Goal: Communication & Community: Answer question/provide support

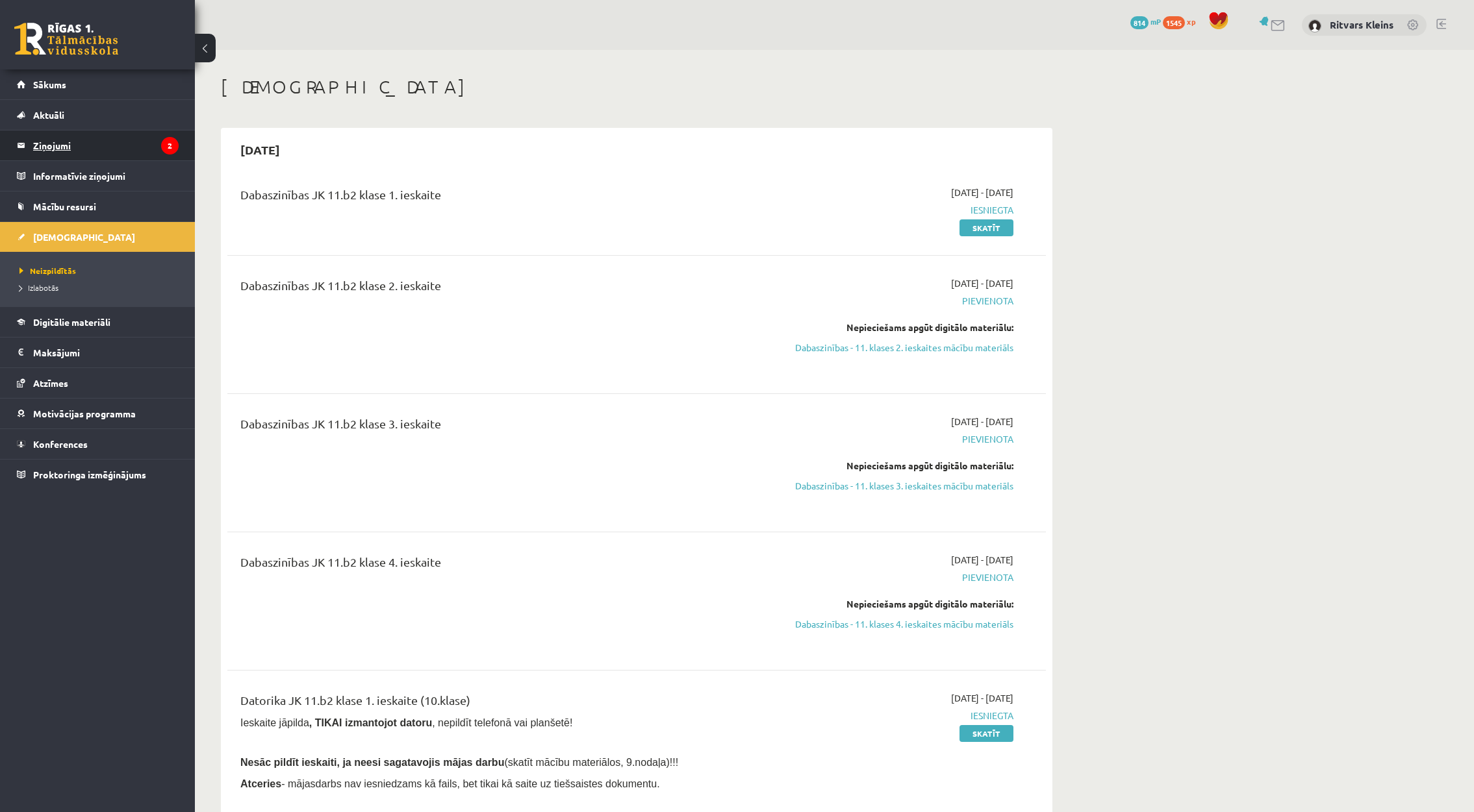
scroll to position [5259, 0]
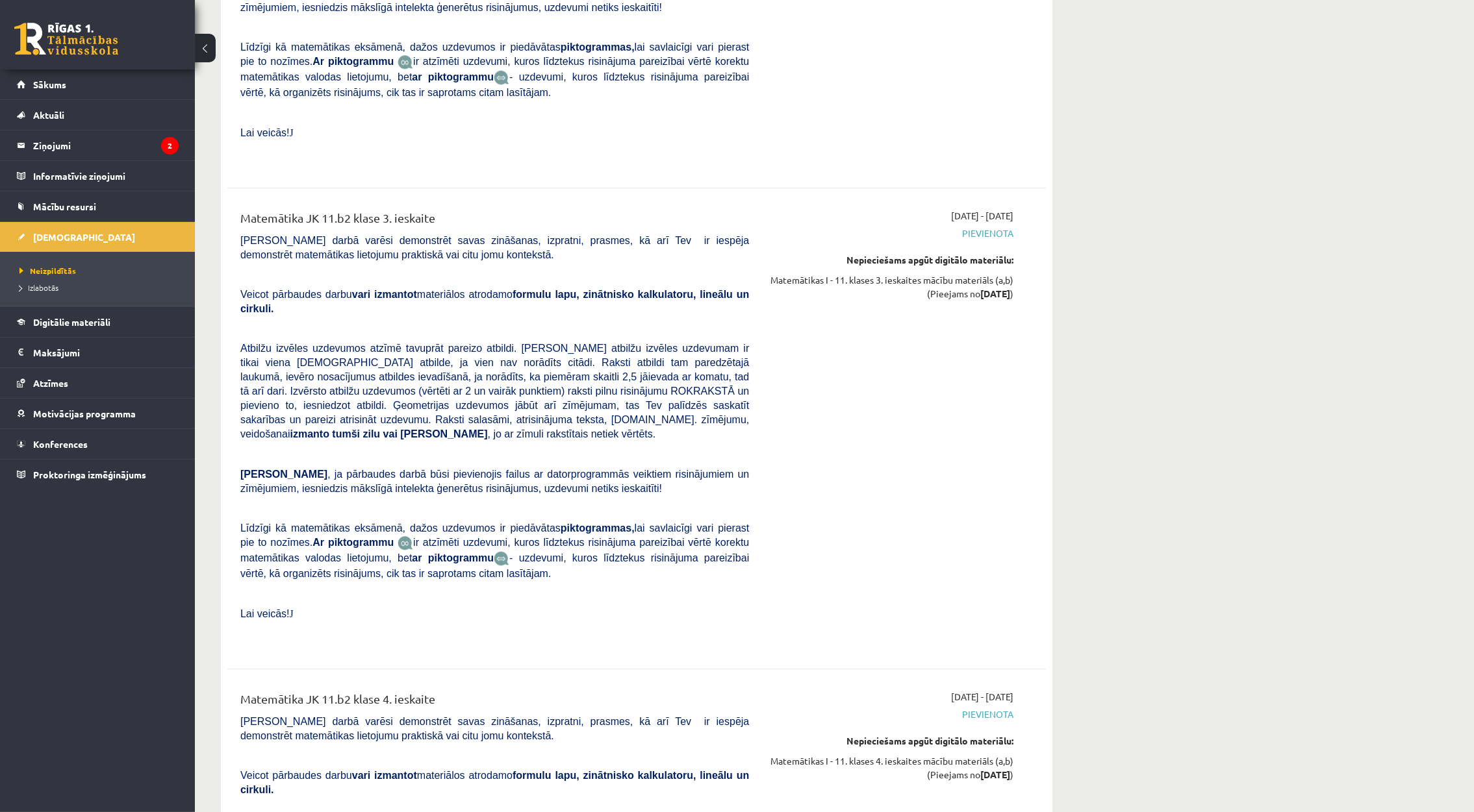
click at [105, 33] on link at bounding box center [66, 39] width 104 height 33
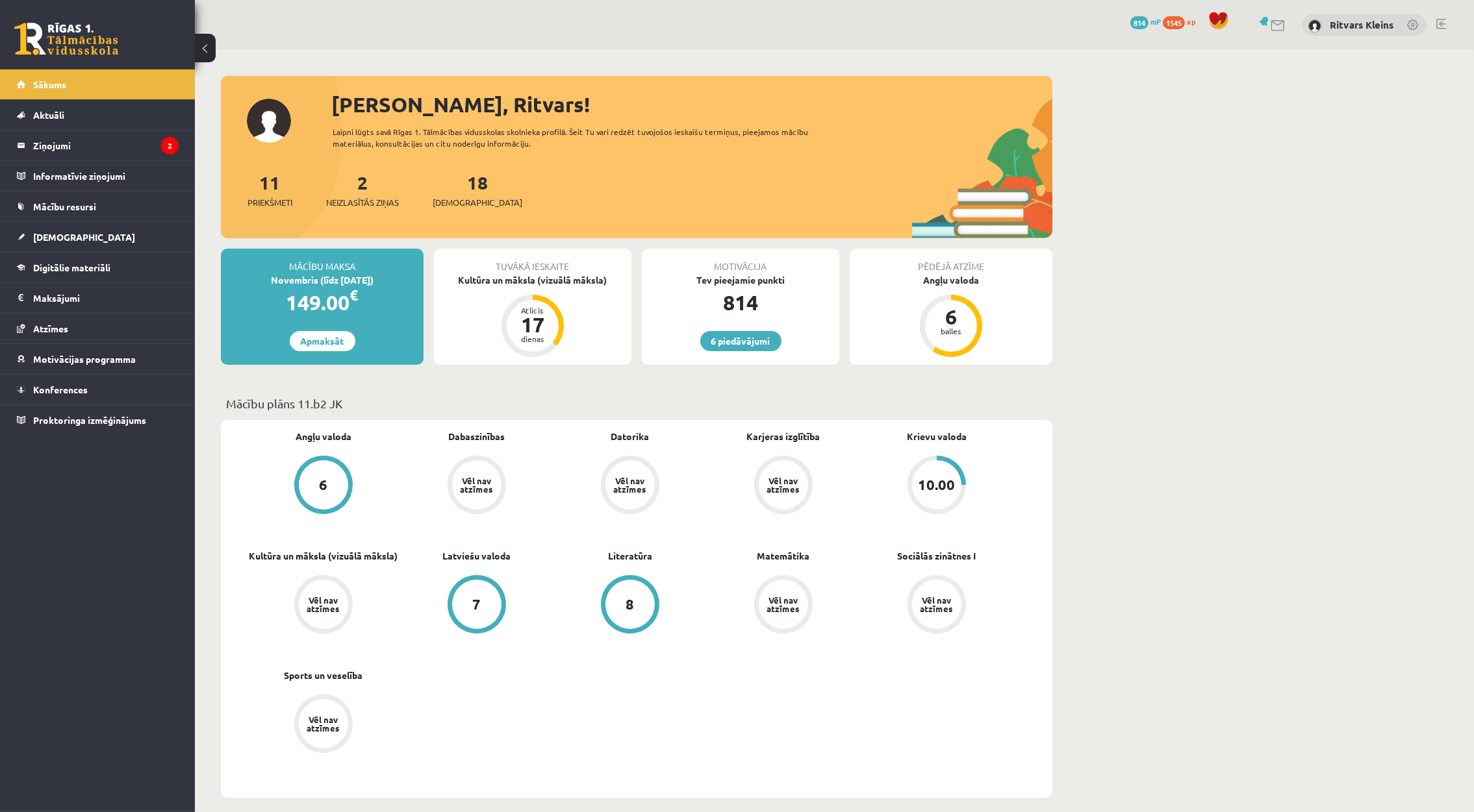
click at [1441, 26] on link at bounding box center [1441, 24] width 10 height 11
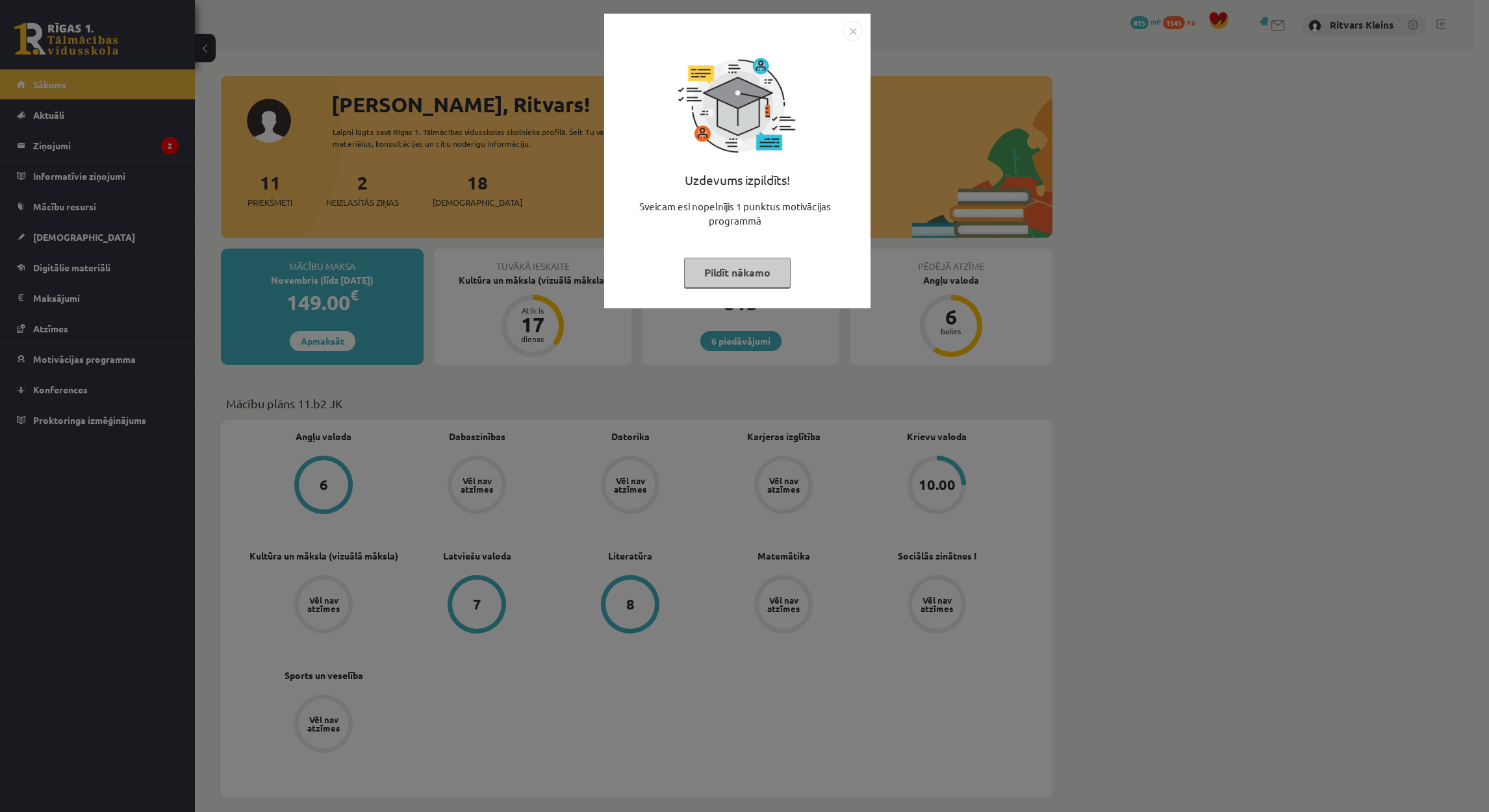
click at [753, 264] on button "Pildīt nākamo" at bounding box center [737, 272] width 106 height 30
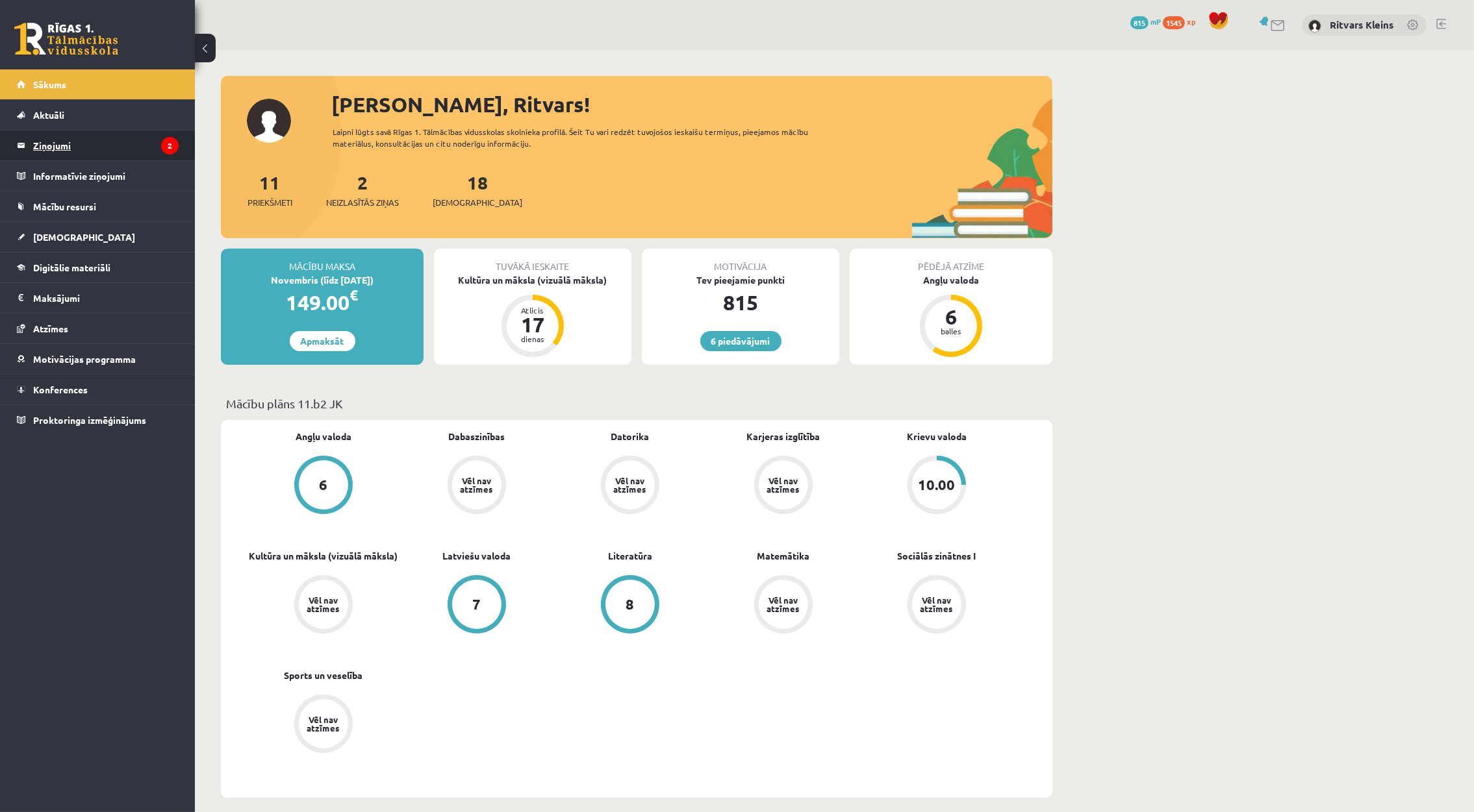
click at [71, 139] on legend "Ziņojumi 2" at bounding box center [106, 146] width 146 height 30
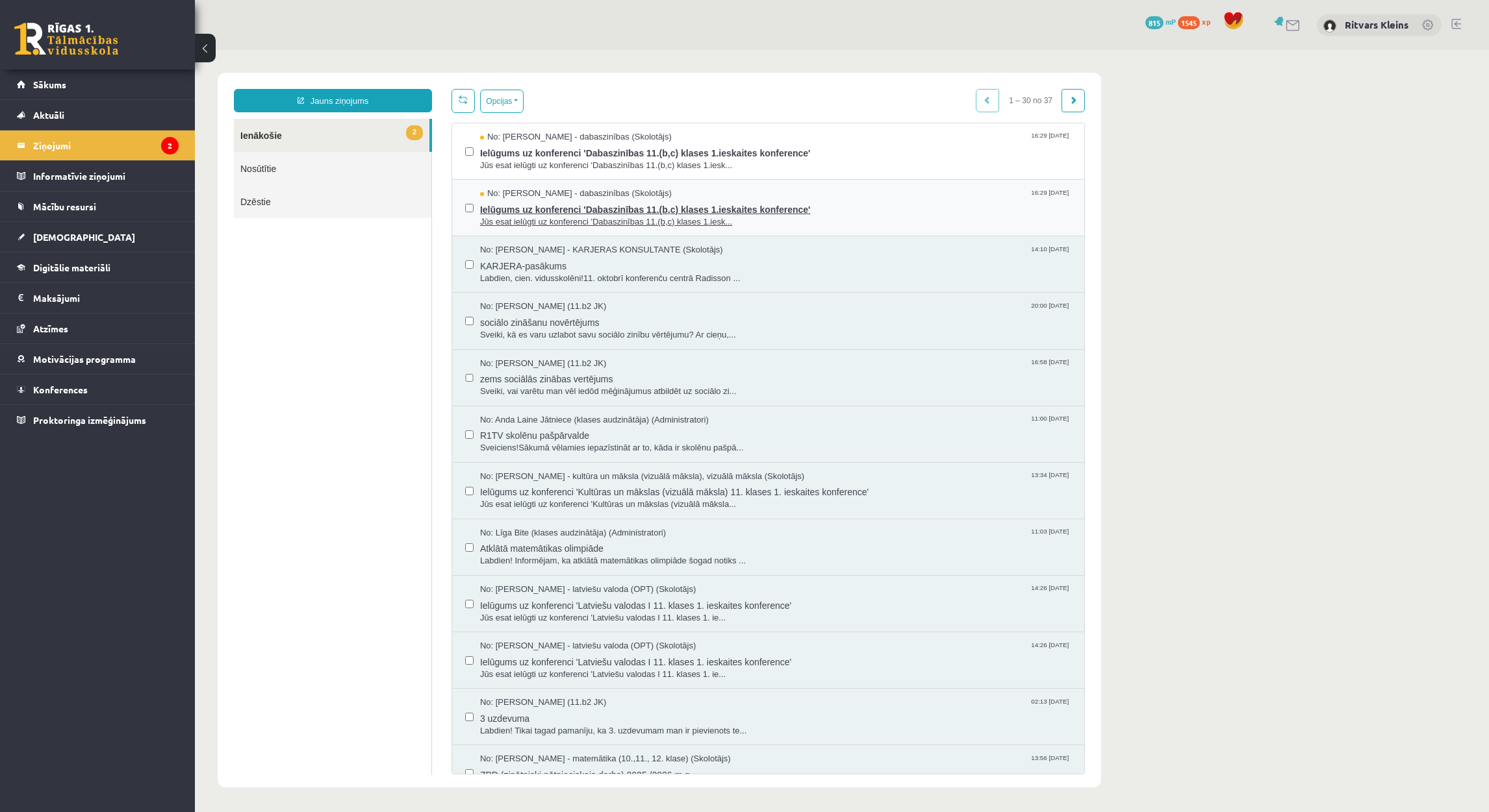
click at [578, 217] on span "Jūs esat ielūgti uz konferenci 'Dabaszinības 11.(b,c) klases 1.iesk..." at bounding box center [775, 222] width 591 height 12
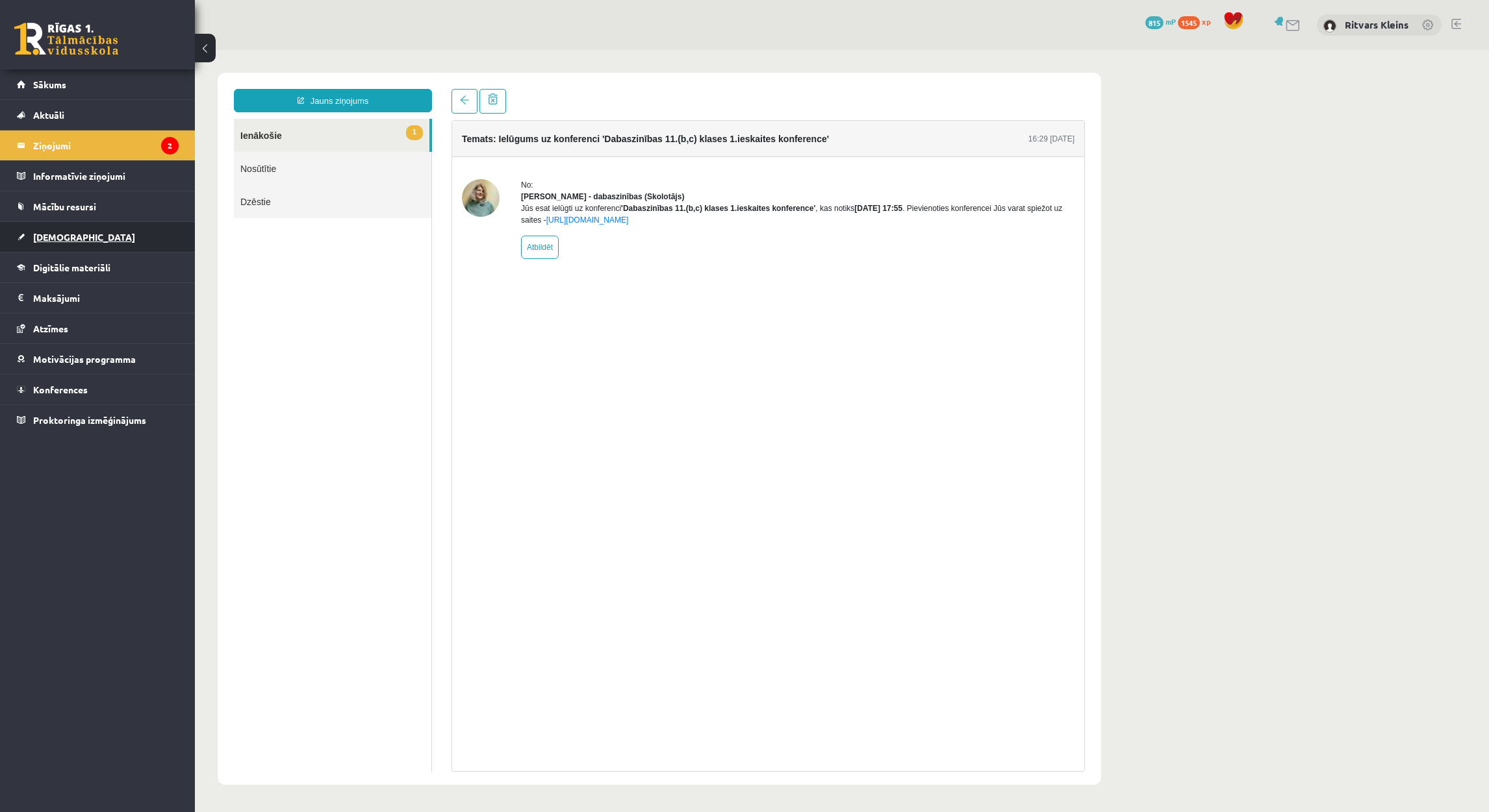
click at [54, 237] on span "[DEMOGRAPHIC_DATA]" at bounding box center [84, 236] width 102 height 11
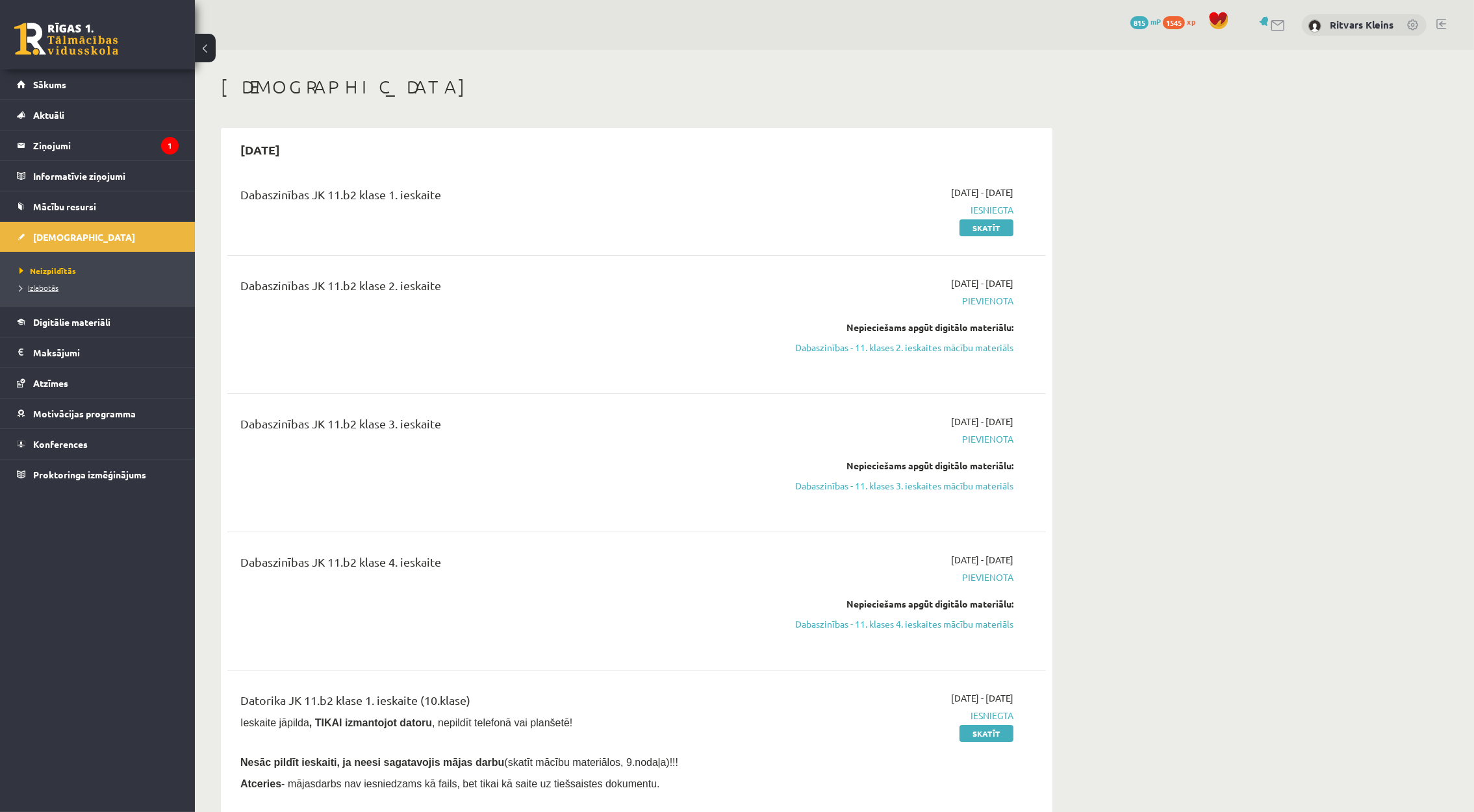
click at [44, 288] on span "Izlabotās" at bounding box center [39, 287] width 39 height 11
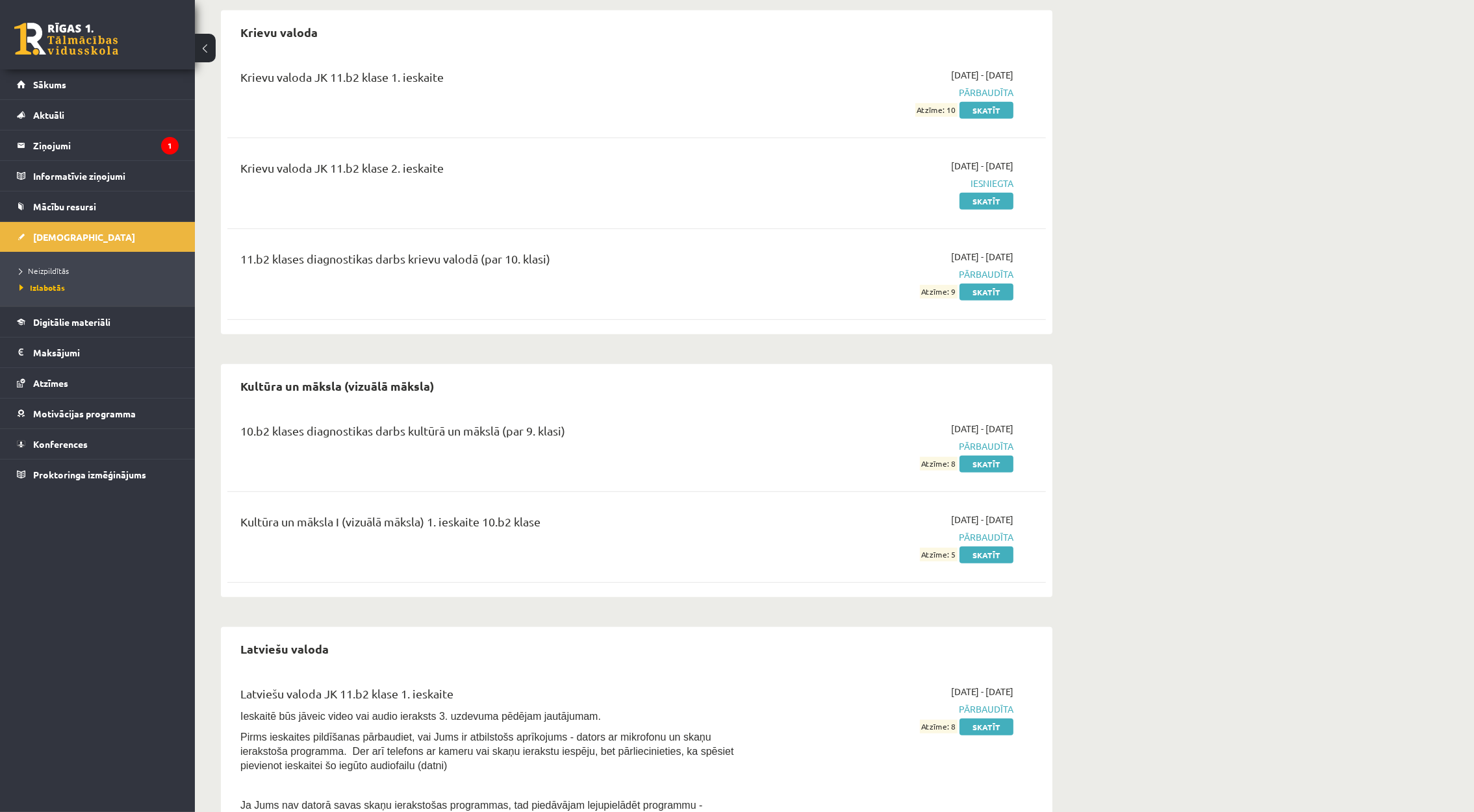
scroll to position [1461, 0]
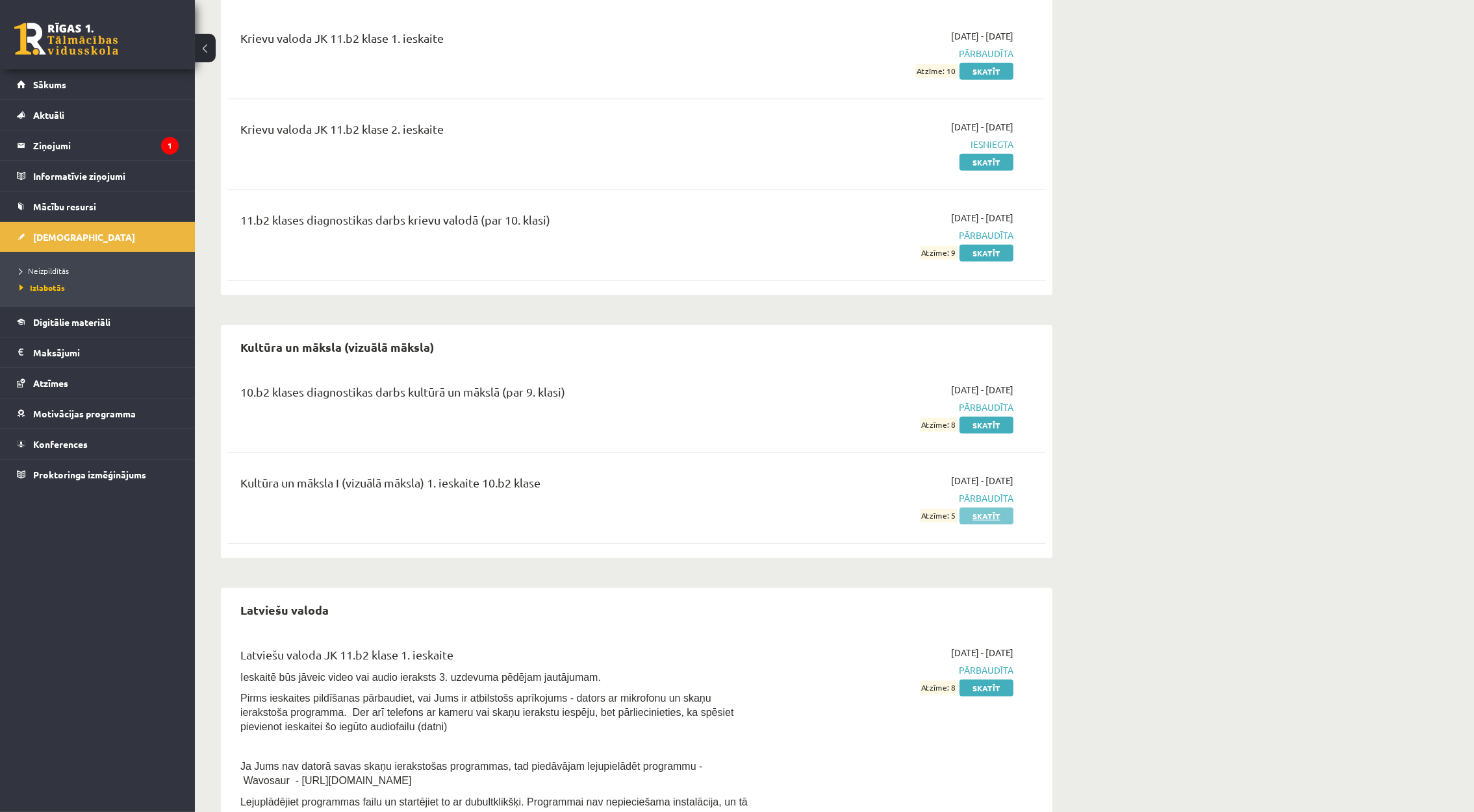
click at [987, 525] on link "Skatīt" at bounding box center [985, 516] width 54 height 17
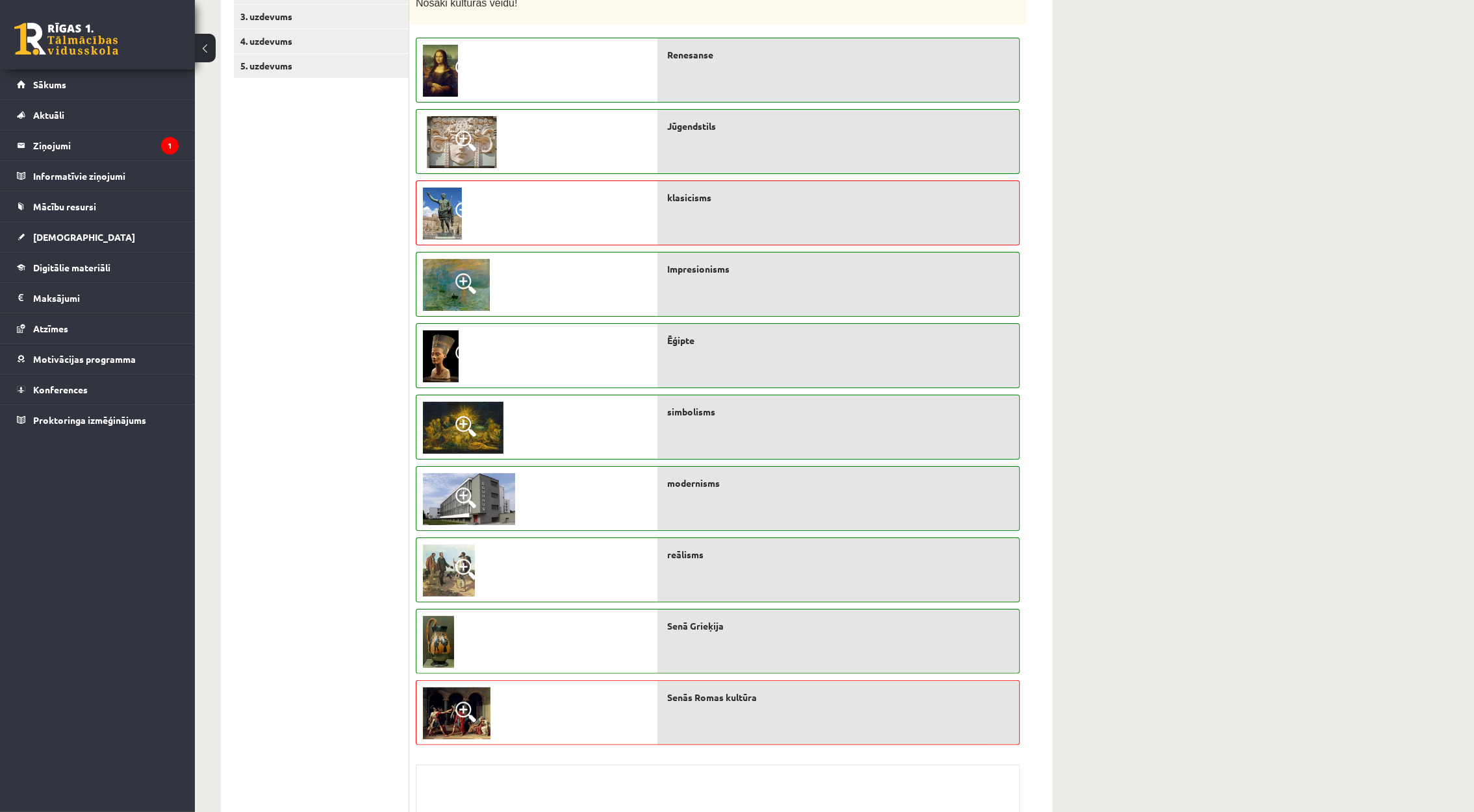
scroll to position [185, 0]
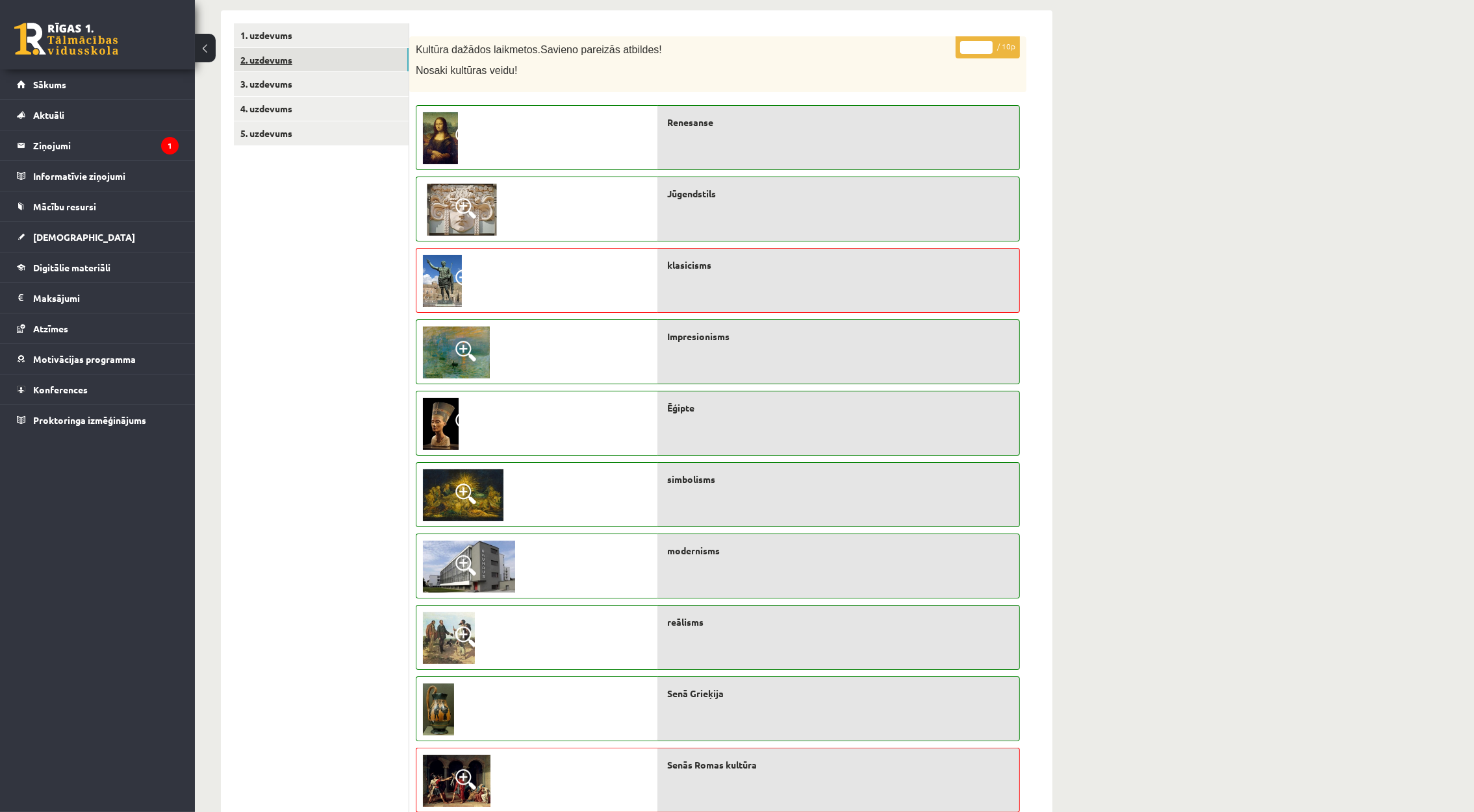
click at [270, 59] on link "2. uzdevums" at bounding box center [321, 60] width 175 height 24
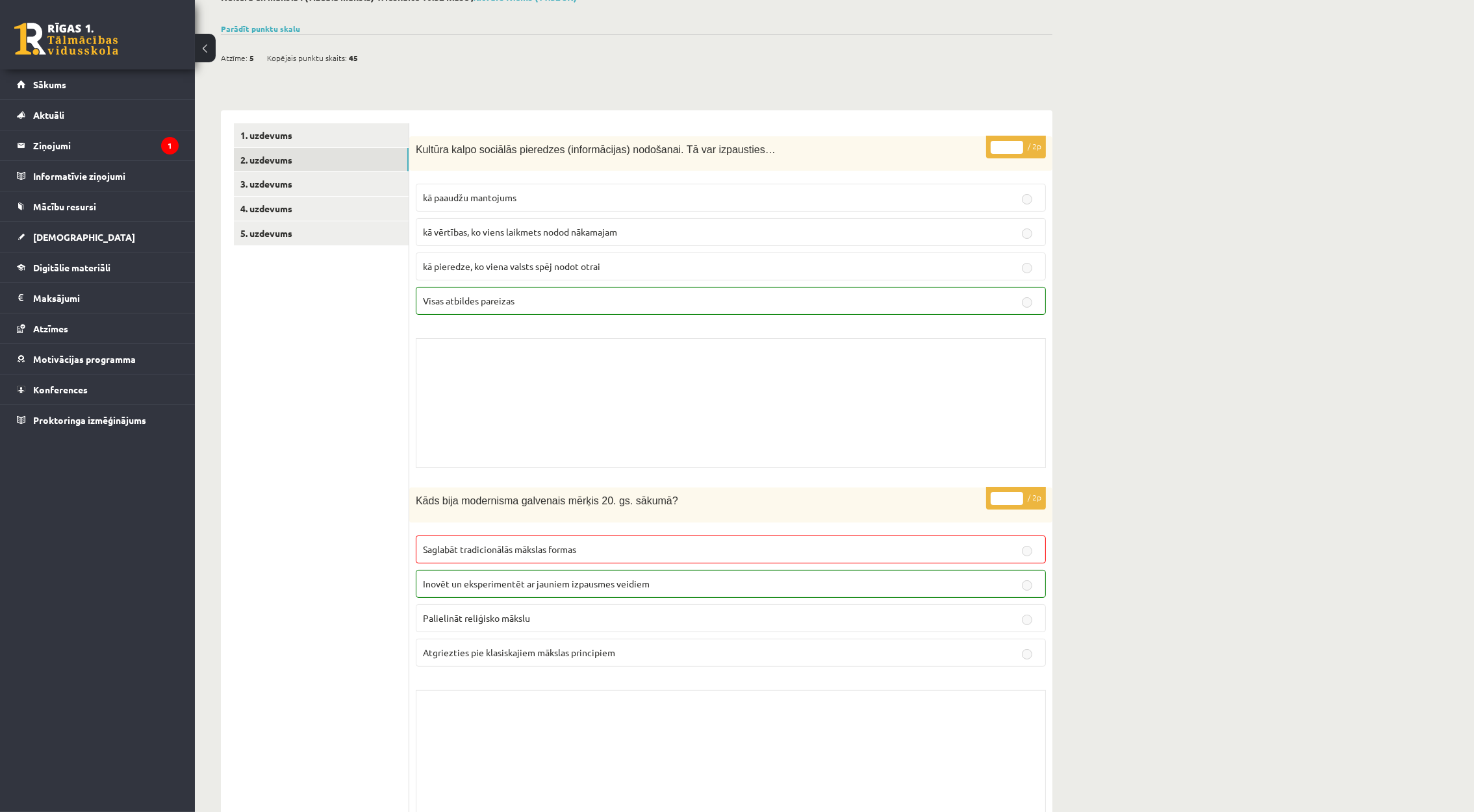
scroll to position [69, 0]
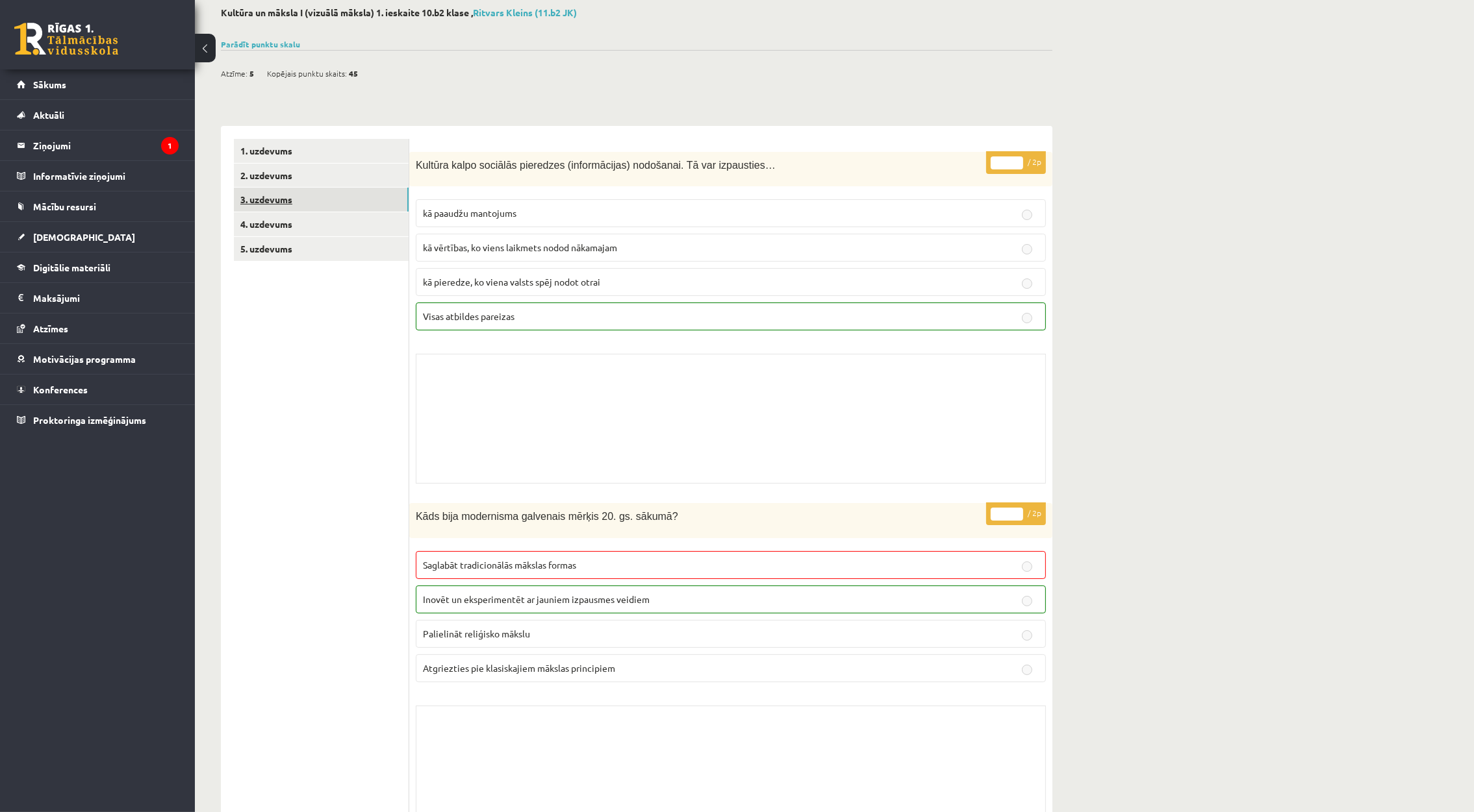
click at [262, 192] on link "3. uzdevums" at bounding box center [321, 199] width 175 height 24
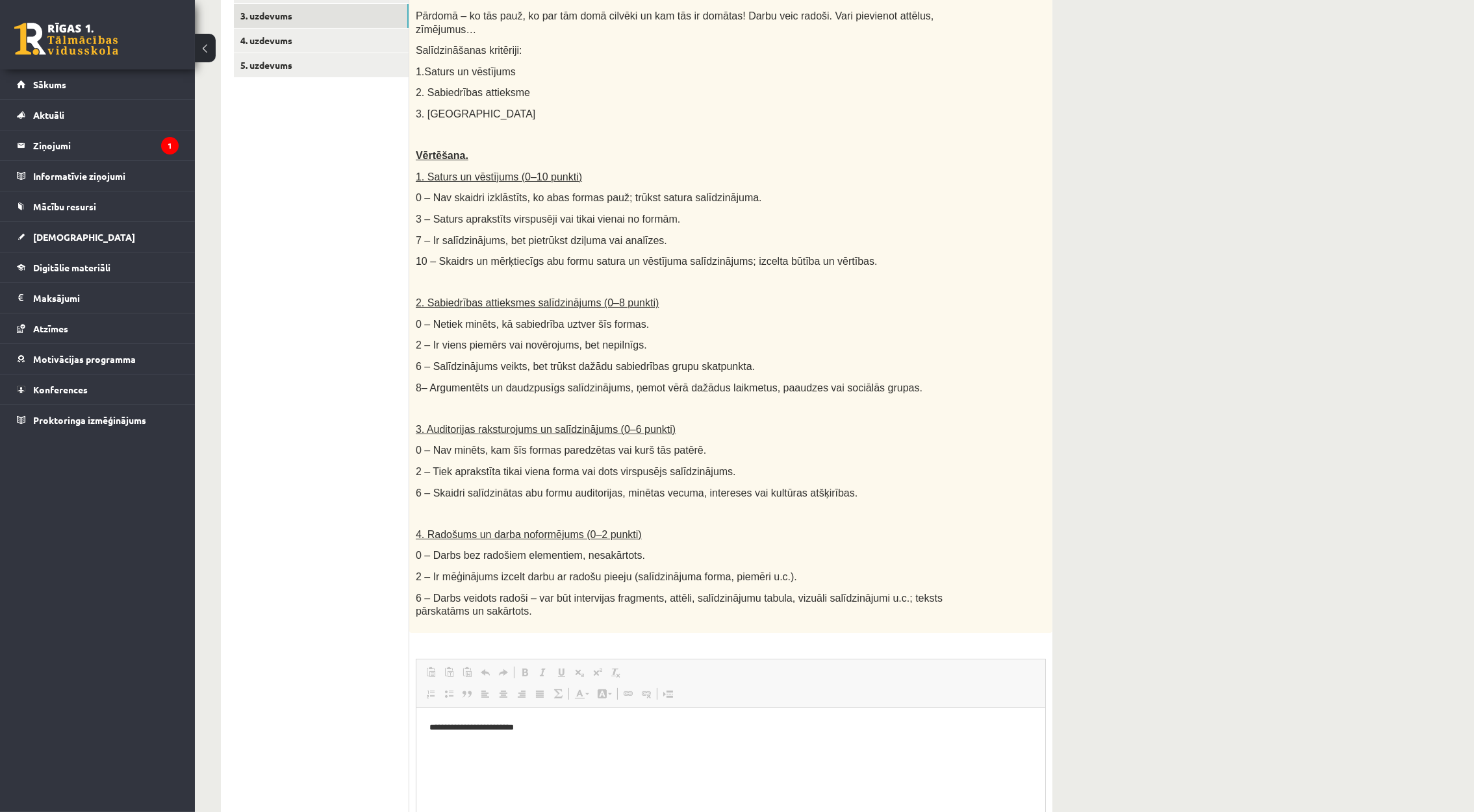
scroll to position [567, 0]
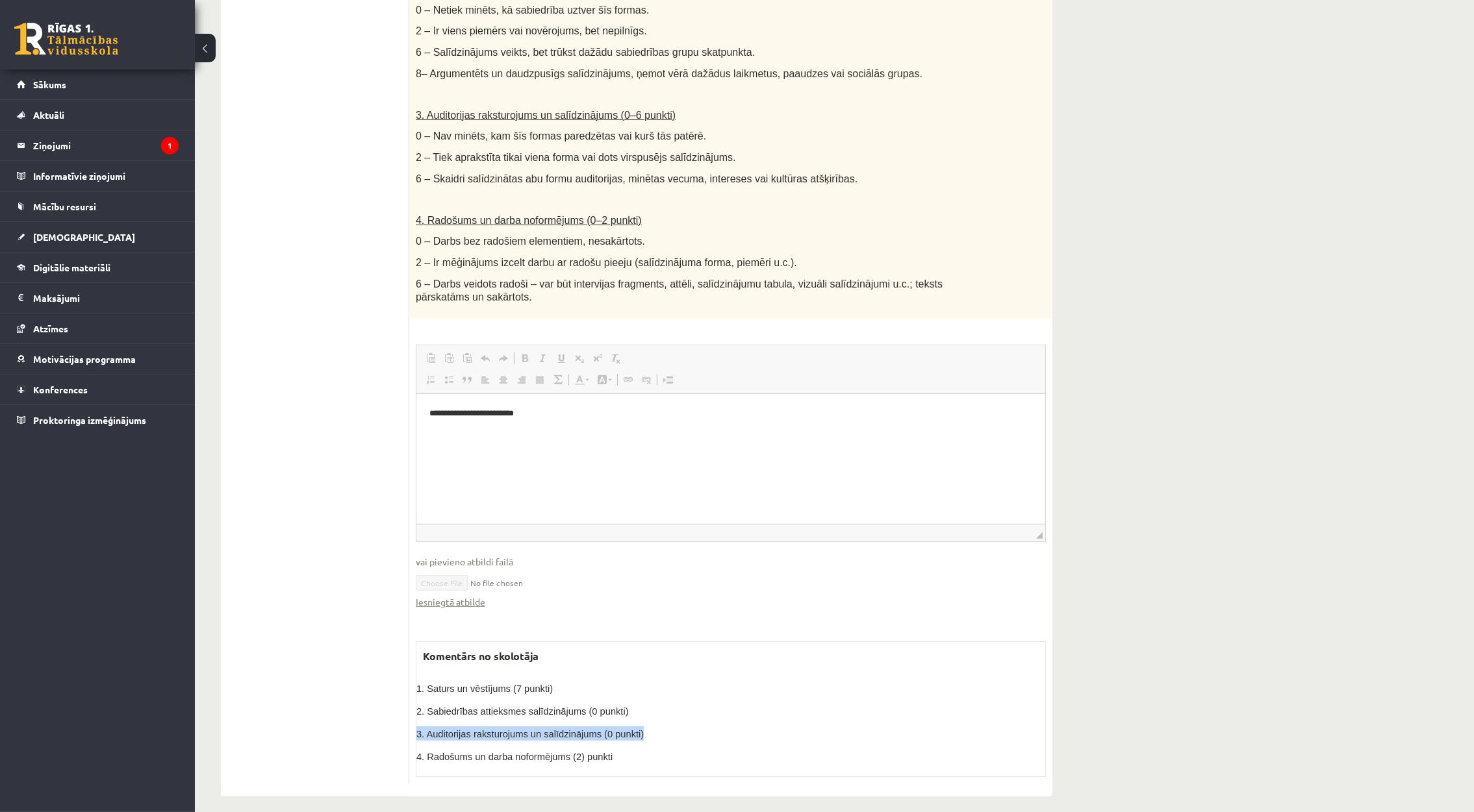
drag, startPoint x: 643, startPoint y: 721, endPoint x: 418, endPoint y: 724, distance: 225.0
click at [418, 727] on p "3. Auditorijas raksturojums un salīdzinājums (0 punkti)" at bounding box center [730, 734] width 628 height 14
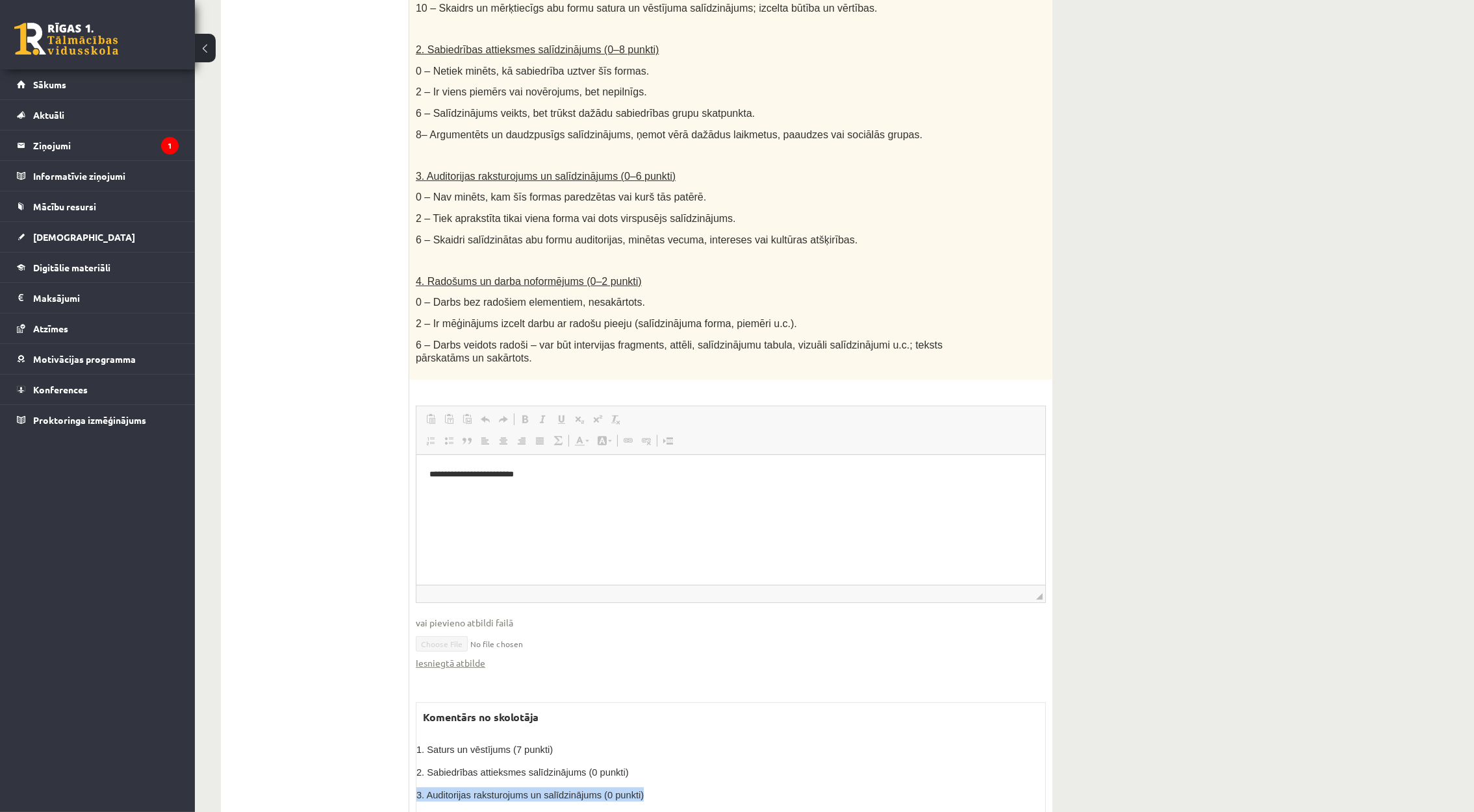
scroll to position [469, 0]
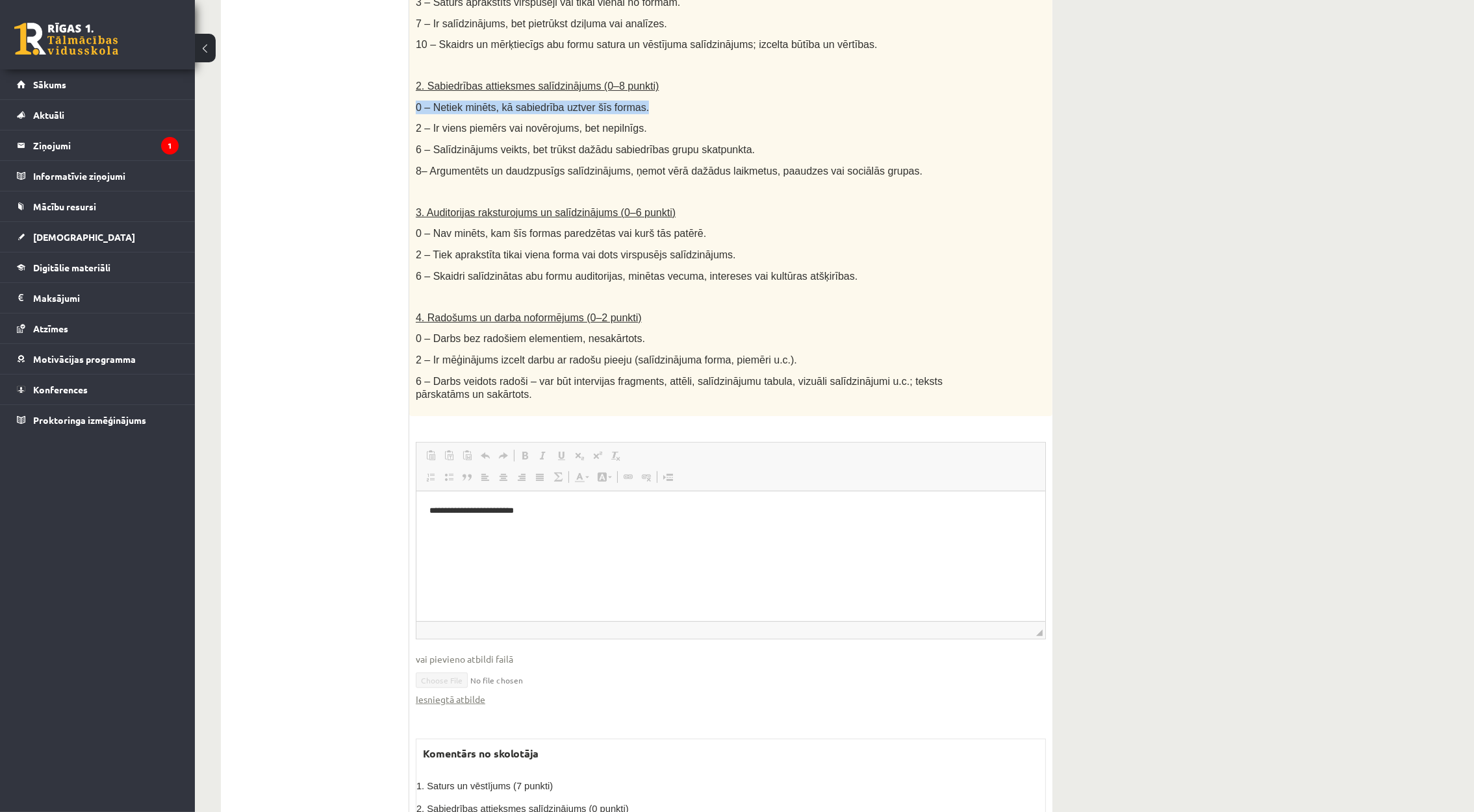
drag, startPoint x: 634, startPoint y: 98, endPoint x: 414, endPoint y: 91, distance: 220.1
click at [414, 91] on div "Salīdzini divas kultūras izpausmes formas - Izvēlies vienu tradicionālu kultūra…" at bounding box center [731, 83] width 643 height 665
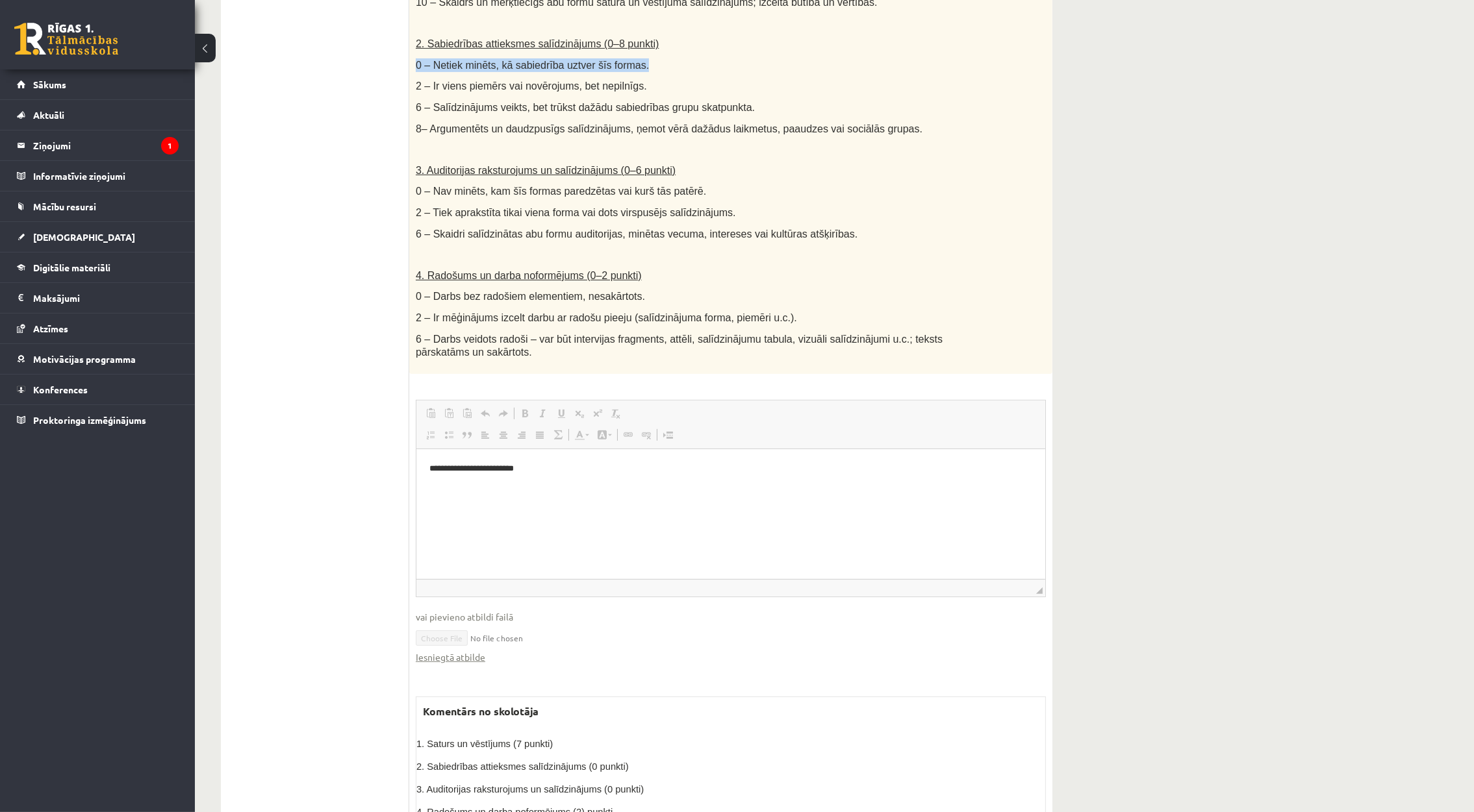
scroll to position [0, 0]
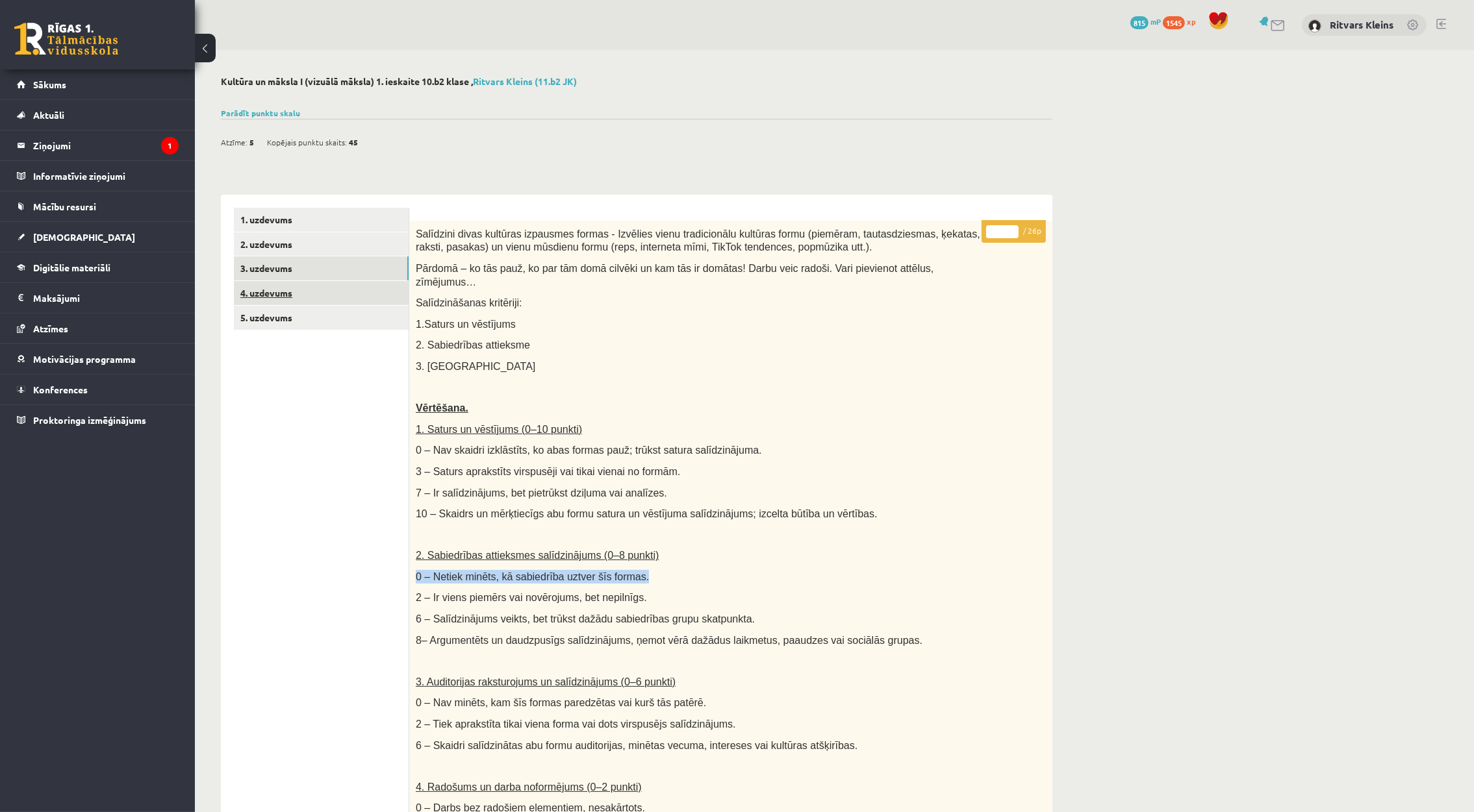
click at [270, 297] on link "4. uzdevums" at bounding box center [321, 293] width 175 height 24
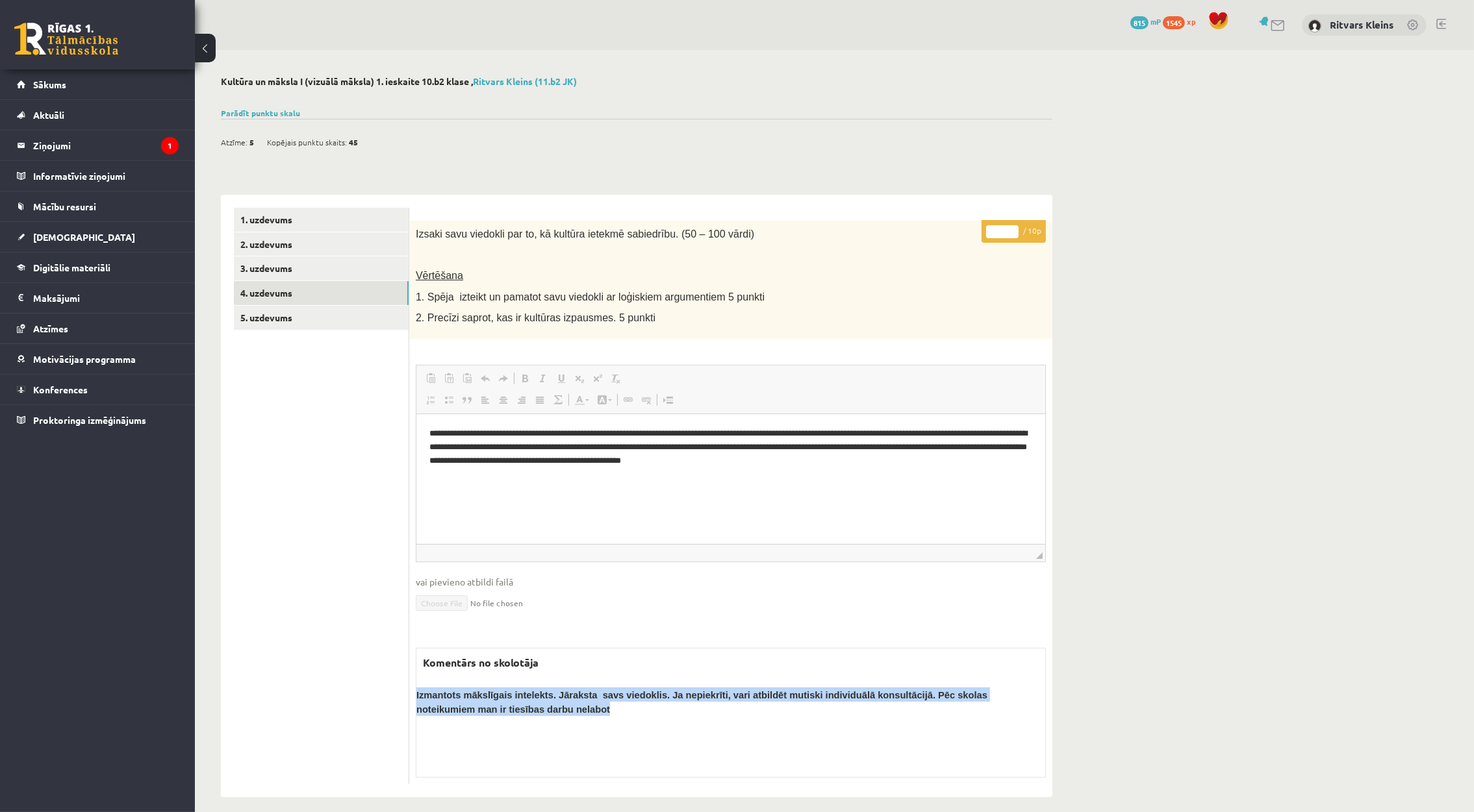
drag, startPoint x: 477, startPoint y: 710, endPoint x: 414, endPoint y: 693, distance: 65.3
click at [414, 693] on div "**********" at bounding box center [731, 502] width 643 height 563
click at [263, 322] on link "5. uzdevums" at bounding box center [321, 317] width 175 height 24
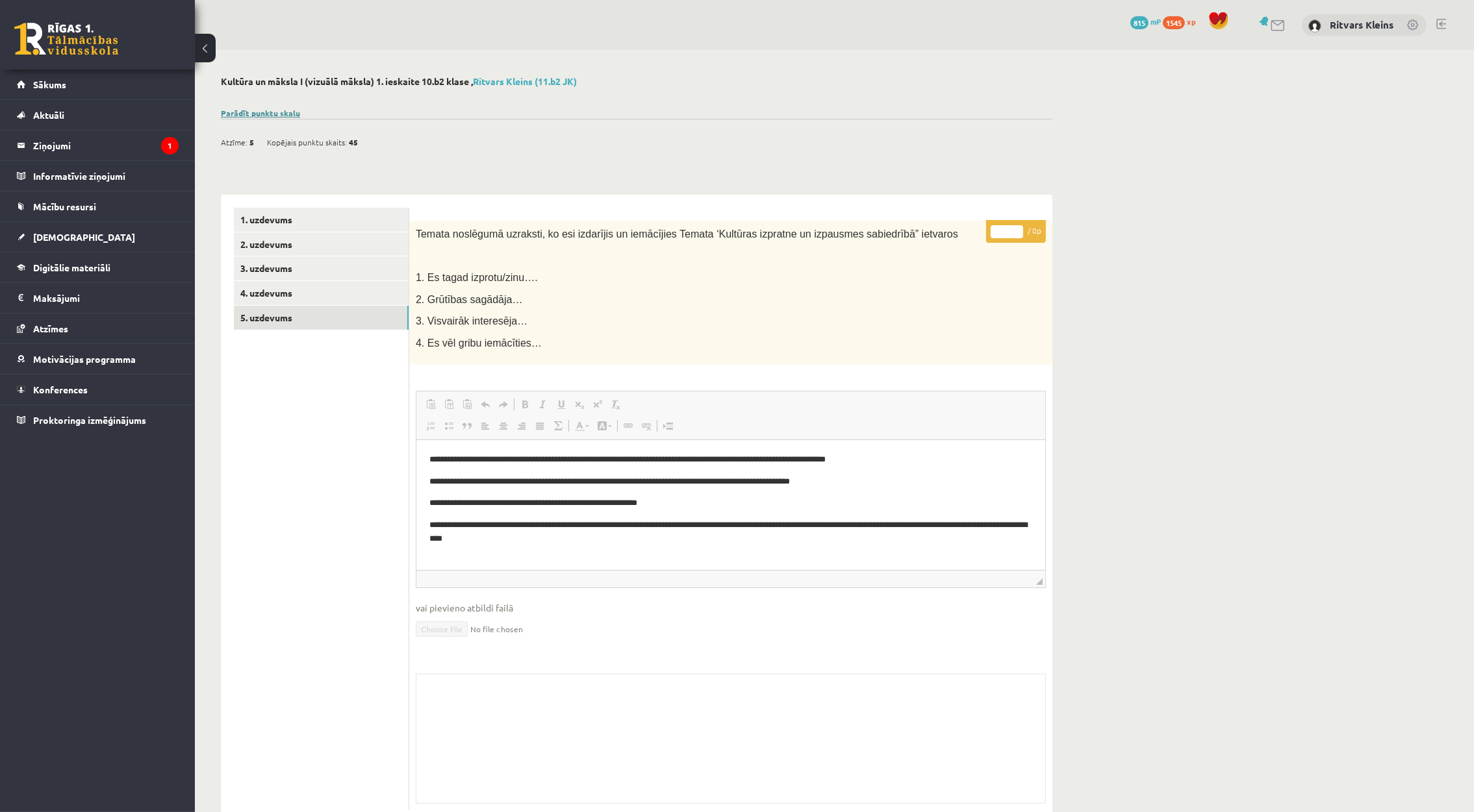
click at [271, 112] on link "Parādīt punktu skalu" at bounding box center [260, 113] width 79 height 11
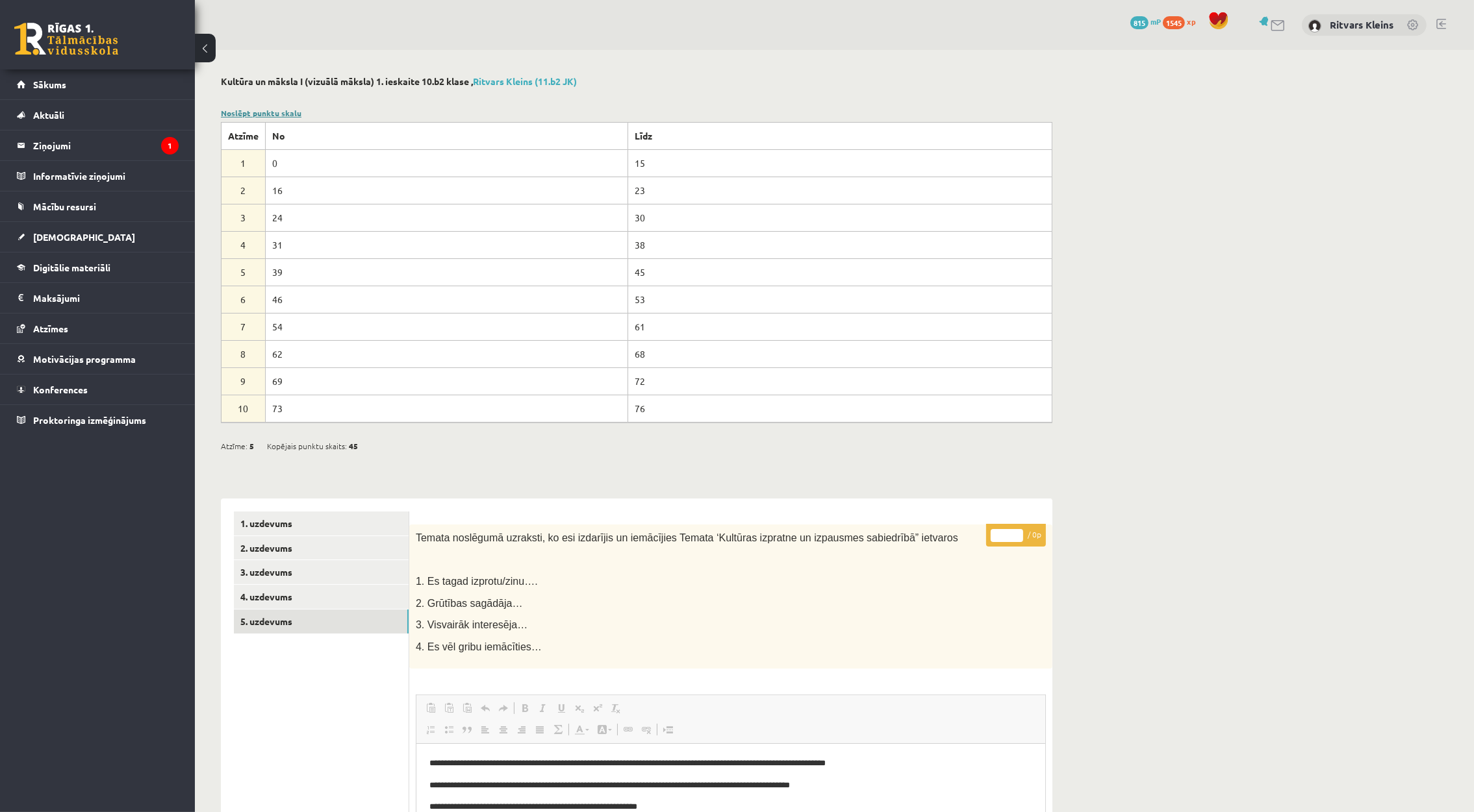
click at [274, 112] on link "Noslēpt punktu skalu" at bounding box center [261, 113] width 81 height 11
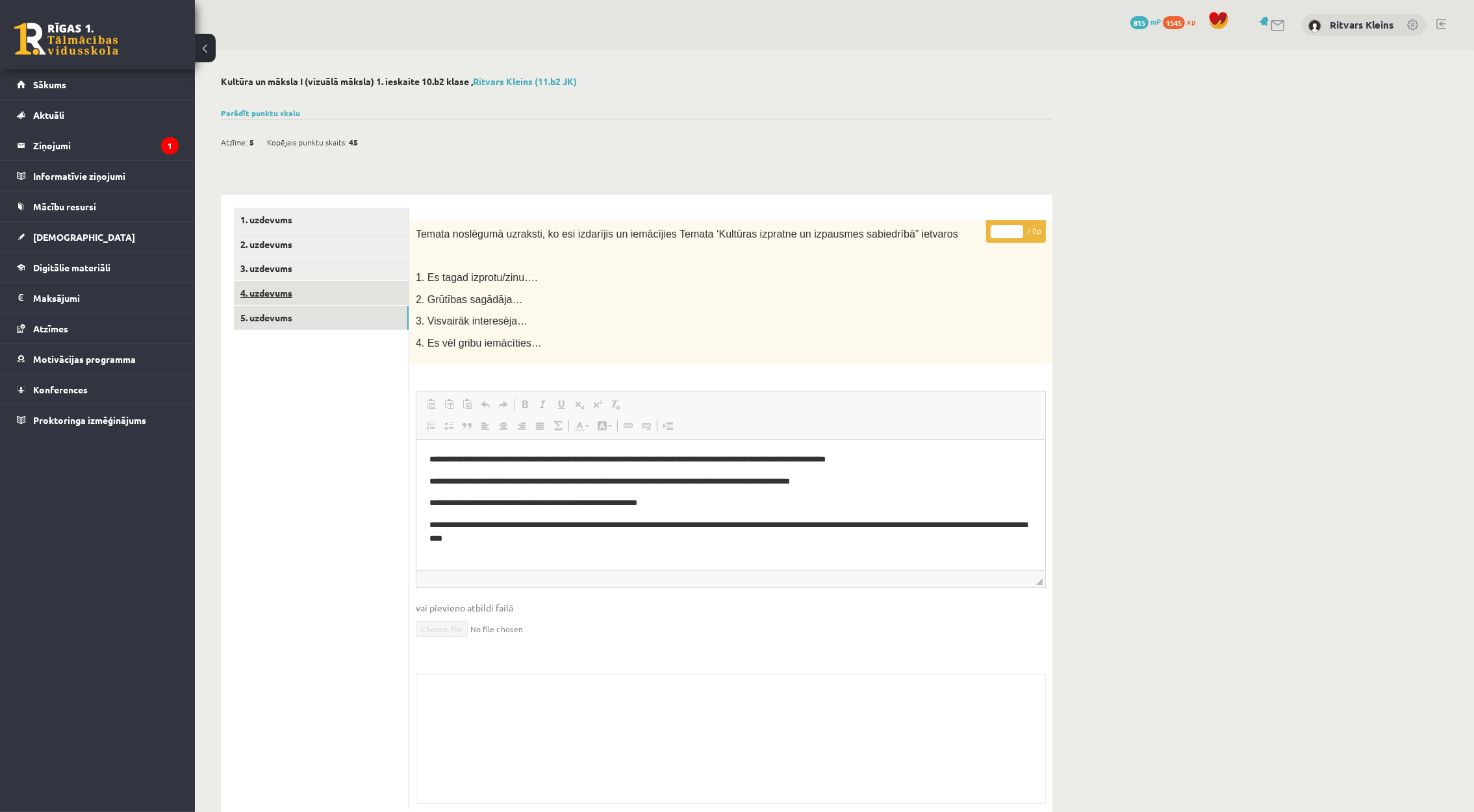
click at [278, 286] on link "4. uzdevums" at bounding box center [321, 293] width 175 height 24
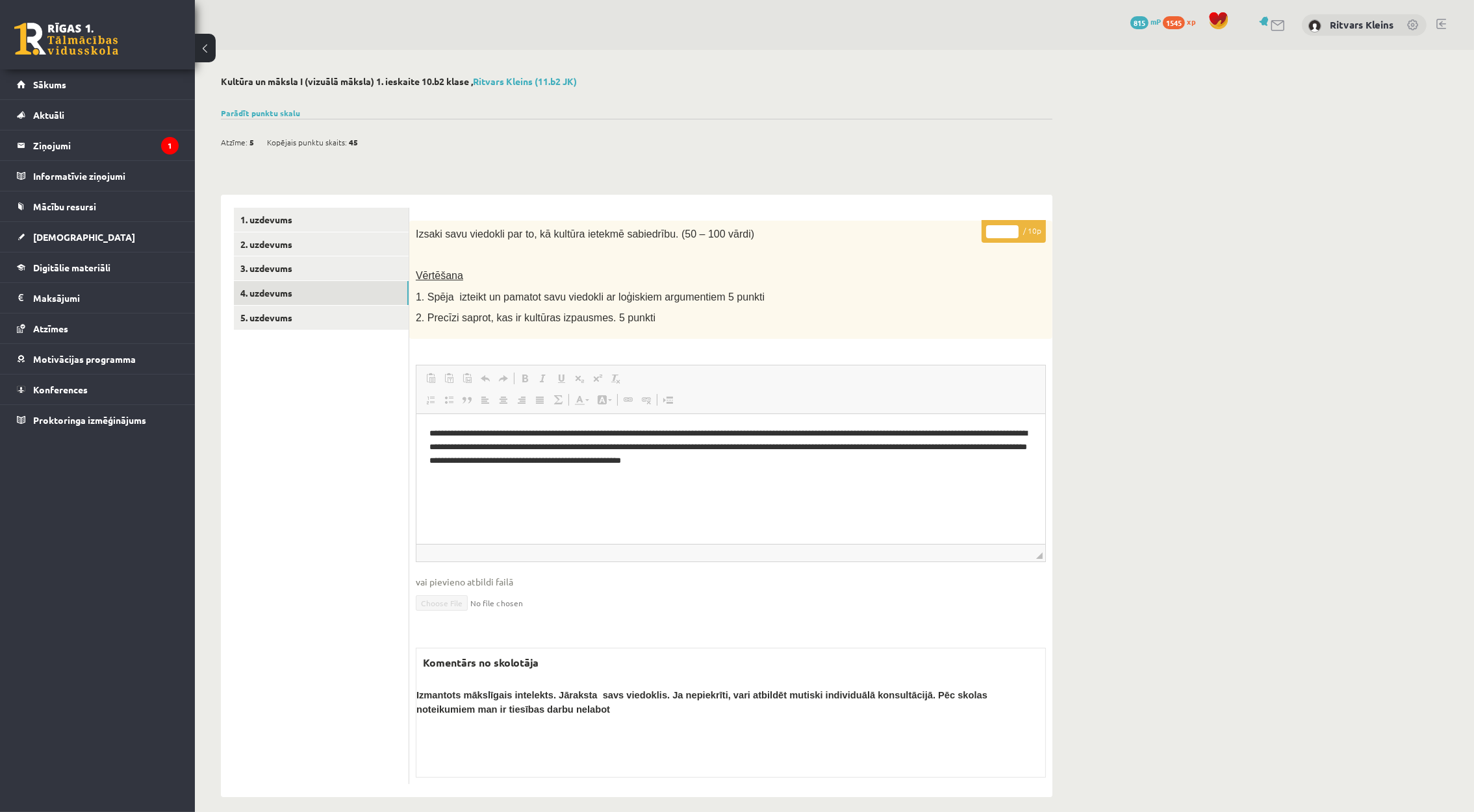
scroll to position [11, 0]
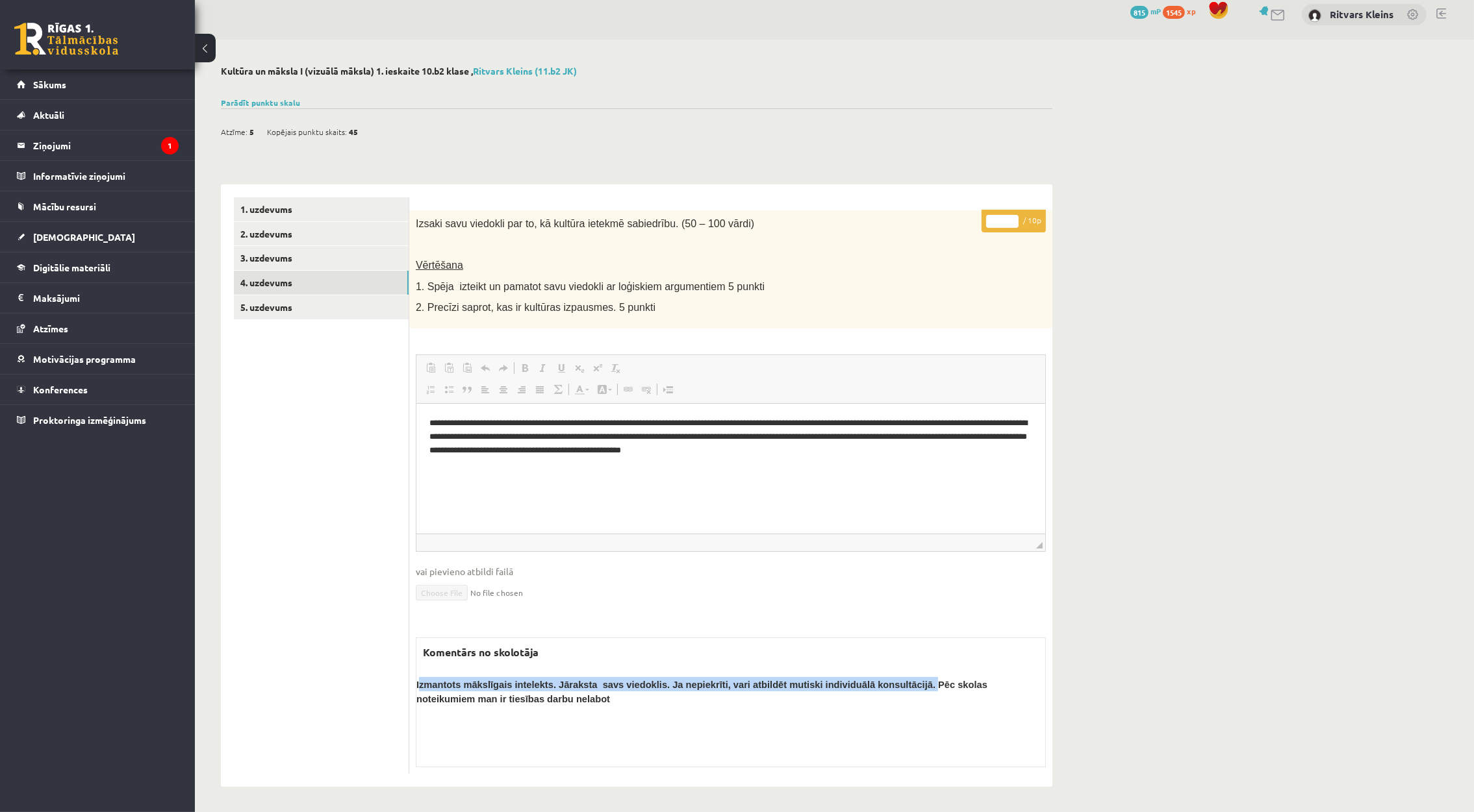
drag, startPoint x: 864, startPoint y: 685, endPoint x: 420, endPoint y: 674, distance: 444.1
click at [419, 673] on div "Komentārs no skolotāja Izmantots mākslīgais intelekts. Jāraksta savs viedoklis.…" at bounding box center [730, 703] width 630 height 130
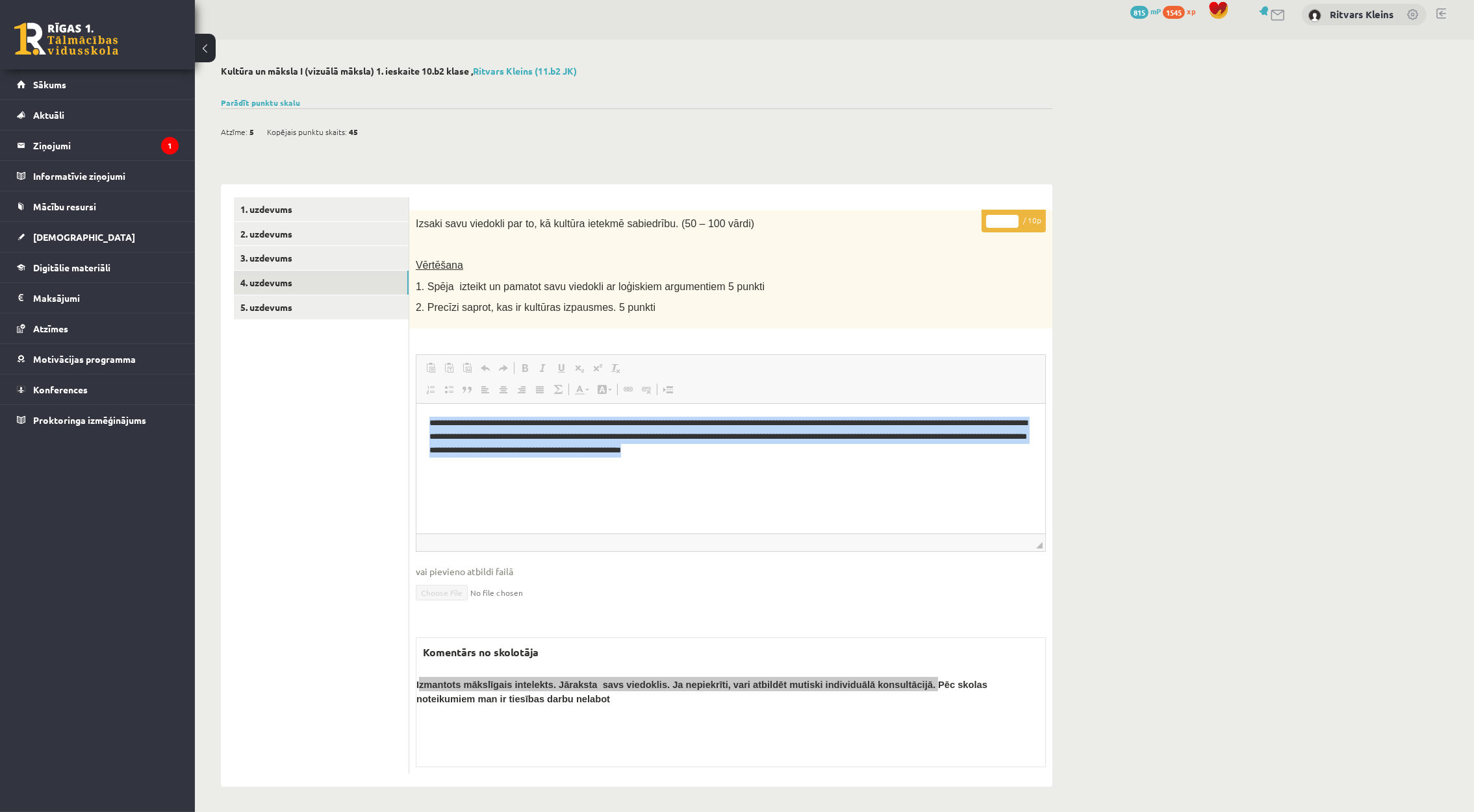
drag, startPoint x: 875, startPoint y: 449, endPoint x: 421, endPoint y: 425, distance: 454.6
click at [421, 425] on html "**********" at bounding box center [730, 436] width 628 height 66
click at [902, 460] on html "**********" at bounding box center [730, 436] width 628 height 66
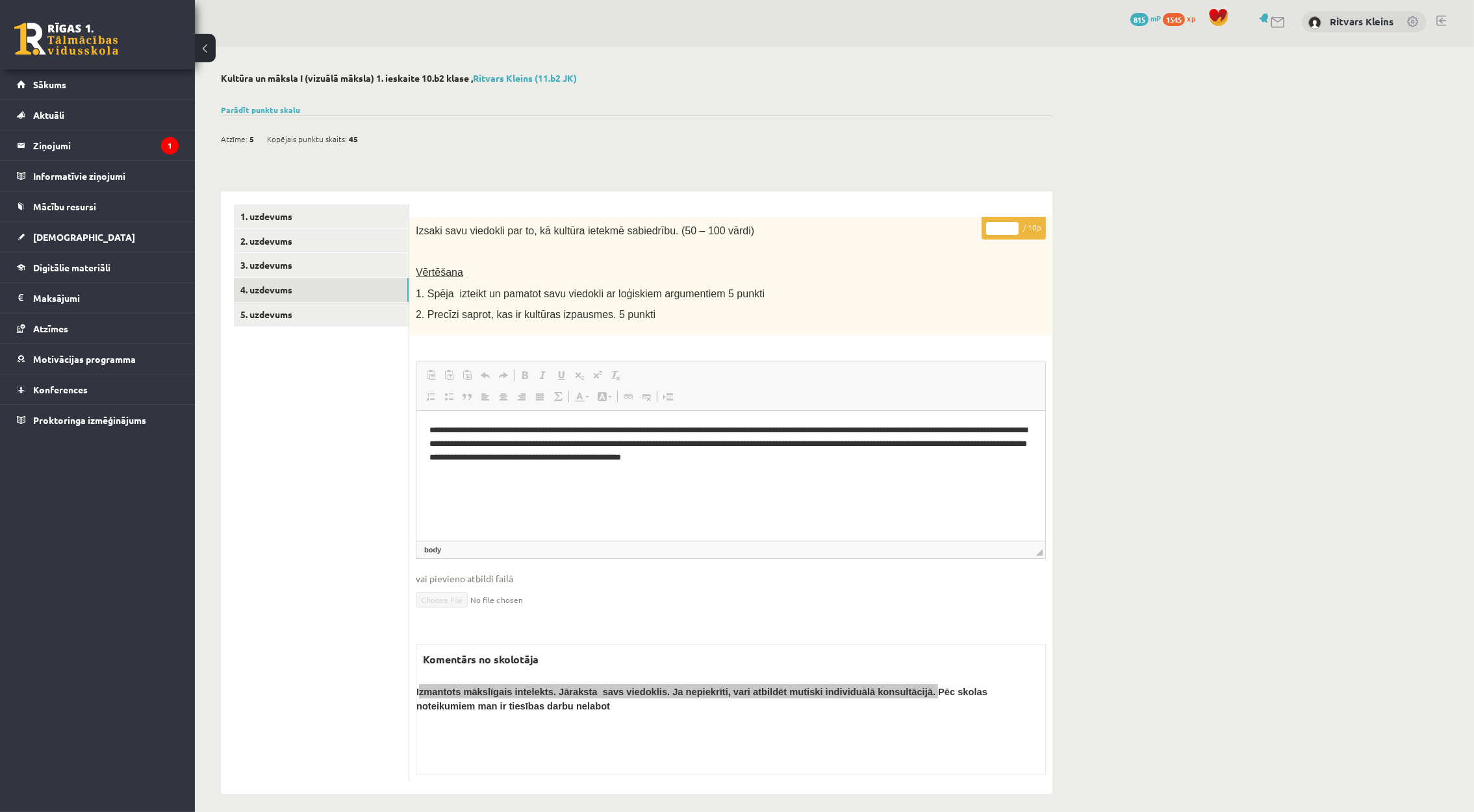
scroll to position [0, 0]
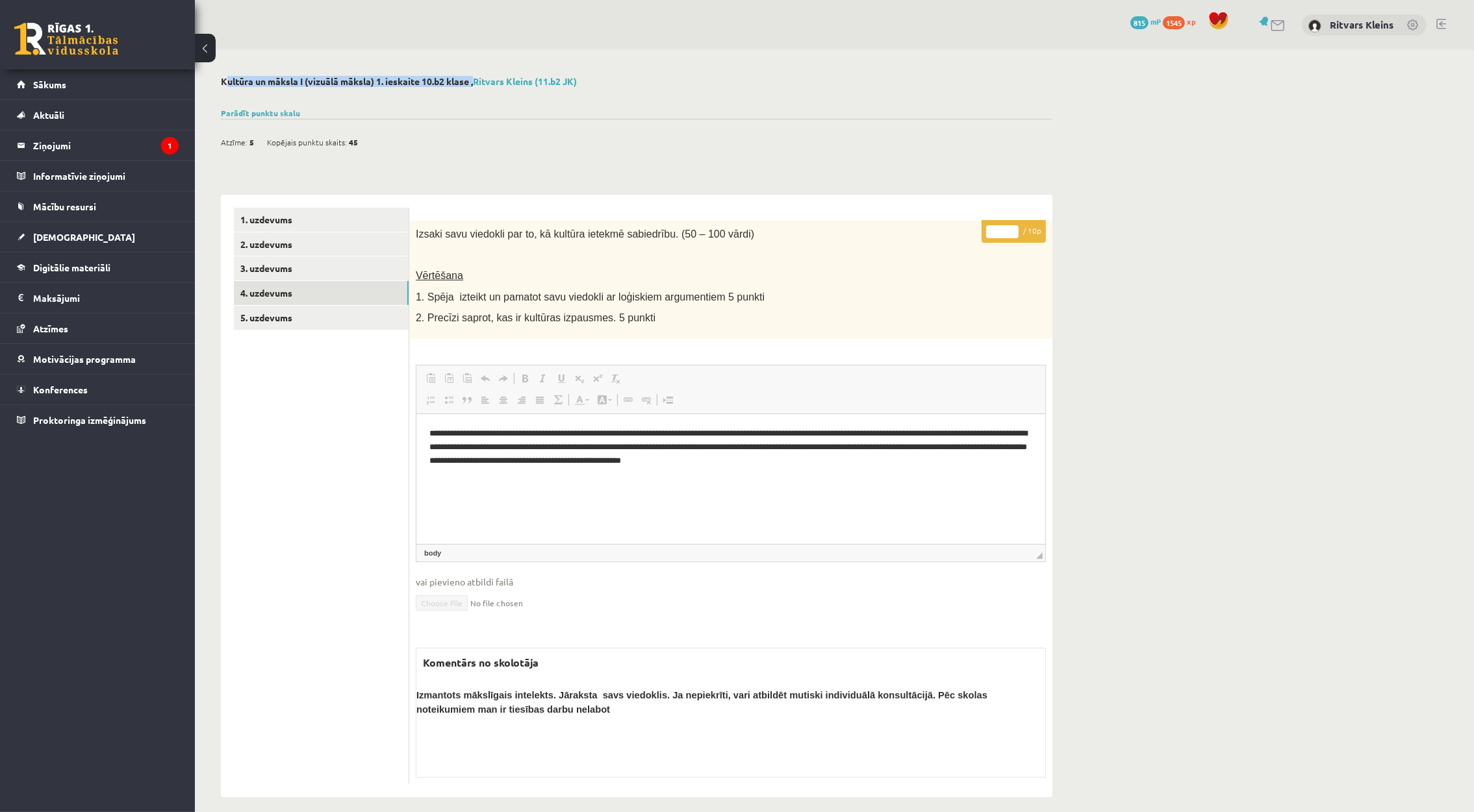
drag, startPoint x: 222, startPoint y: 82, endPoint x: 474, endPoint y: 83, distance: 252.0
click at [474, 83] on h2 "Kultūra un māksla I (vizuālā māksla) 1. ieskaite 10.b2 klase , Ritvars Kleins (…" at bounding box center [636, 81] width 831 height 11
copy h2 "Kultūra un māksla I (vizuālā māksla) 1. ieskaite 10.b2 klase"
click at [265, 272] on link "3. uzdevums" at bounding box center [321, 268] width 175 height 24
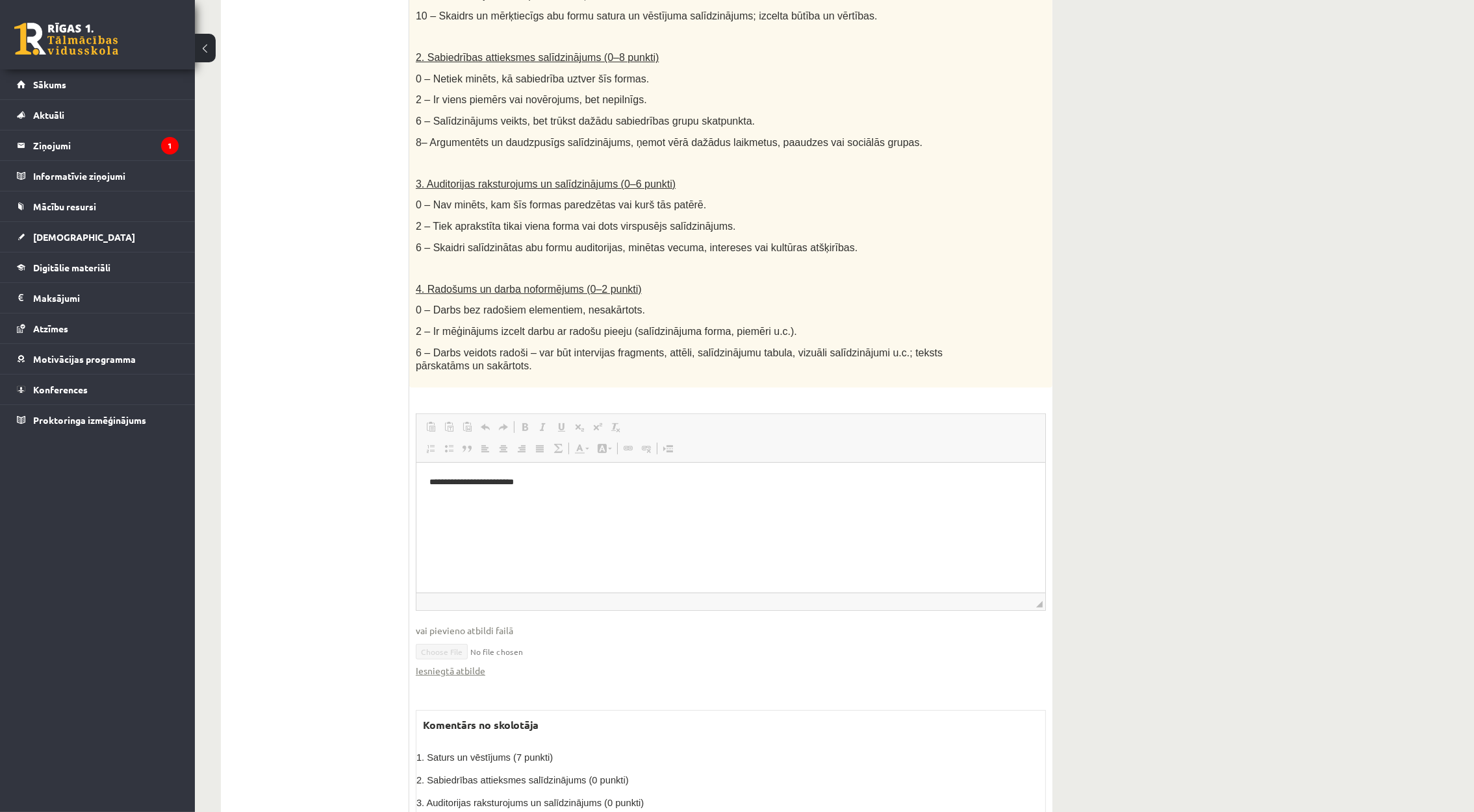
scroll to position [80, 0]
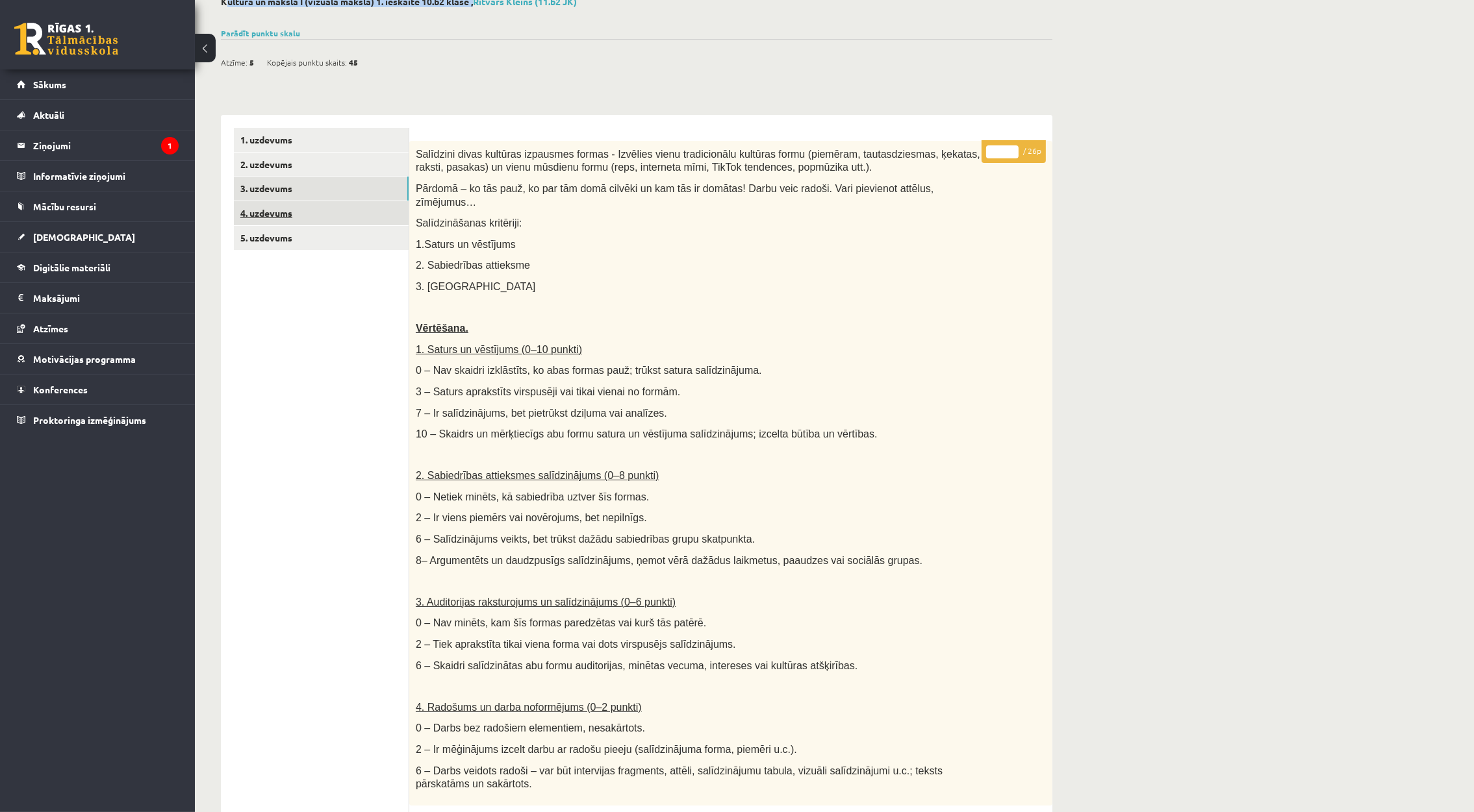
click at [280, 209] on link "4. uzdevums" at bounding box center [321, 213] width 175 height 24
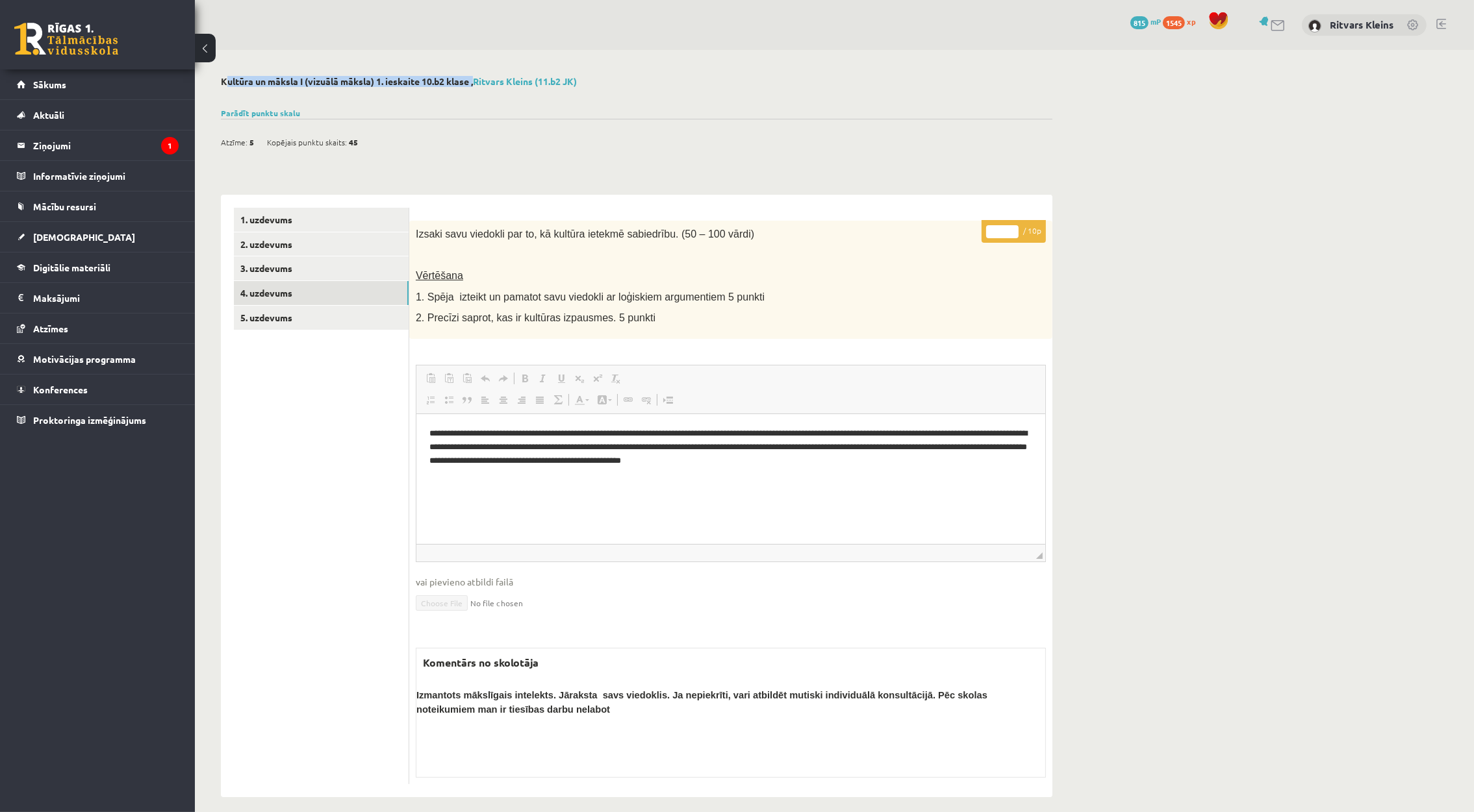
scroll to position [11, 0]
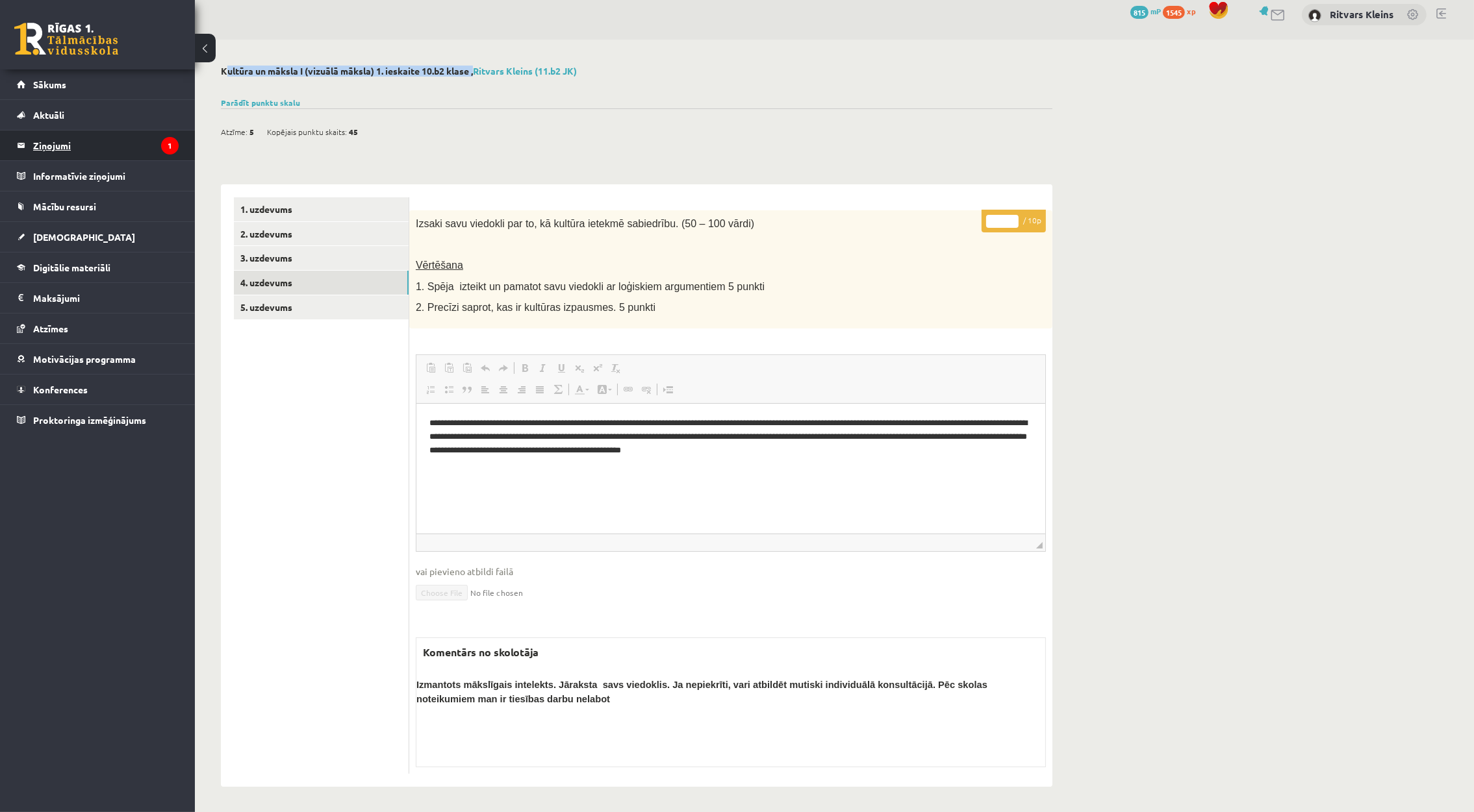
click at [56, 147] on legend "Ziņojumi 1" at bounding box center [106, 146] width 146 height 30
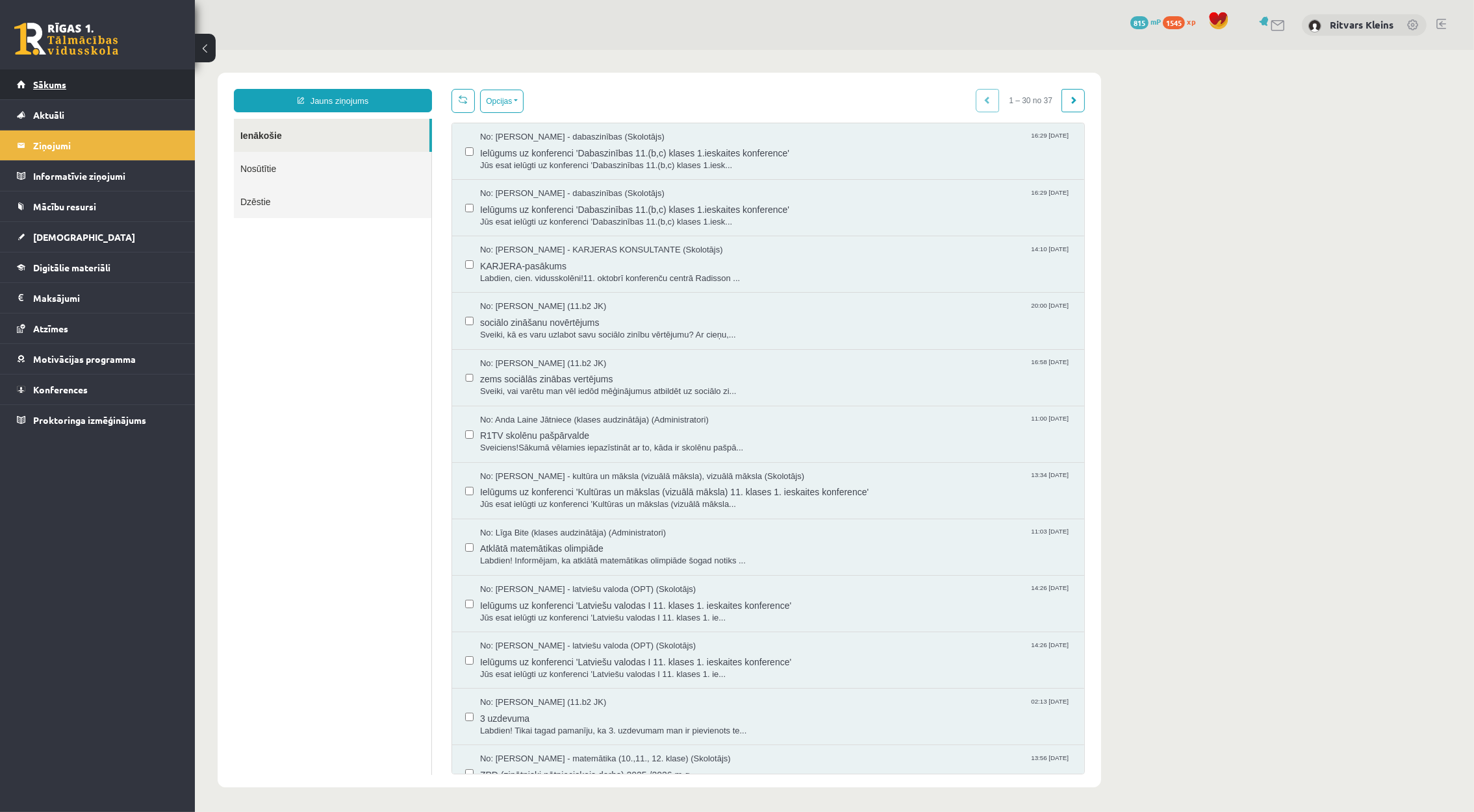
click at [54, 82] on span "Sākums" at bounding box center [50, 83] width 33 height 11
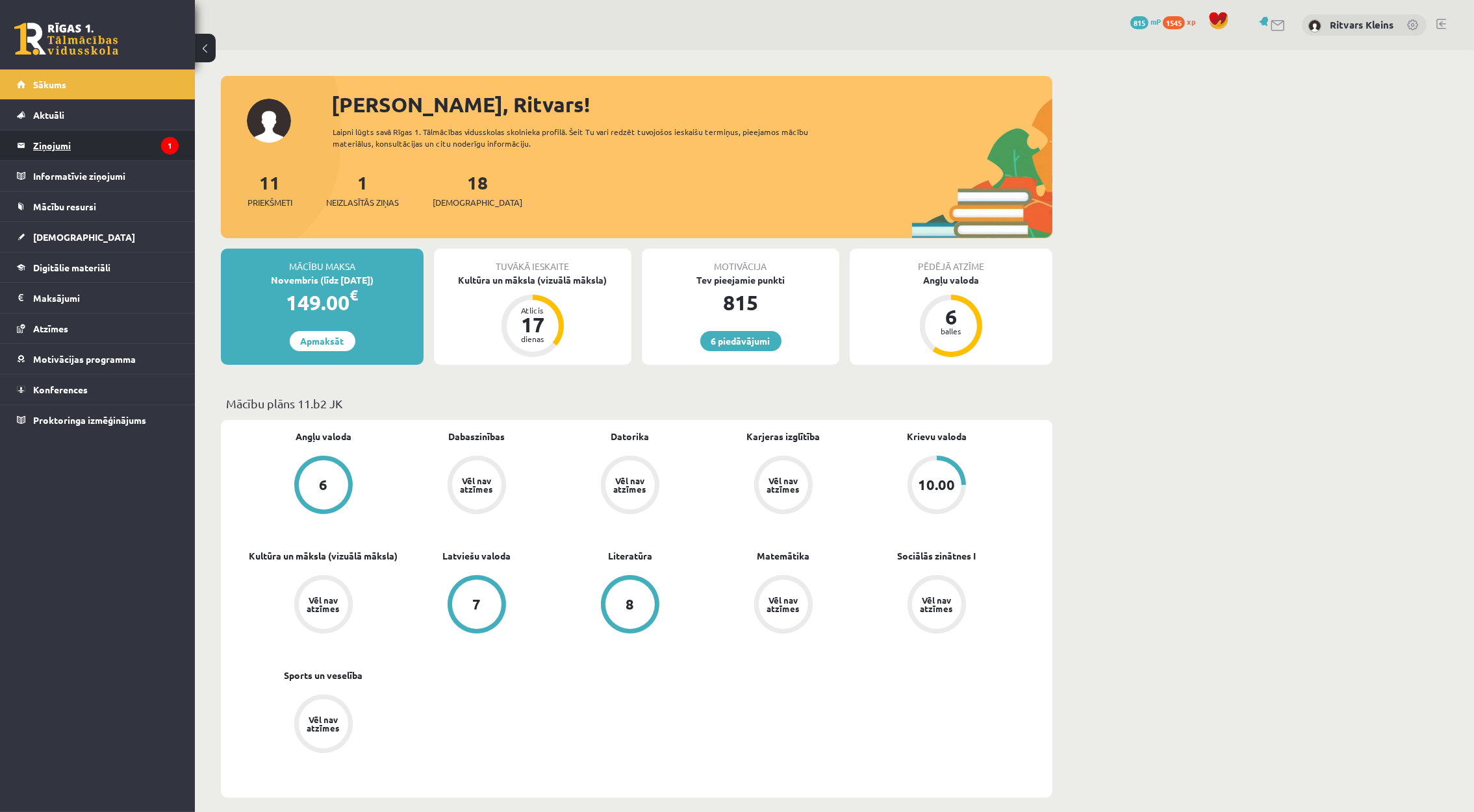
click at [55, 145] on legend "Ziņojumi 1" at bounding box center [106, 146] width 146 height 30
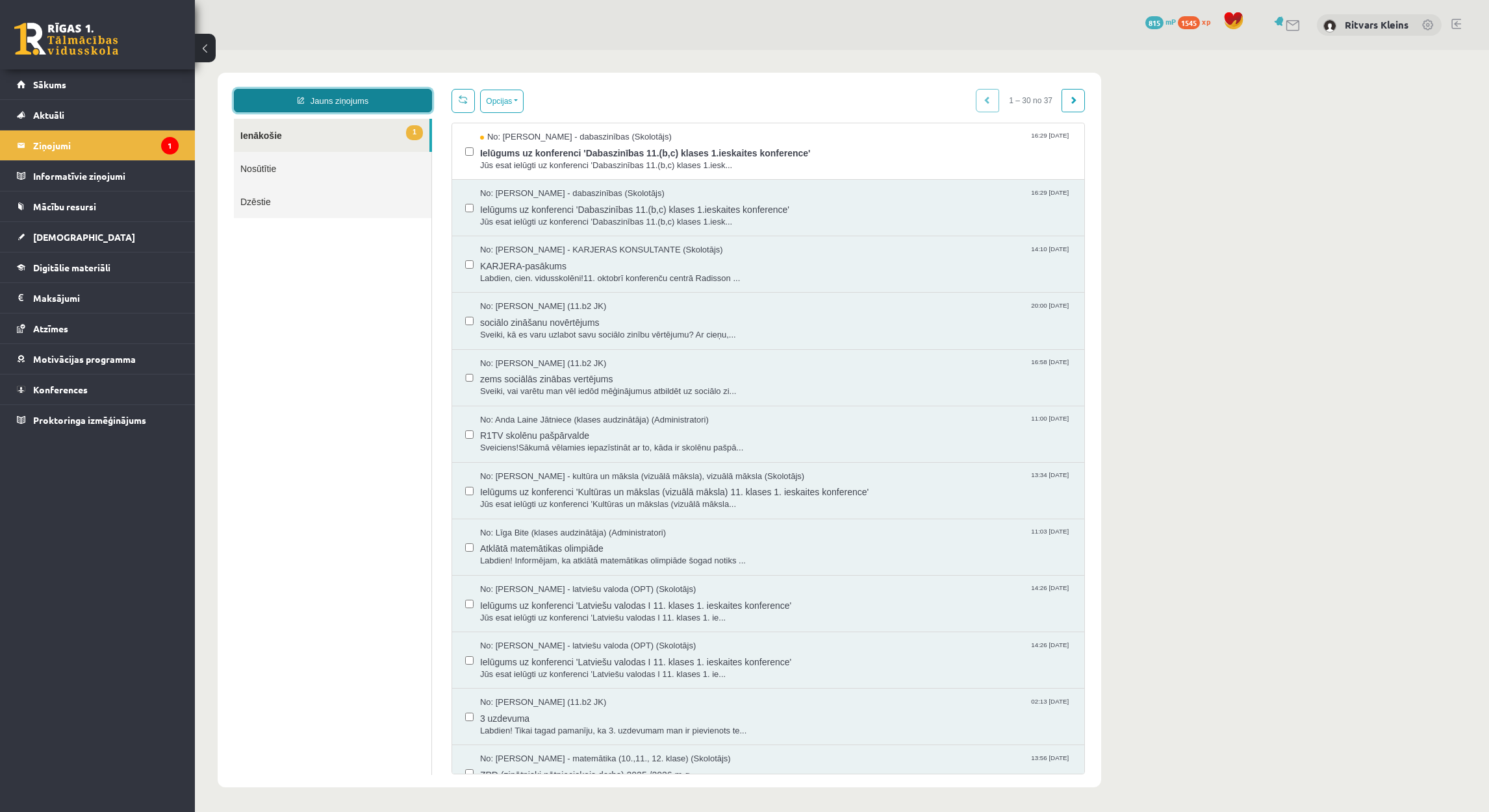
click at [361, 98] on link "Jauns ziņojums" at bounding box center [332, 100] width 198 height 24
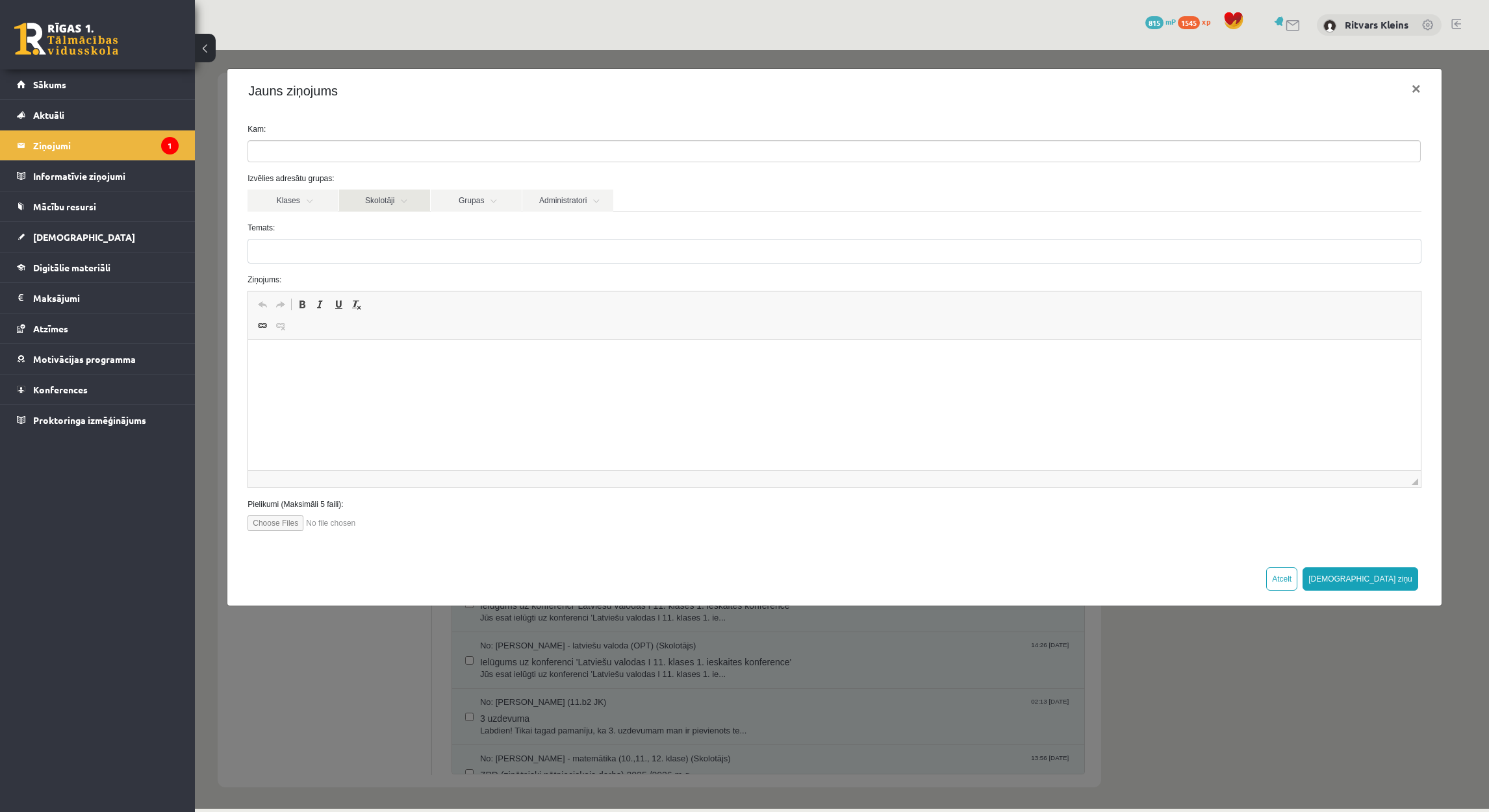
click at [382, 199] on link "Skolotāji" at bounding box center [384, 200] width 91 height 22
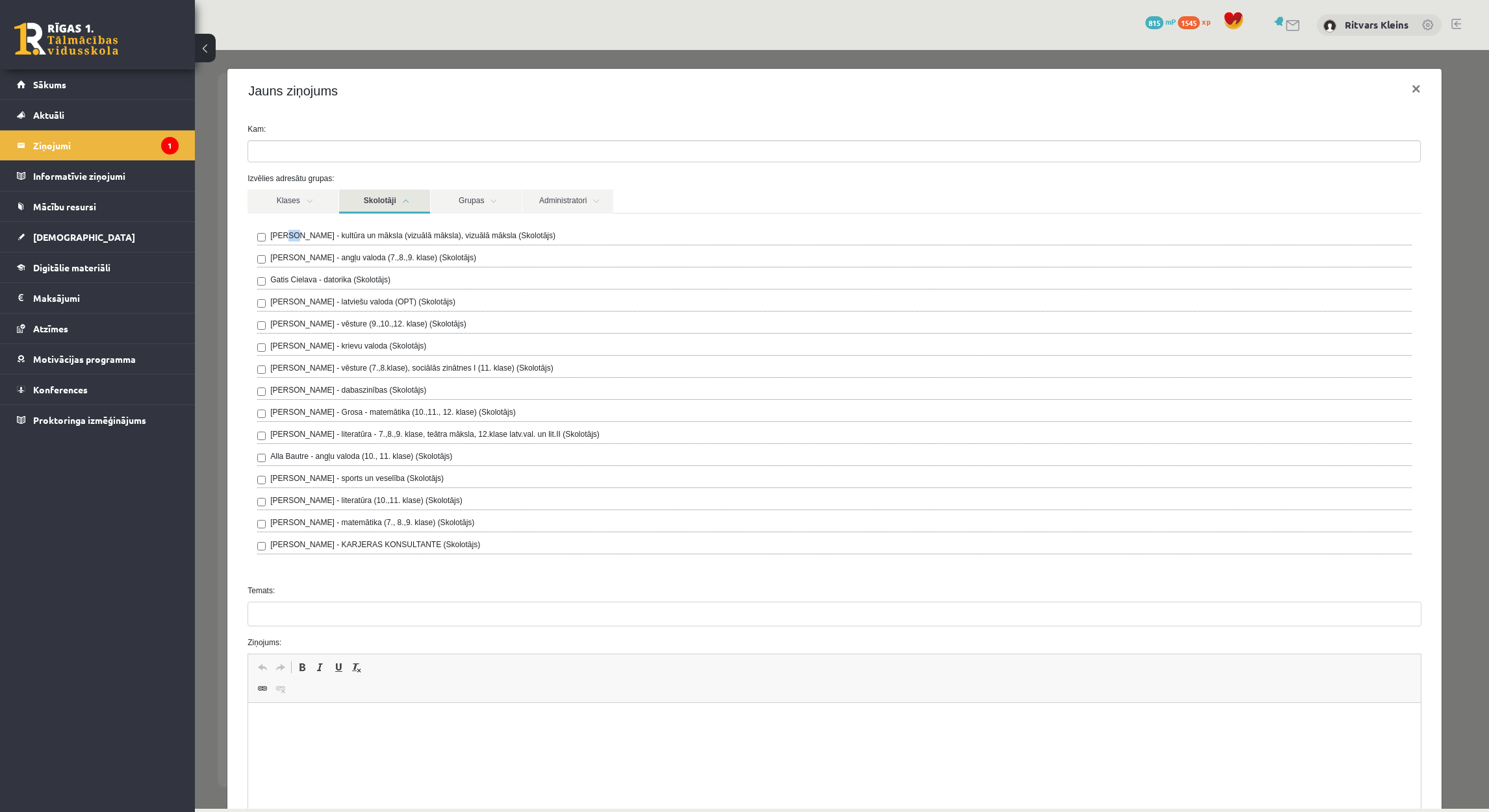
click at [287, 230] on label "Ilze Kolka - kultūra un māksla (vizuālā māksla), vizuālā māksla (Skolotājs)" at bounding box center [412, 236] width 285 height 11
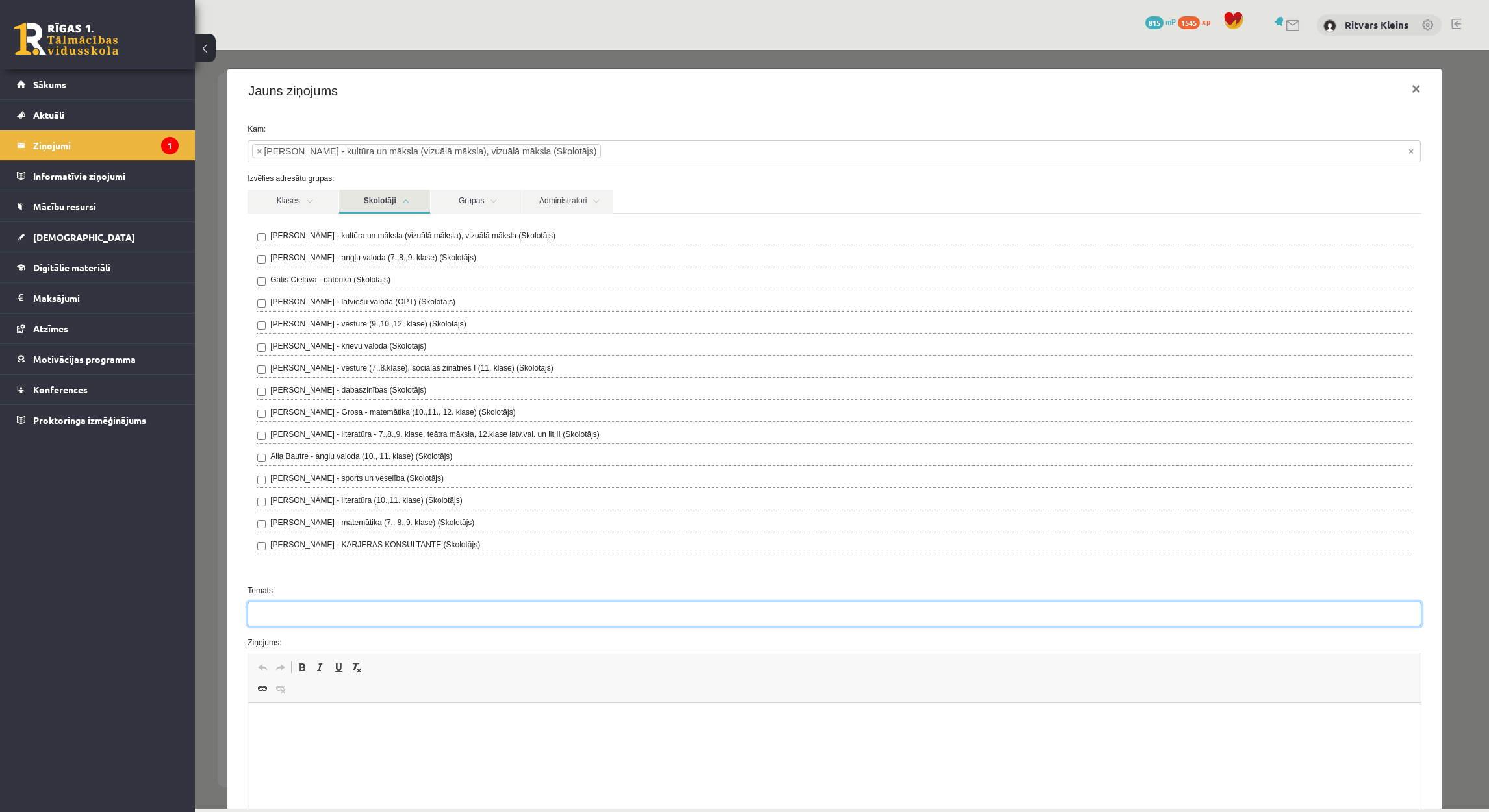
drag, startPoint x: 326, startPoint y: 616, endPoint x: 318, endPoint y: 615, distance: 8.1
click at [328, 615] on input "Temats:" at bounding box center [834, 614] width 1173 height 25
paste input "**********"
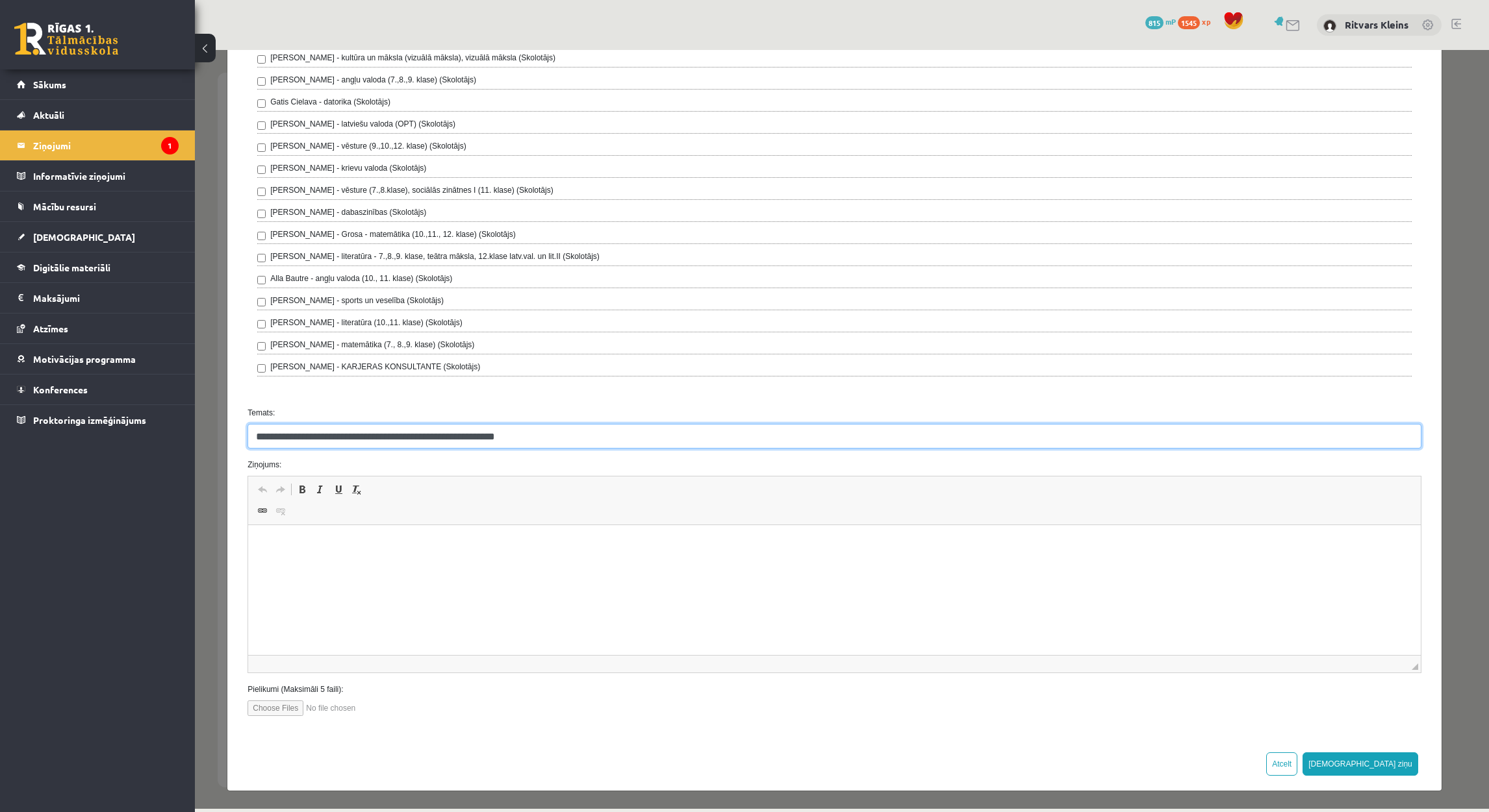
scroll to position [179, 0]
type input "**********"
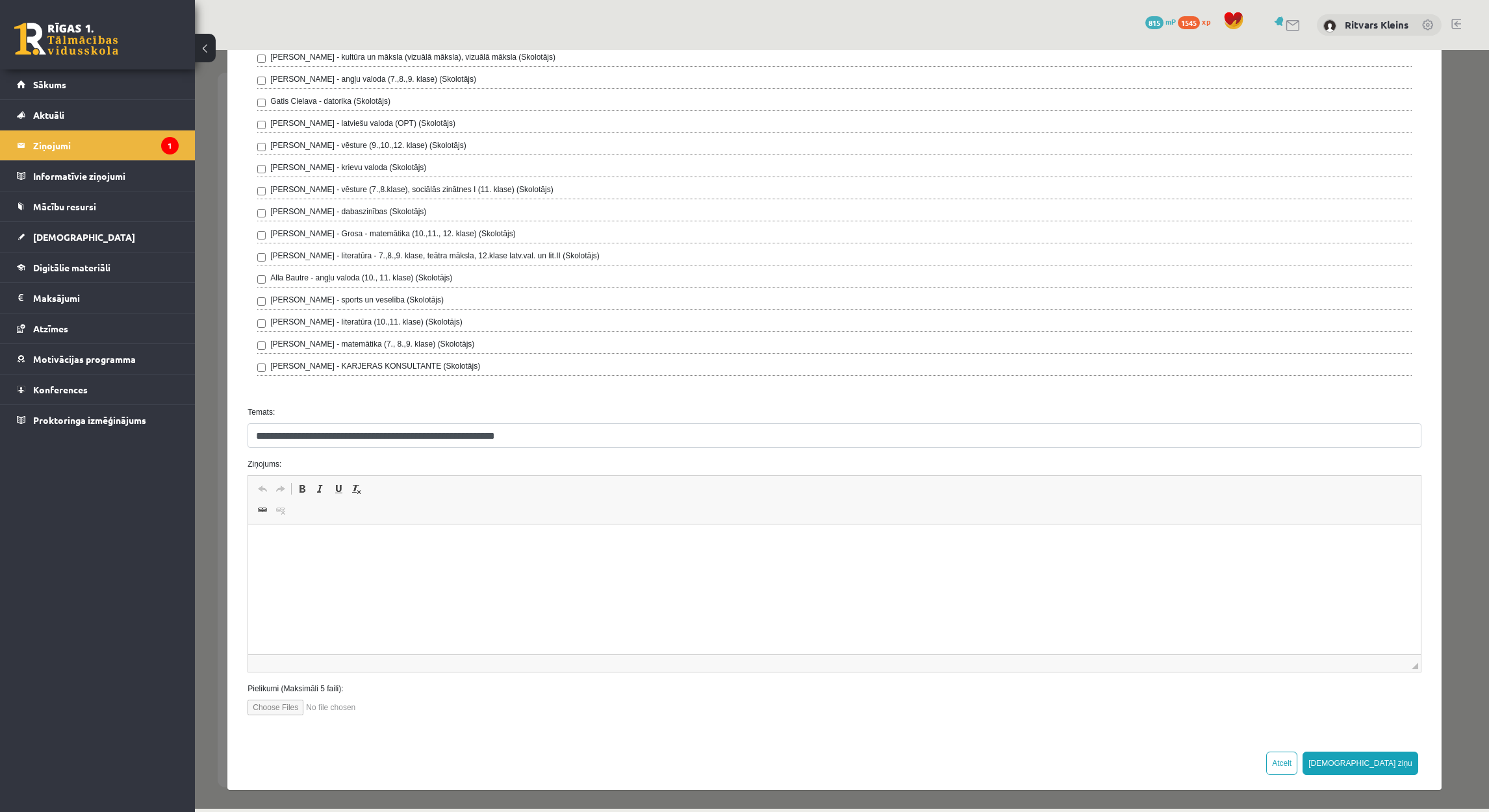
drag, startPoint x: 341, startPoint y: 513, endPoint x: 329, endPoint y: 526, distance: 17.7
click at [337, 516] on span "Editor toolbars Undo Keyboard shortcut Ctrl+Z Redo Keyboard shortcut Ctrl+Y Bol…" at bounding box center [834, 500] width 1173 height 48
click at [322, 555] on html at bounding box center [834, 544] width 1173 height 40
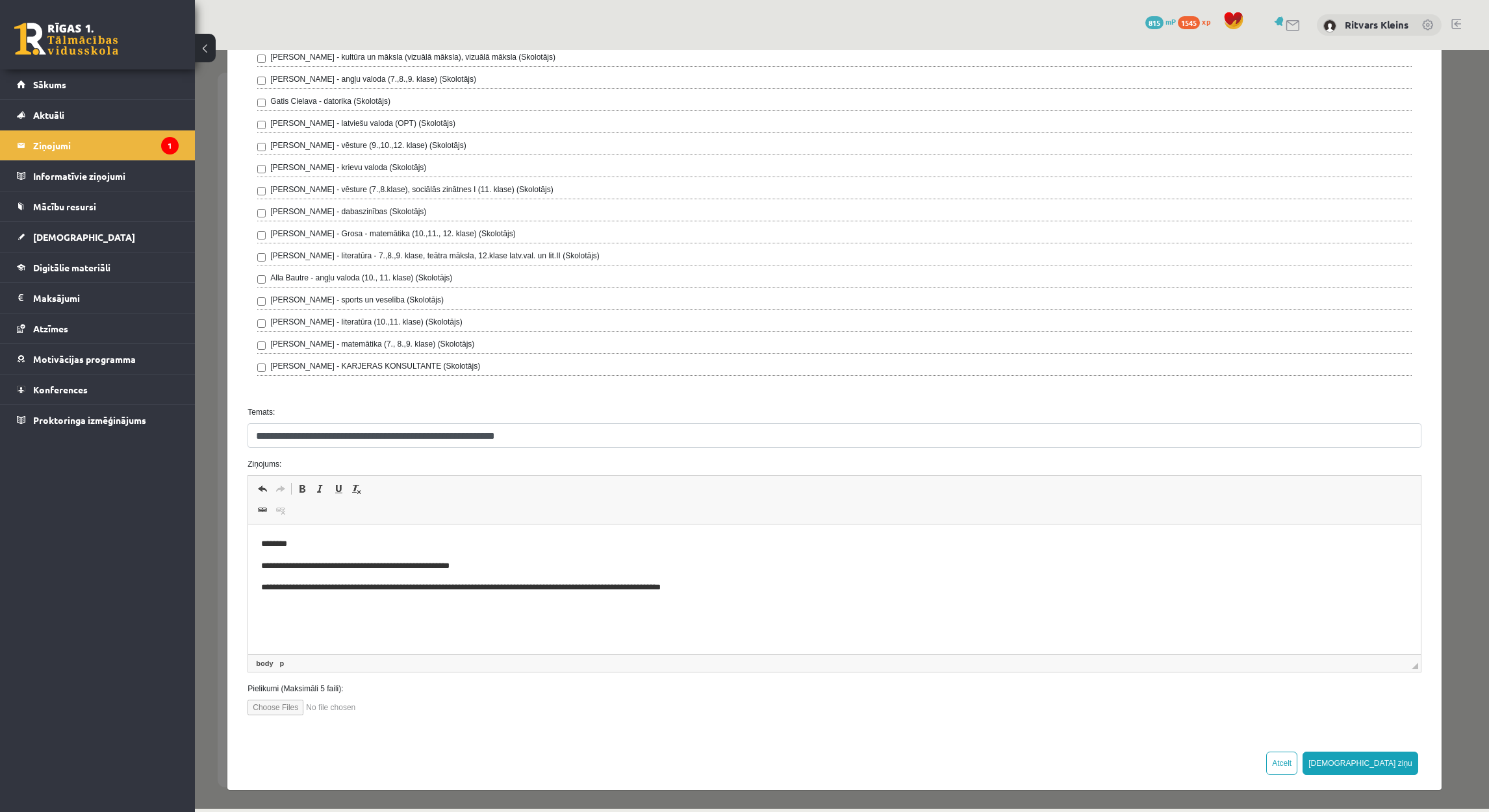
click at [695, 588] on p "**********" at bounding box center [826, 588] width 1131 height 14
click at [795, 578] on body "**********" at bounding box center [834, 566] width 1146 height 57
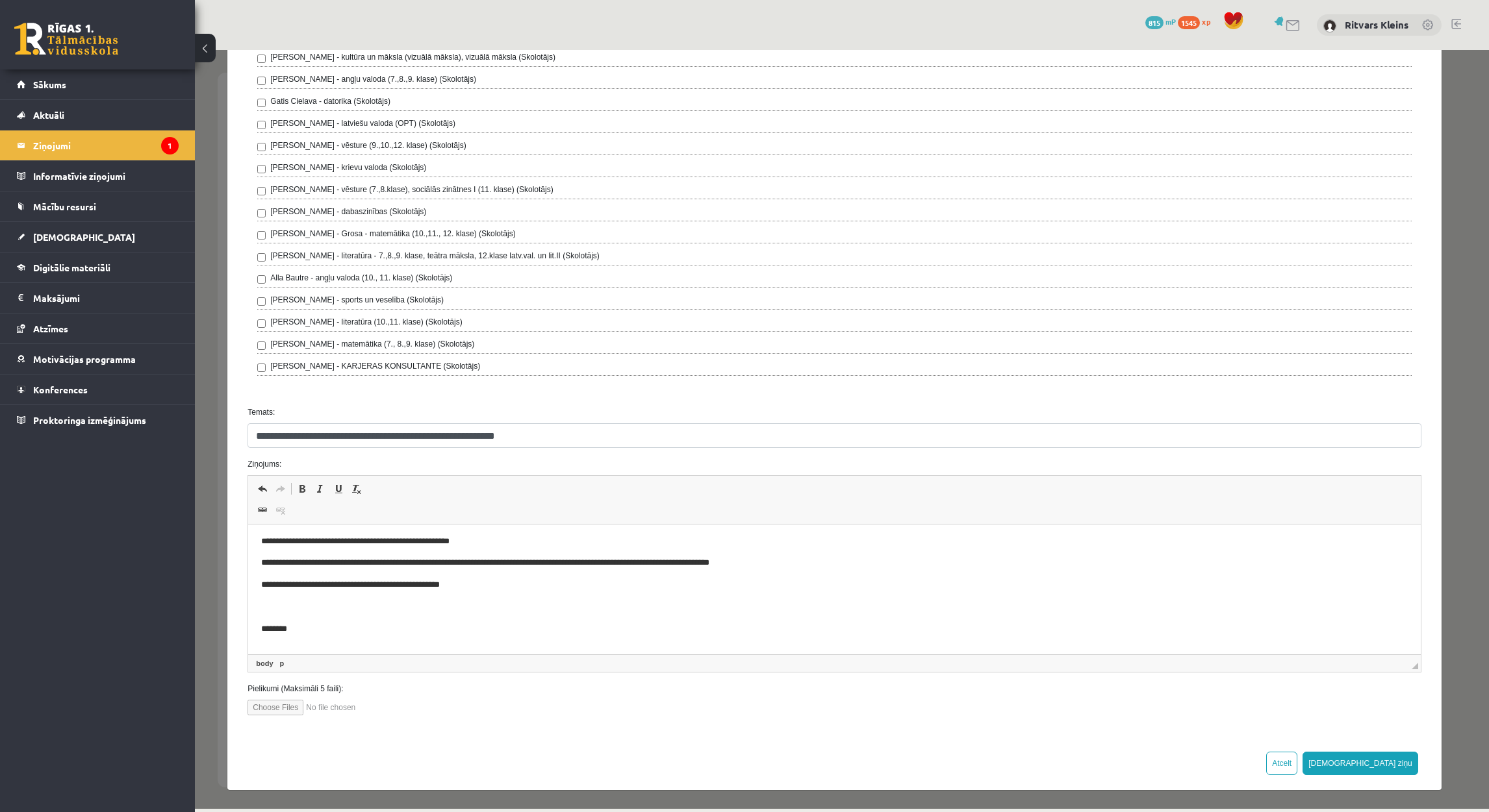
scroll to position [25, 0]
click at [571, 563] on p "**********" at bounding box center [819, 562] width 1116 height 14
click at [471, 587] on p "**********" at bounding box center [819, 585] width 1116 height 14
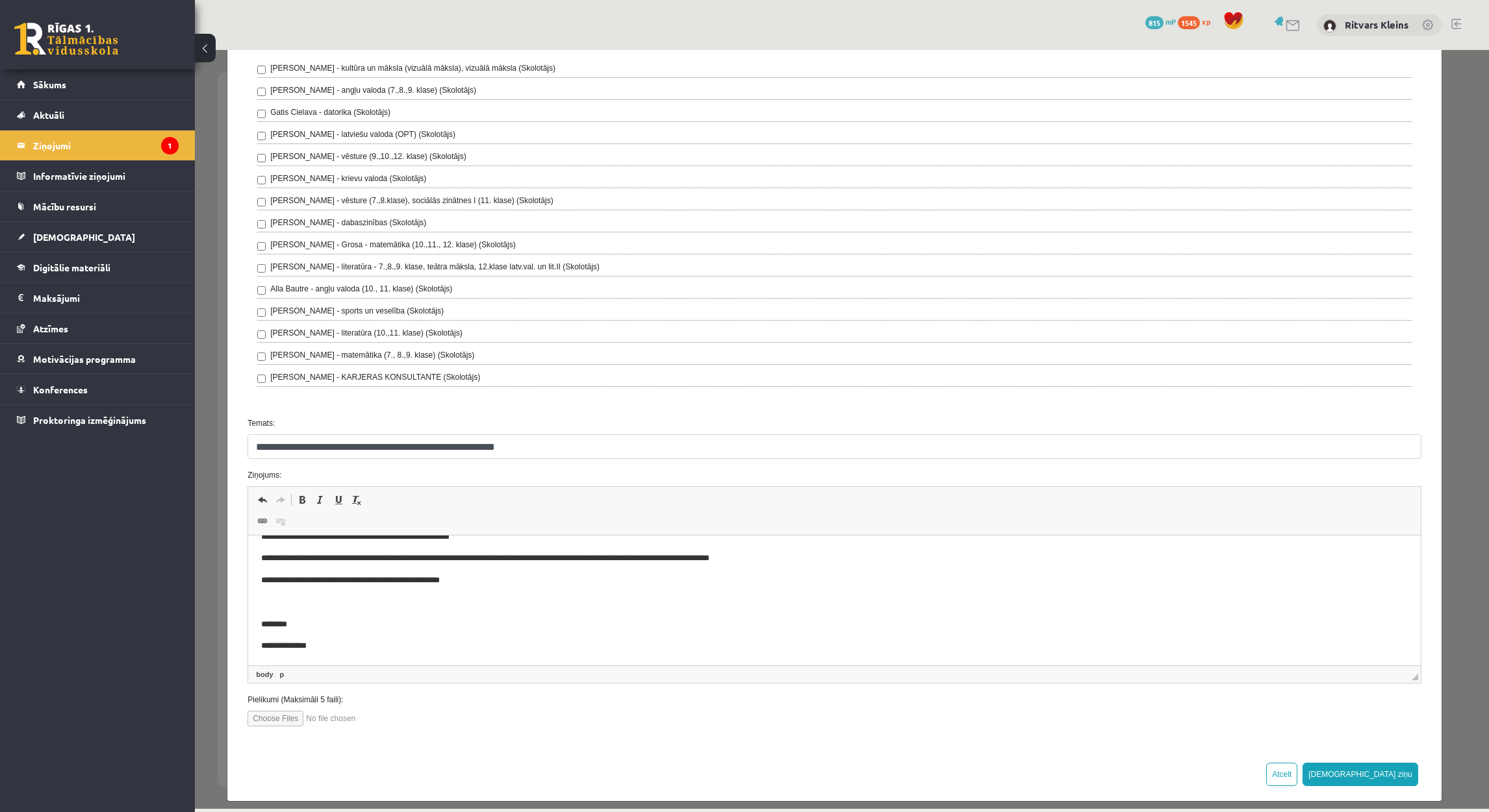
scroll to position [179, 0]
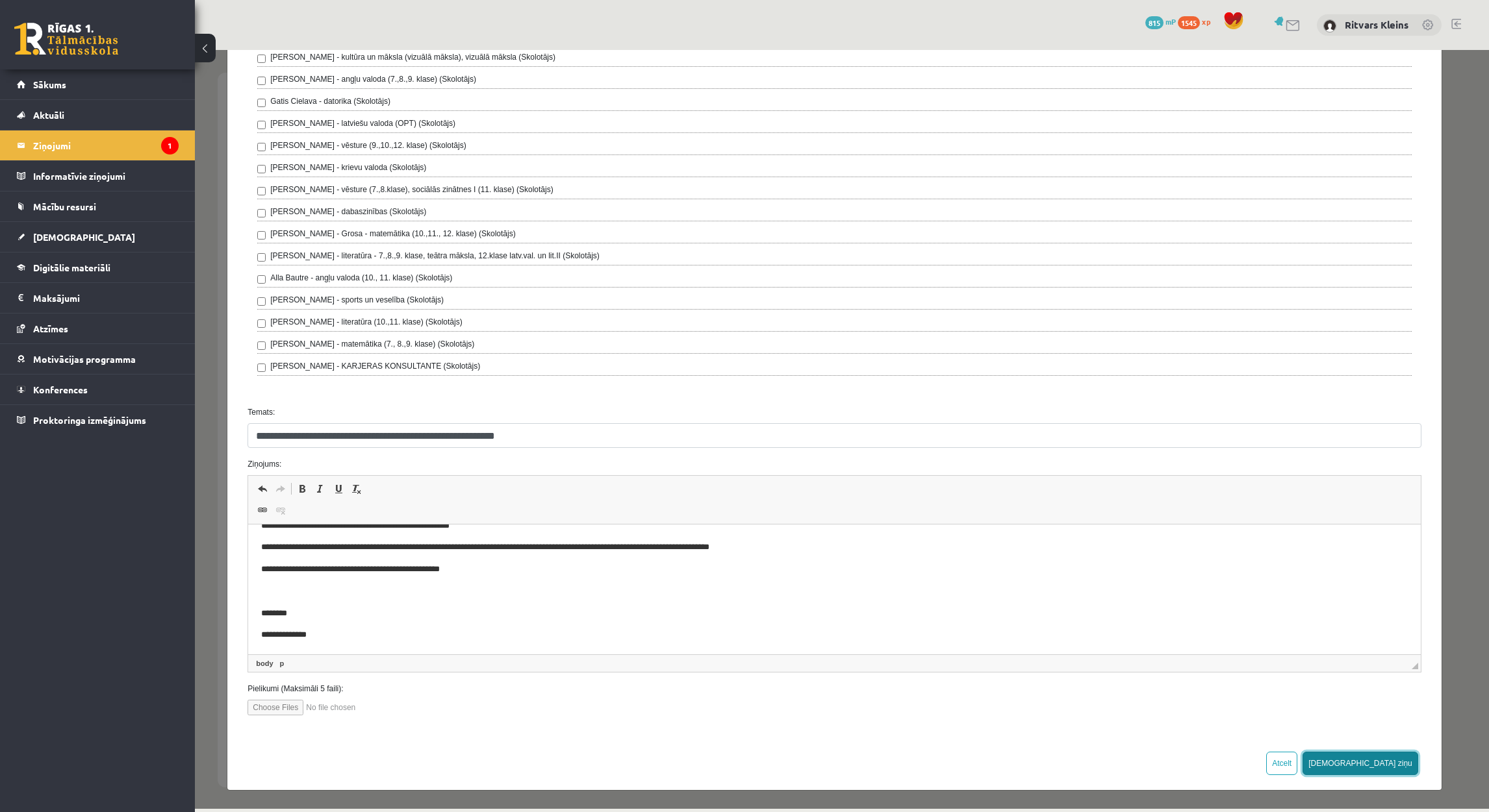
click at [1382, 763] on button "[DEMOGRAPHIC_DATA] ziņu" at bounding box center [1360, 764] width 116 height 24
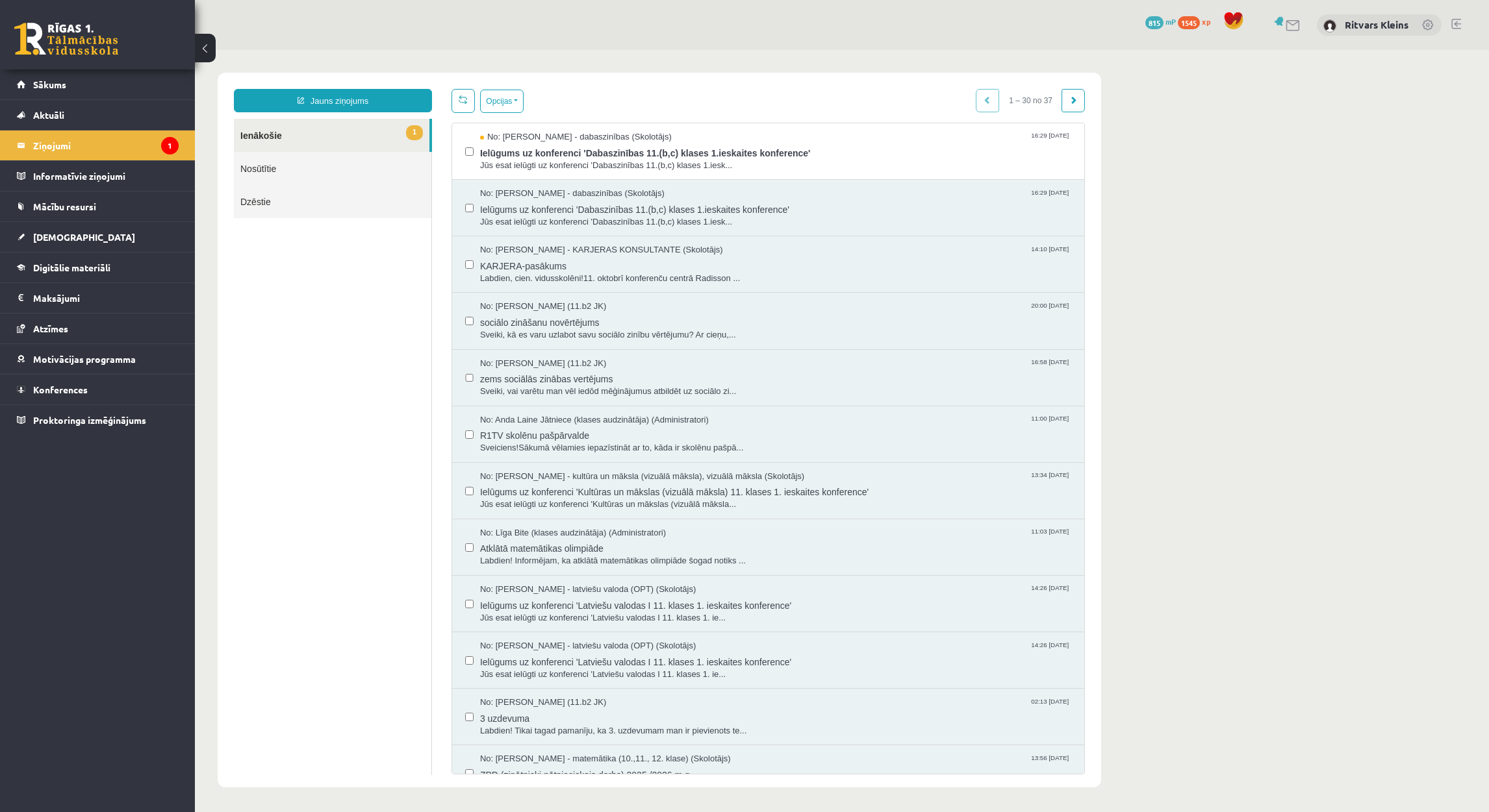
scroll to position [0, 0]
click at [578, 160] on span "Jūs esat ielūgti uz konferenci 'Dabaszinības 11.(b,c) klases 1.iesk..." at bounding box center [775, 166] width 591 height 12
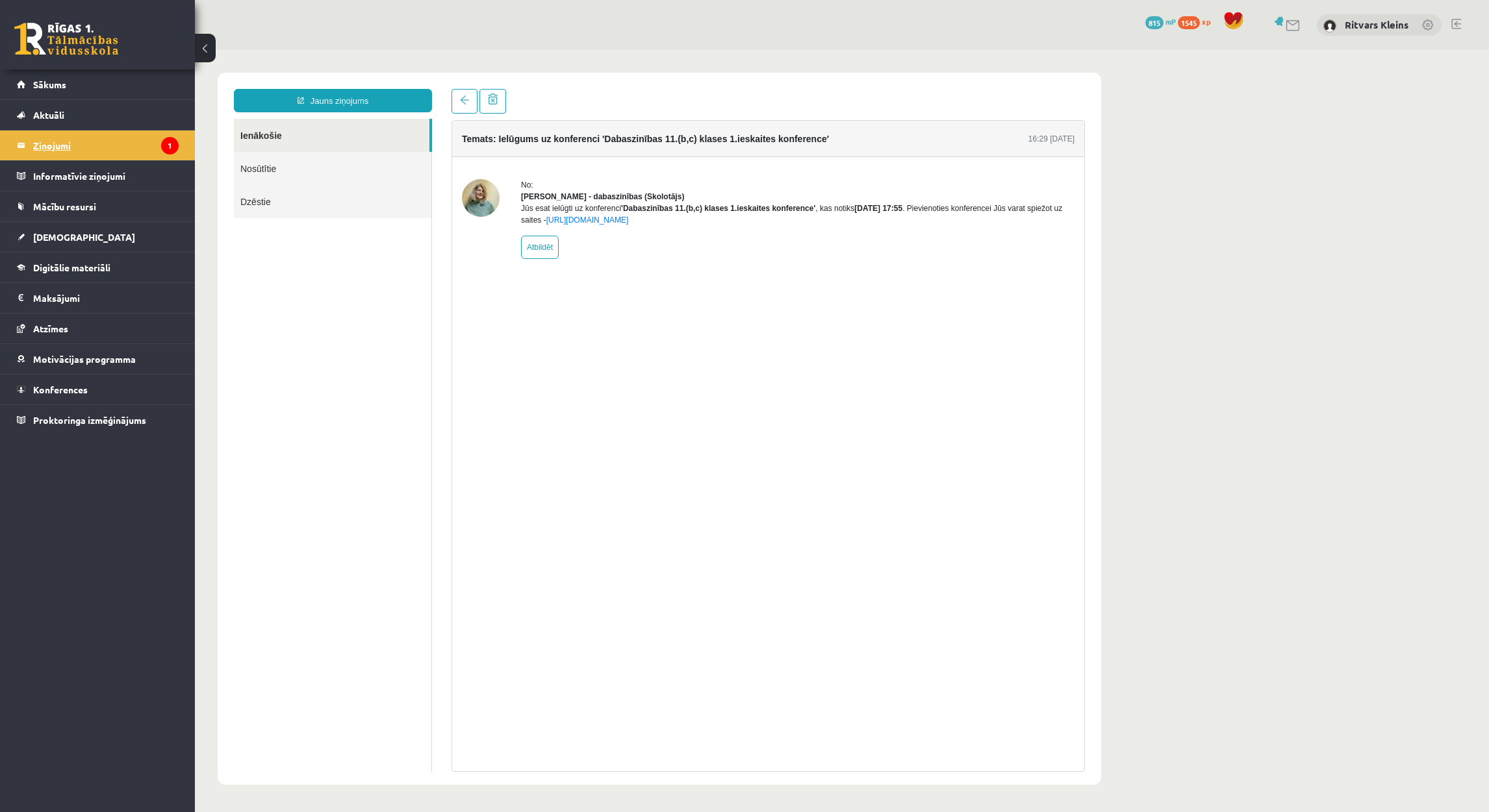
click at [62, 141] on legend "Ziņojumi 1" at bounding box center [106, 146] width 146 height 30
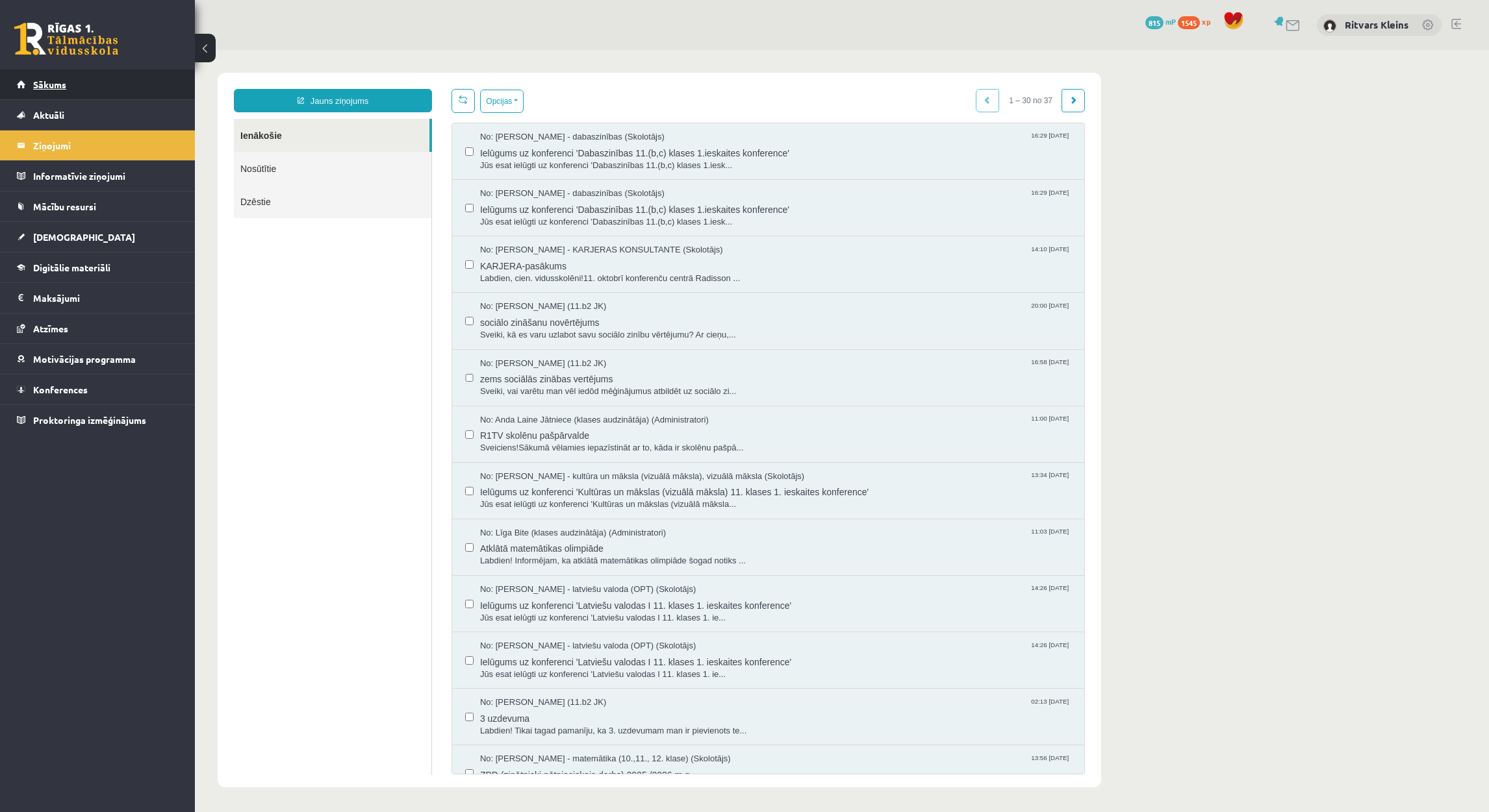
click at [53, 86] on span "Sākums" at bounding box center [50, 83] width 33 height 11
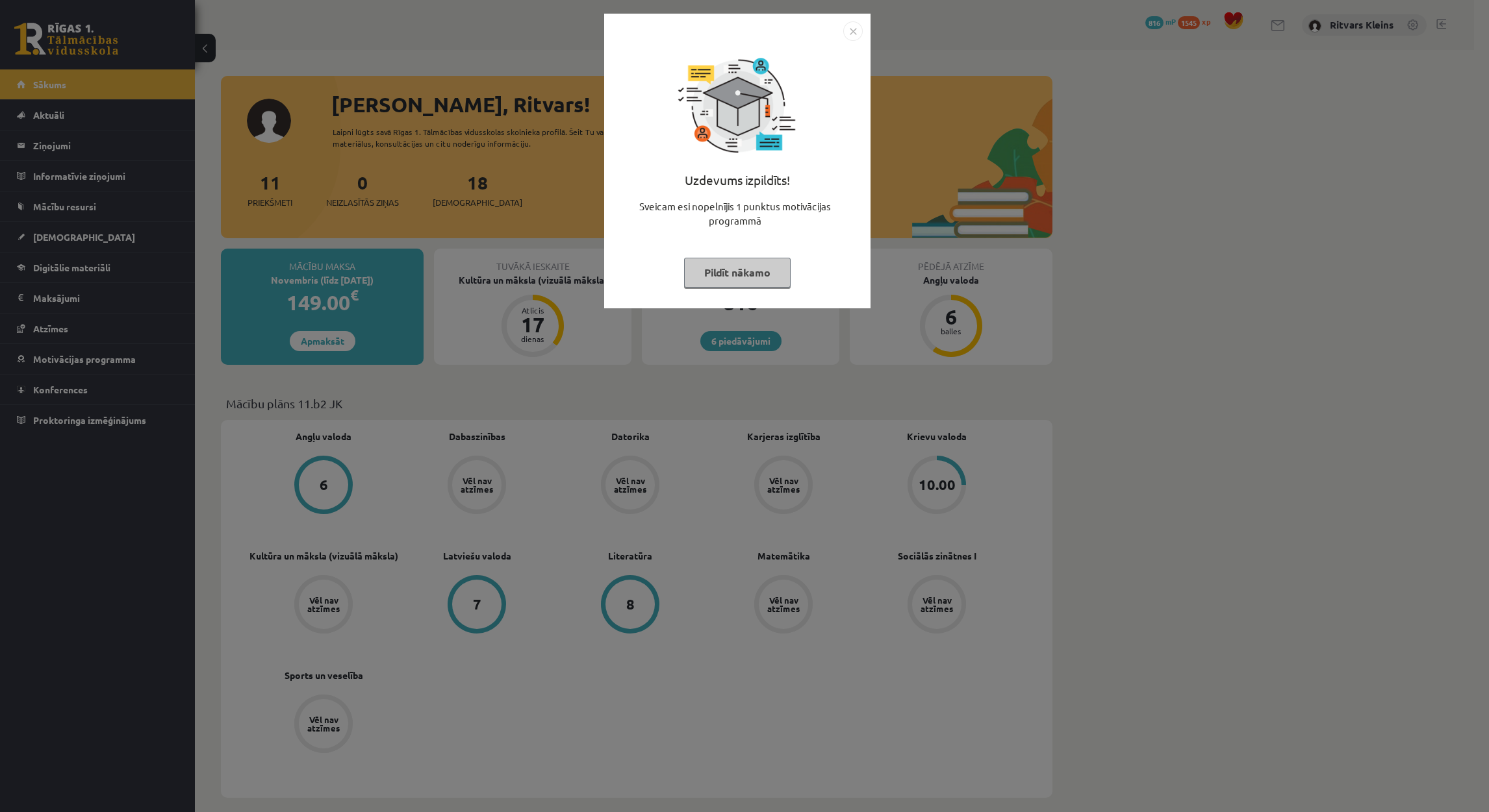
click at [737, 269] on button "Pildīt nākamo" at bounding box center [737, 272] width 106 height 30
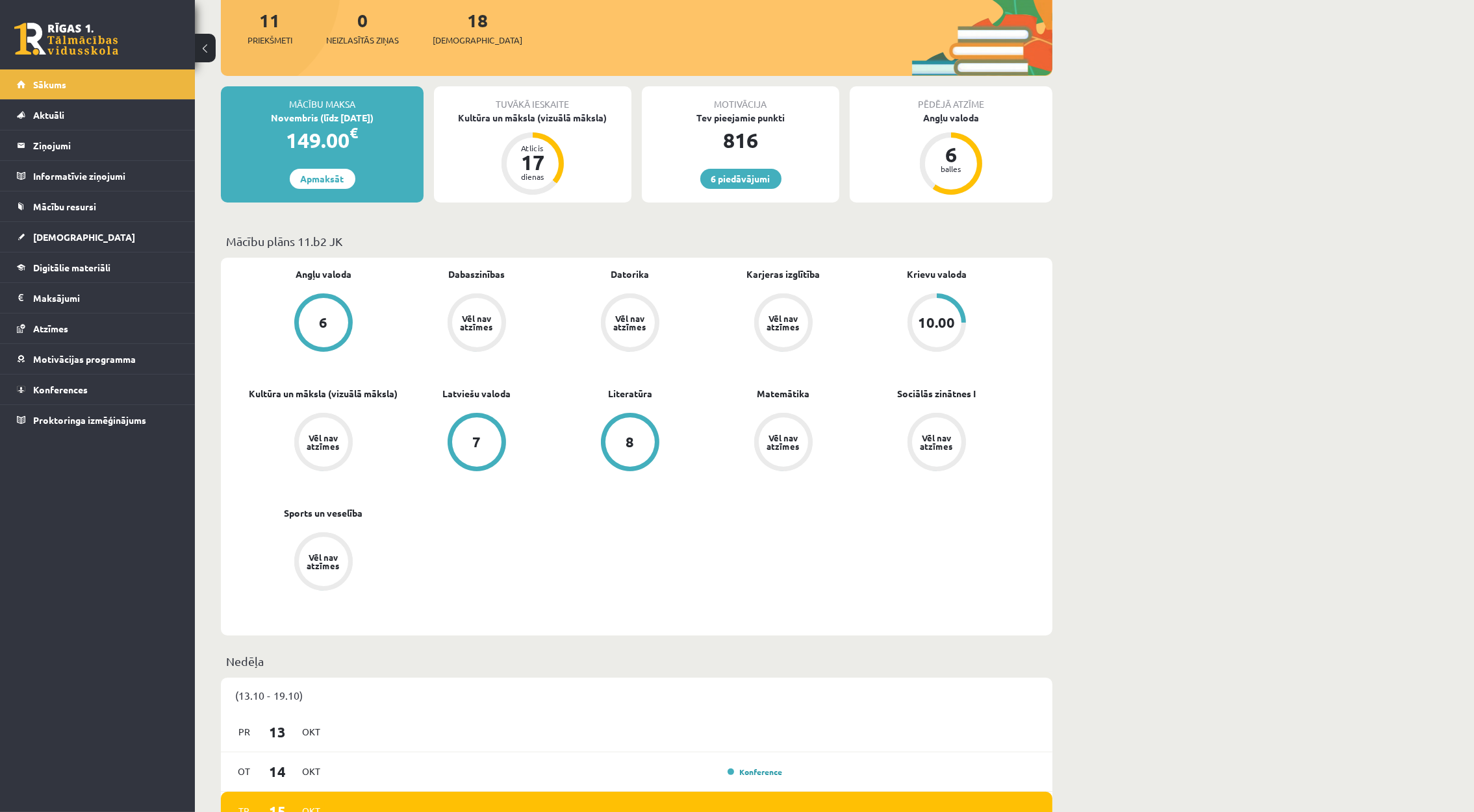
scroll to position [195, 0]
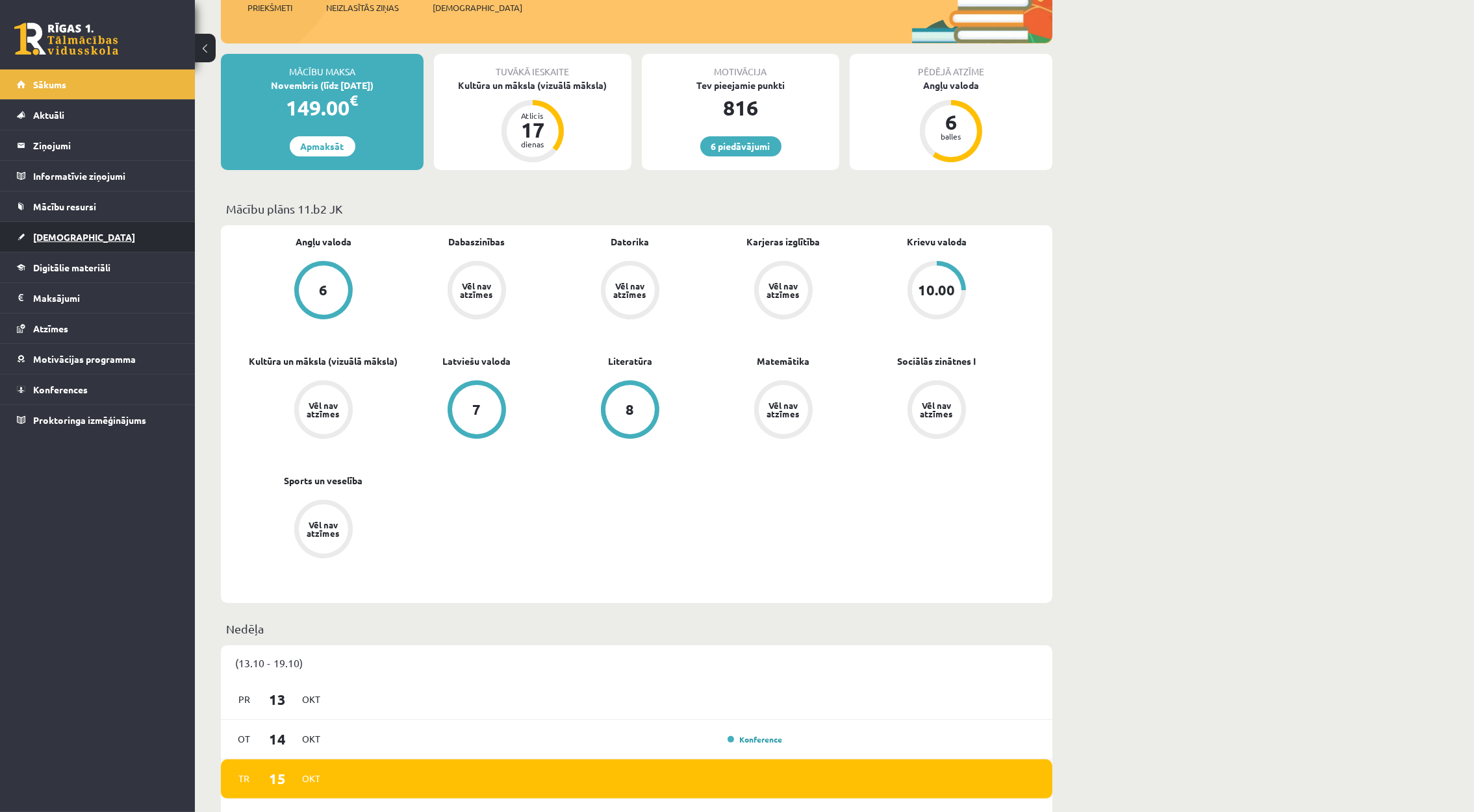
click at [52, 240] on span "[DEMOGRAPHIC_DATA]" at bounding box center [84, 236] width 102 height 11
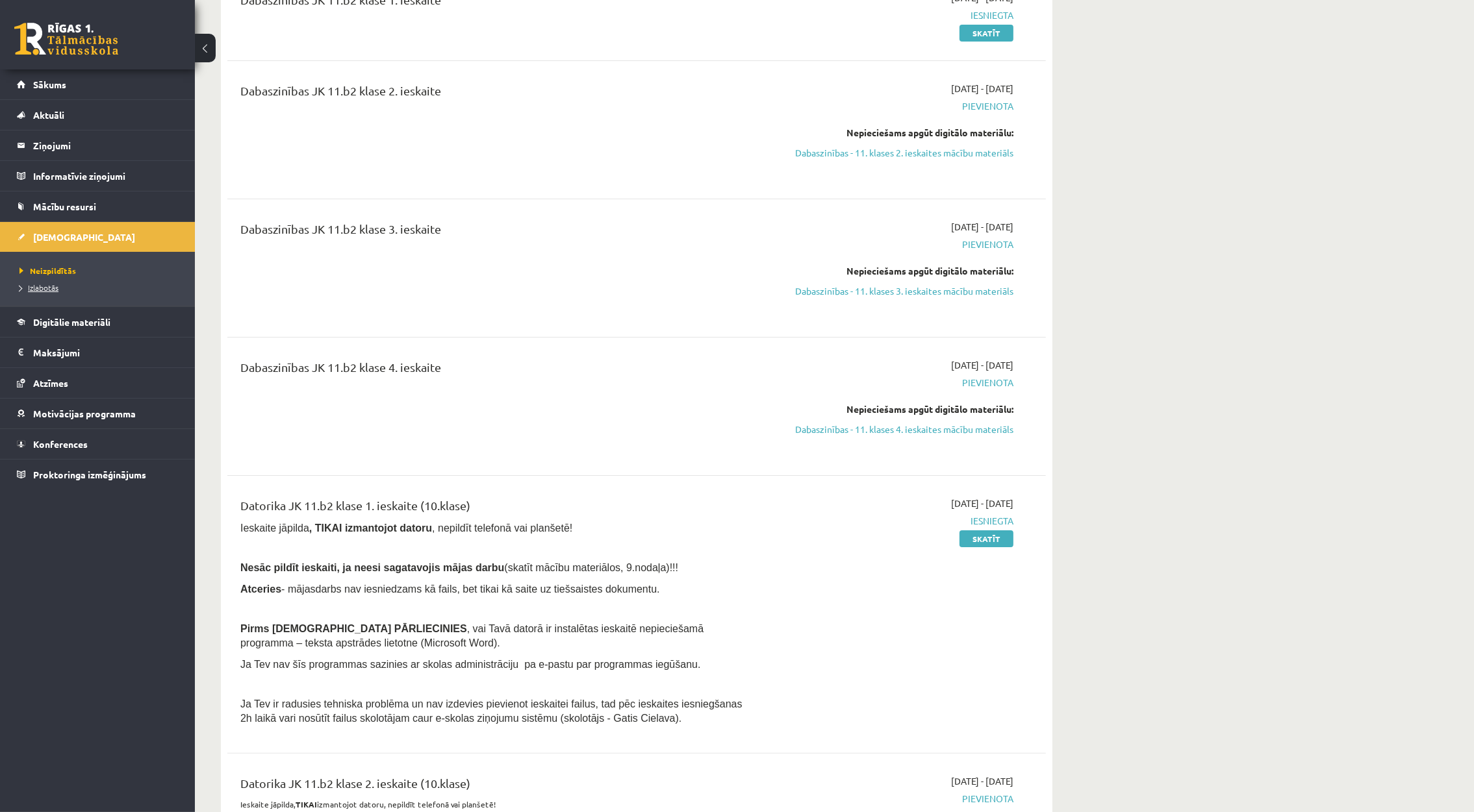
click at [46, 289] on span "Izlabotās" at bounding box center [39, 287] width 39 height 11
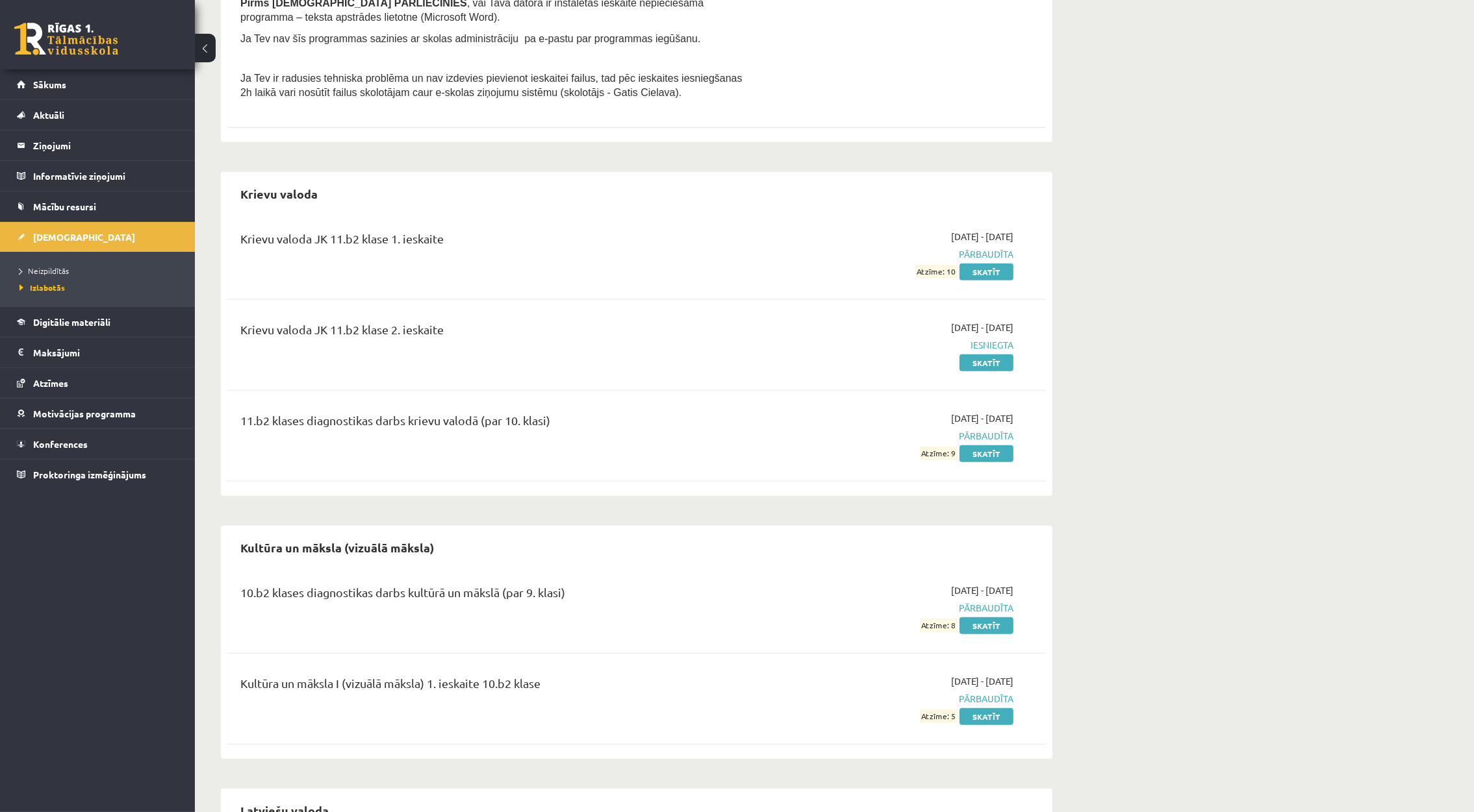
scroll to position [1364, 0]
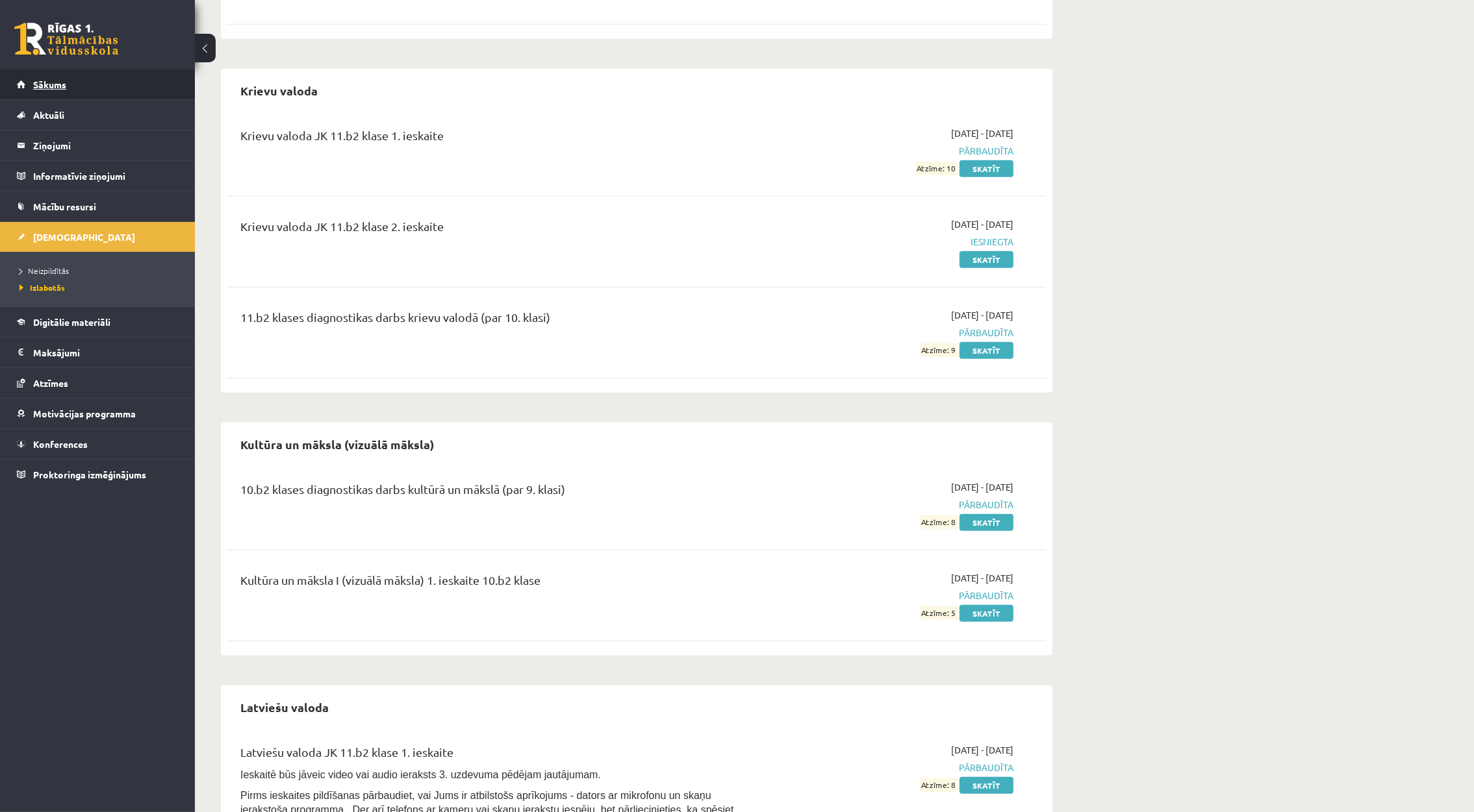
click at [53, 89] on link "Sākums" at bounding box center [98, 84] width 162 height 30
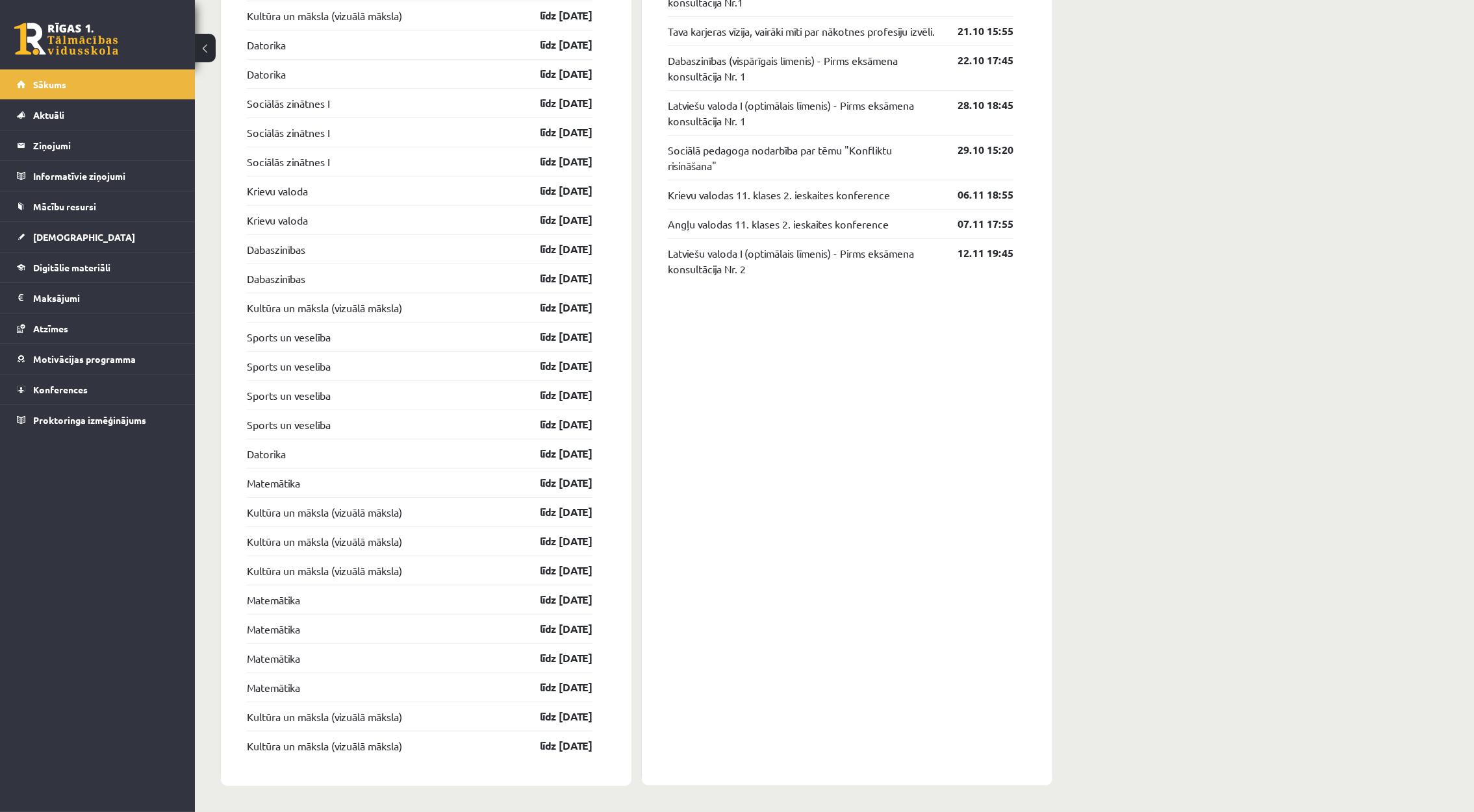
scroll to position [1294, 0]
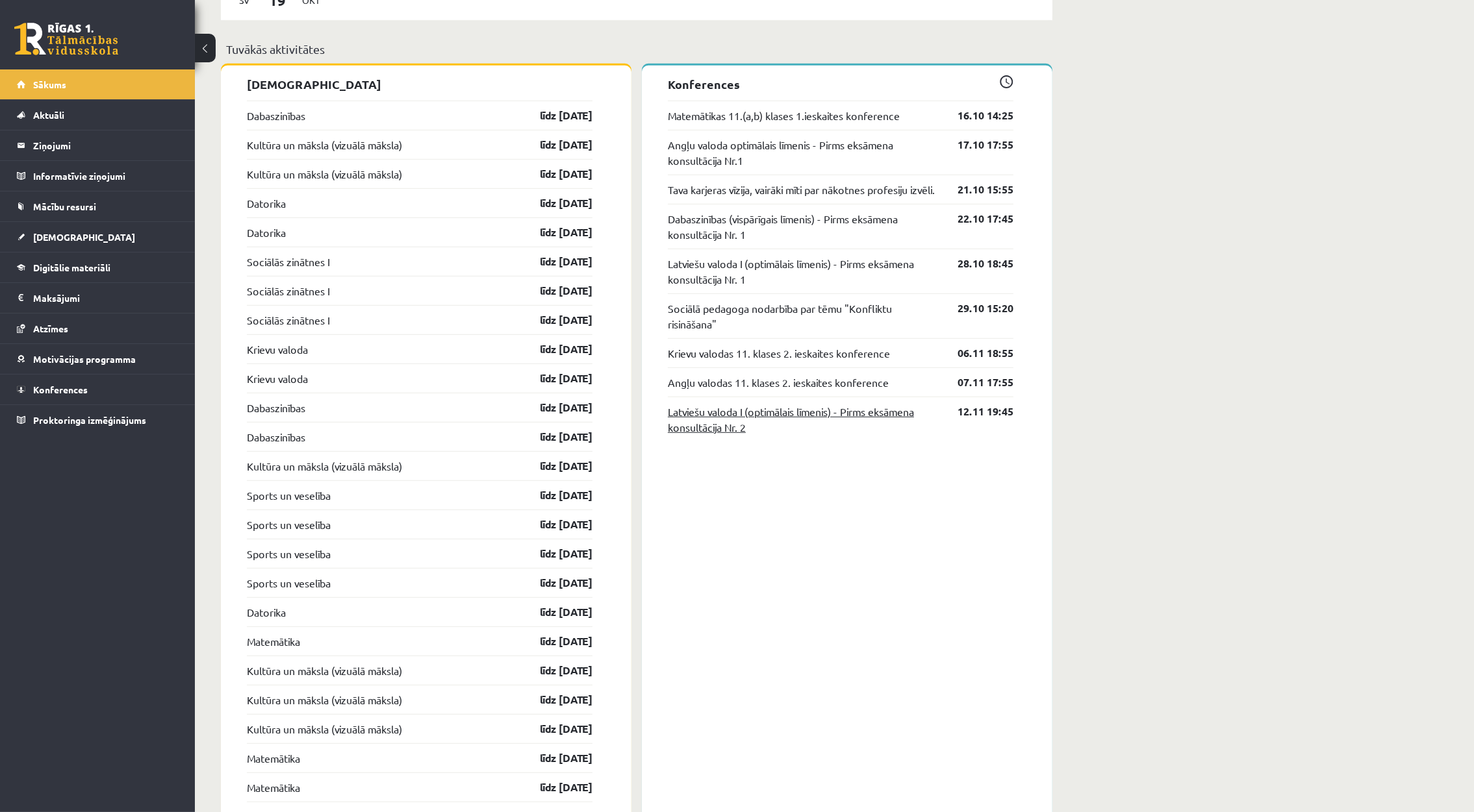
scroll to position [1168, 0]
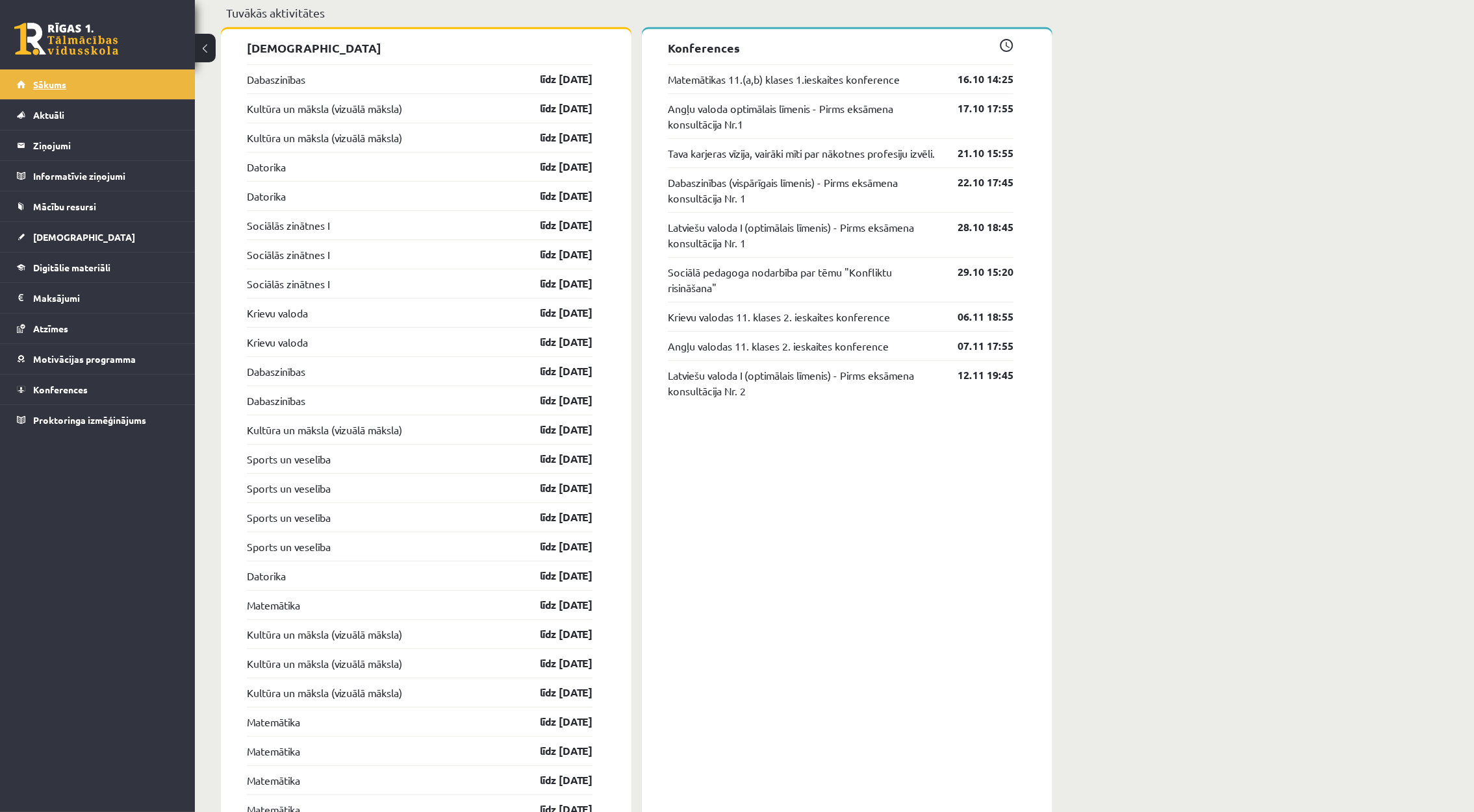
click at [46, 81] on span "Sākums" at bounding box center [50, 83] width 33 height 11
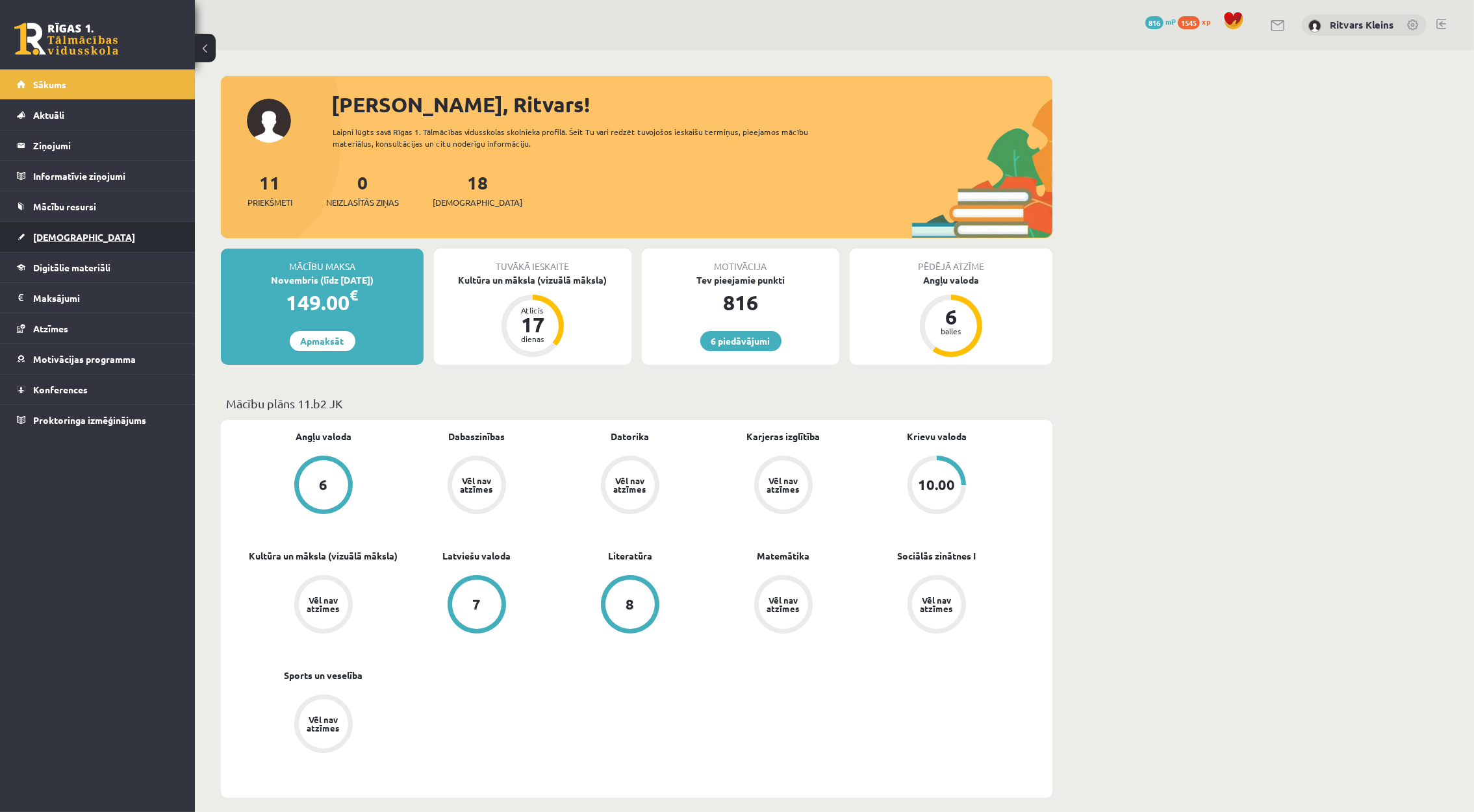
click at [48, 245] on link "[DEMOGRAPHIC_DATA]" at bounding box center [98, 237] width 162 height 30
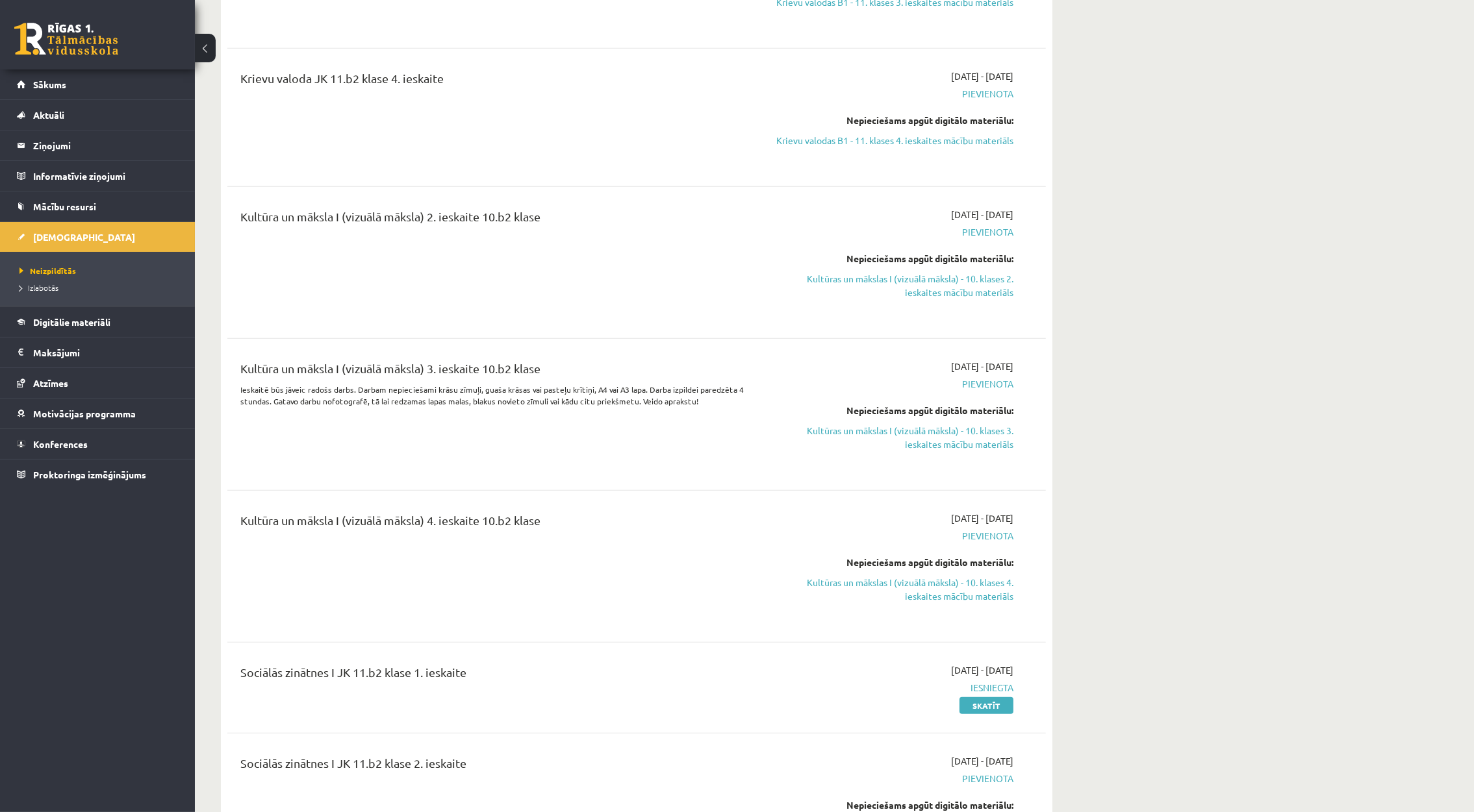
scroll to position [1947, 0]
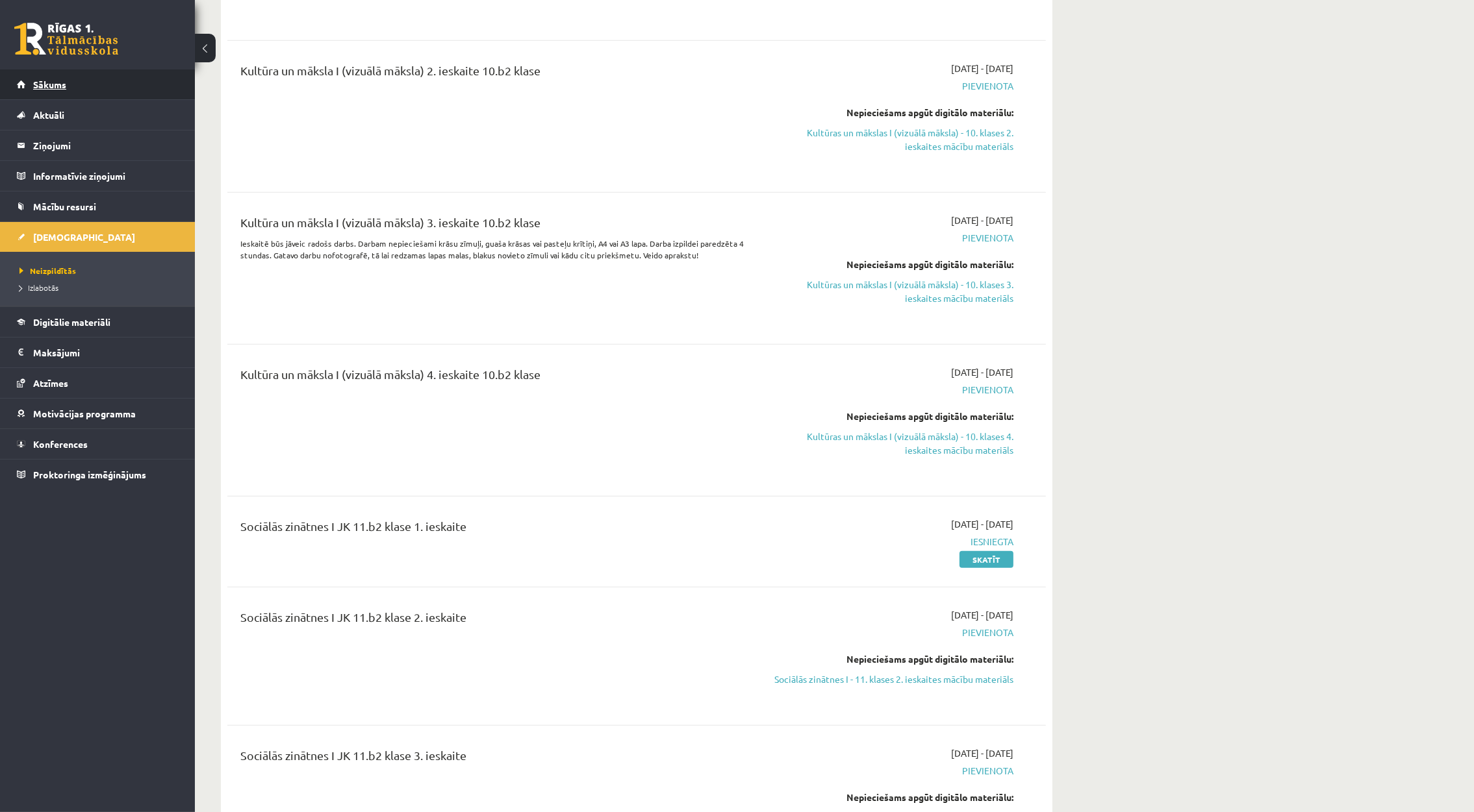
click at [55, 82] on span "Sākums" at bounding box center [50, 83] width 33 height 11
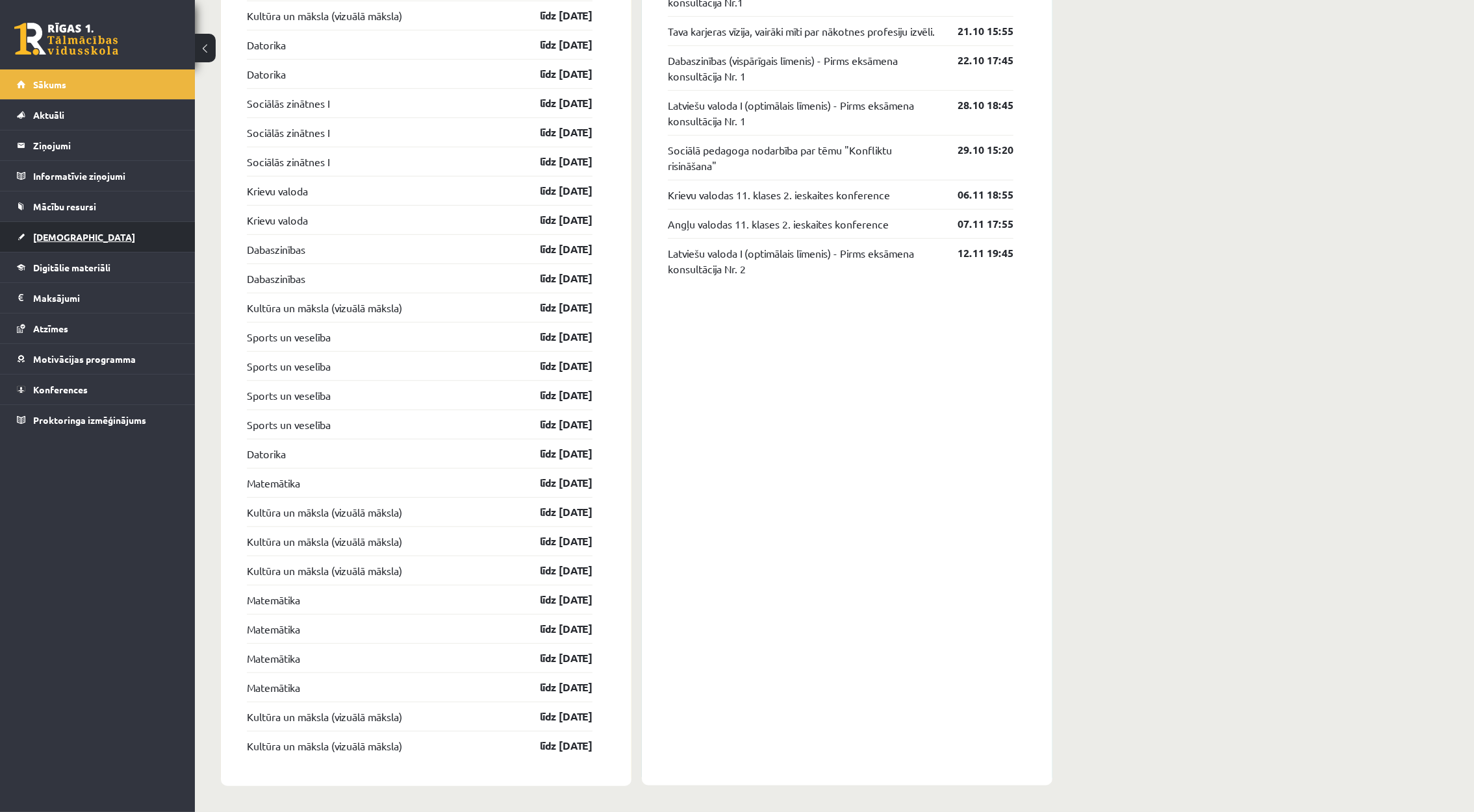
scroll to position [1294, 0]
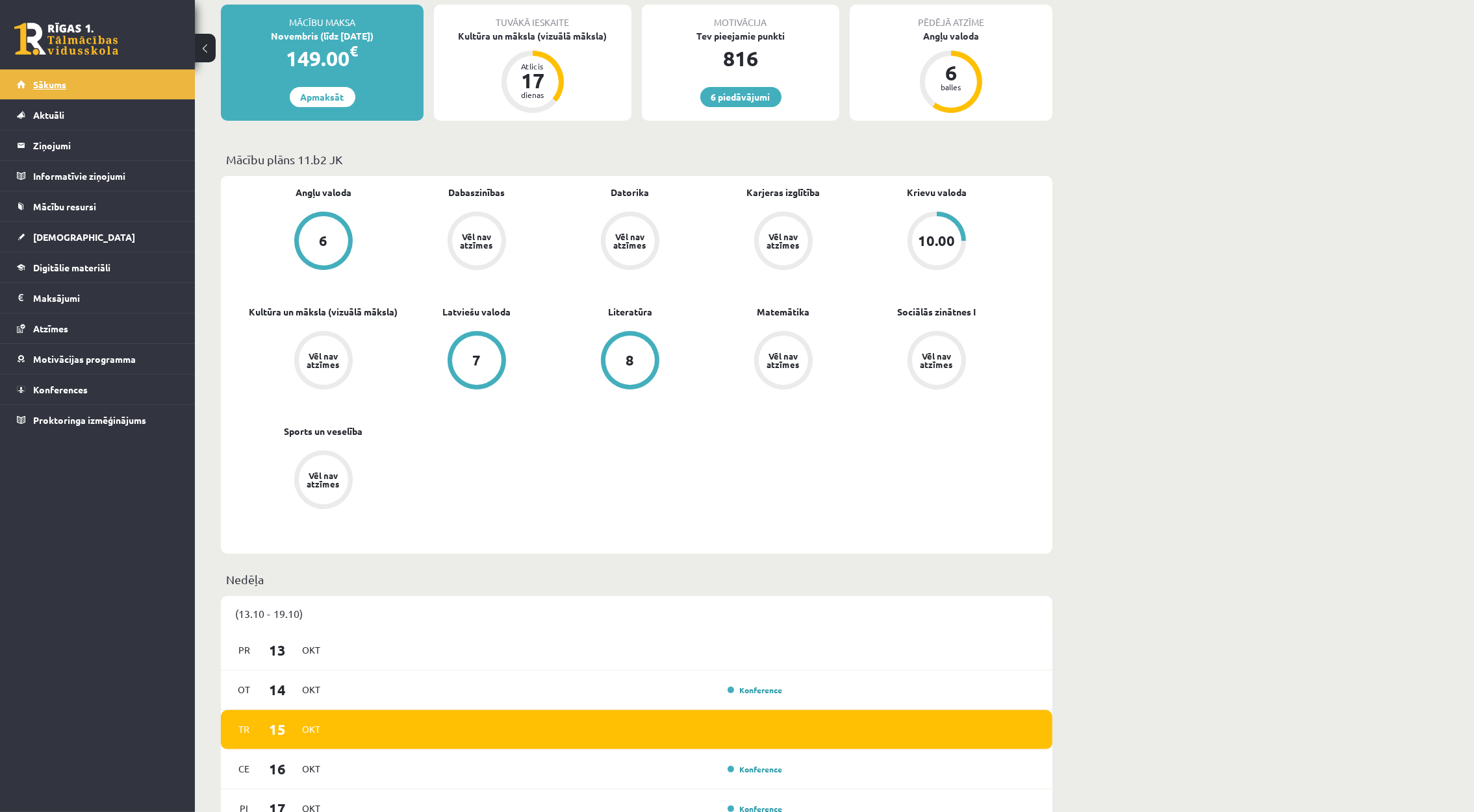
scroll to position [195, 0]
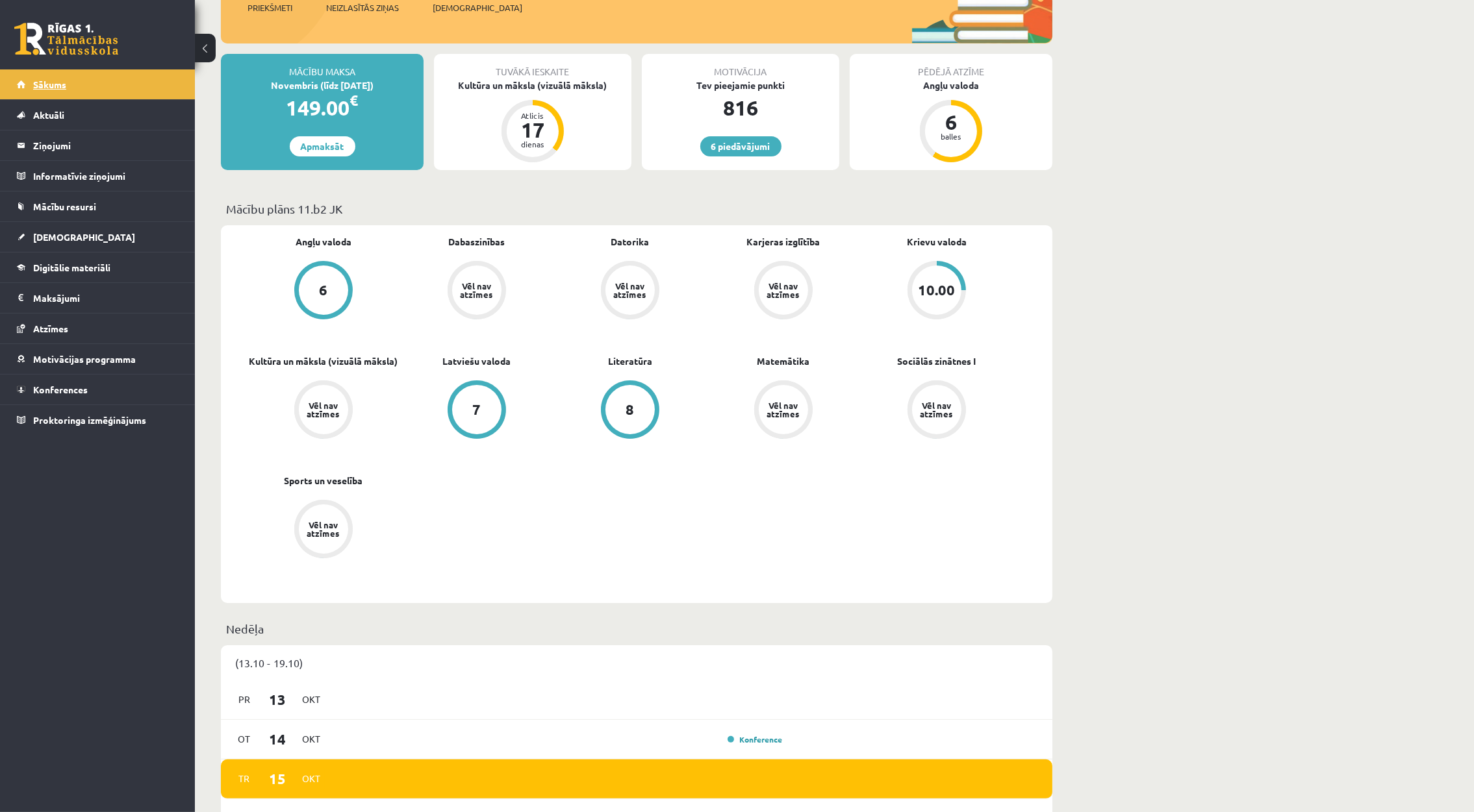
click at [47, 78] on span "Sākums" at bounding box center [50, 83] width 33 height 11
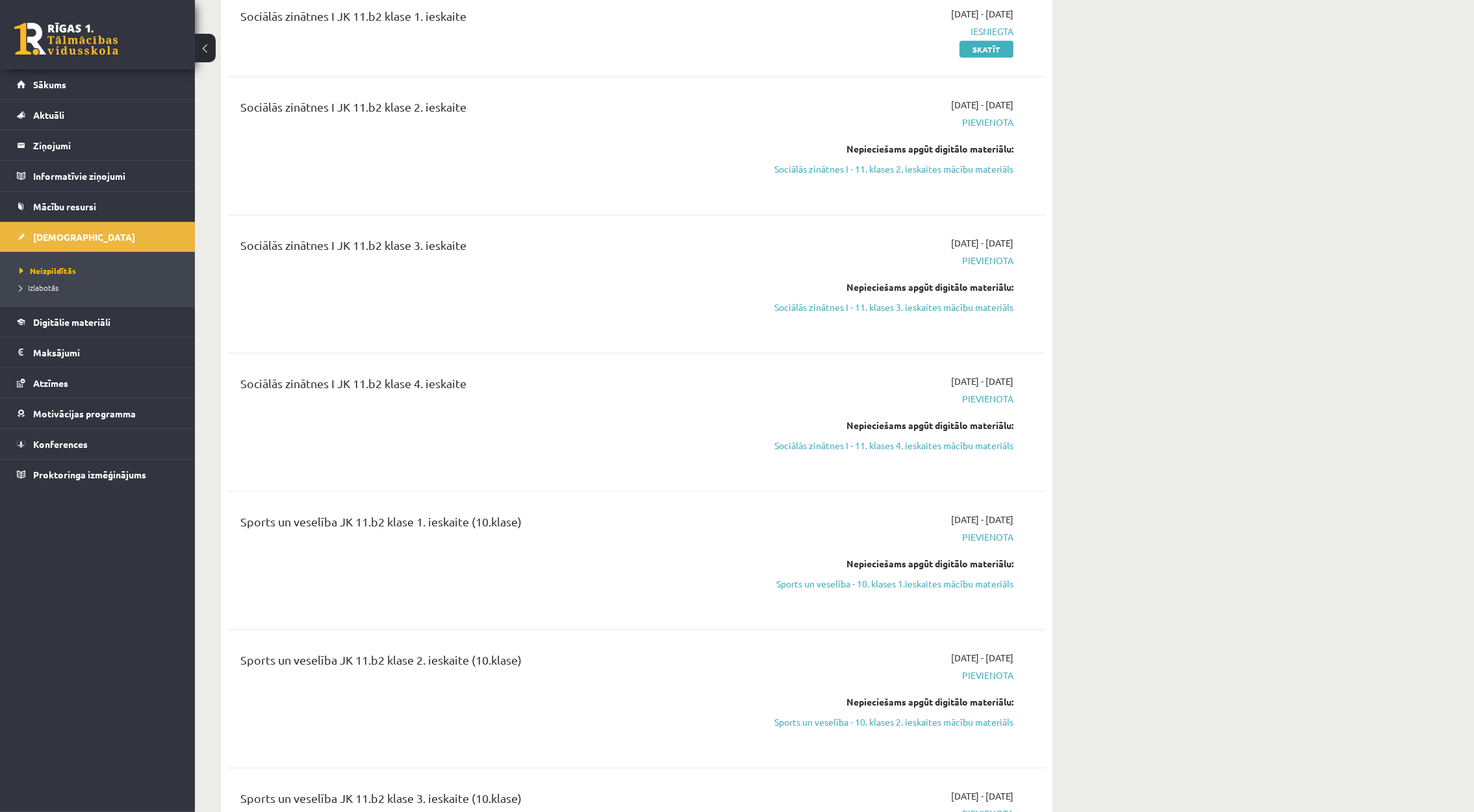
scroll to position [2532, 0]
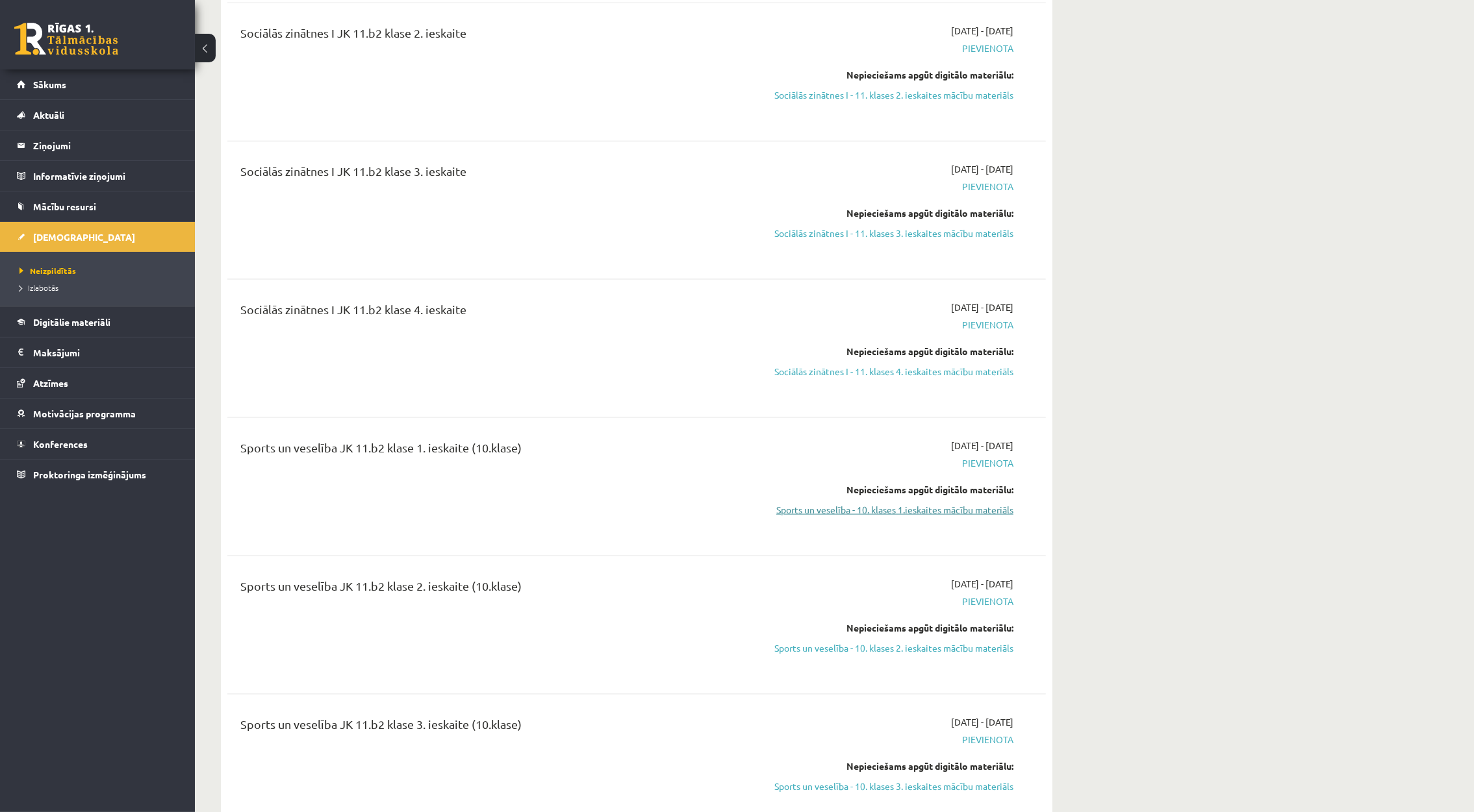
click at [923, 504] on link "Sports un veselība - 10. klases 1.ieskaites mācību materiāls" at bounding box center [890, 511] width 245 height 14
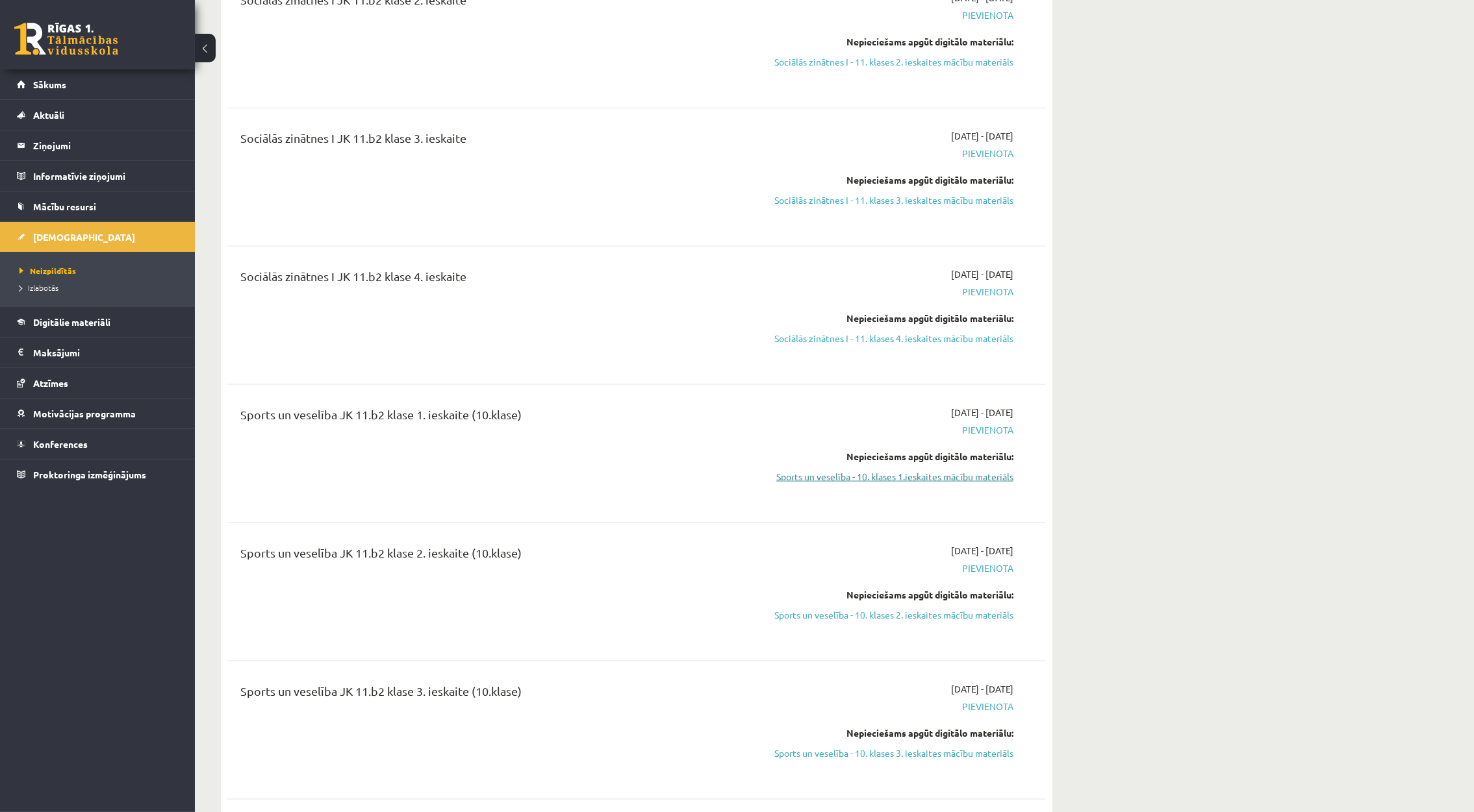
scroll to position [2620, 0]
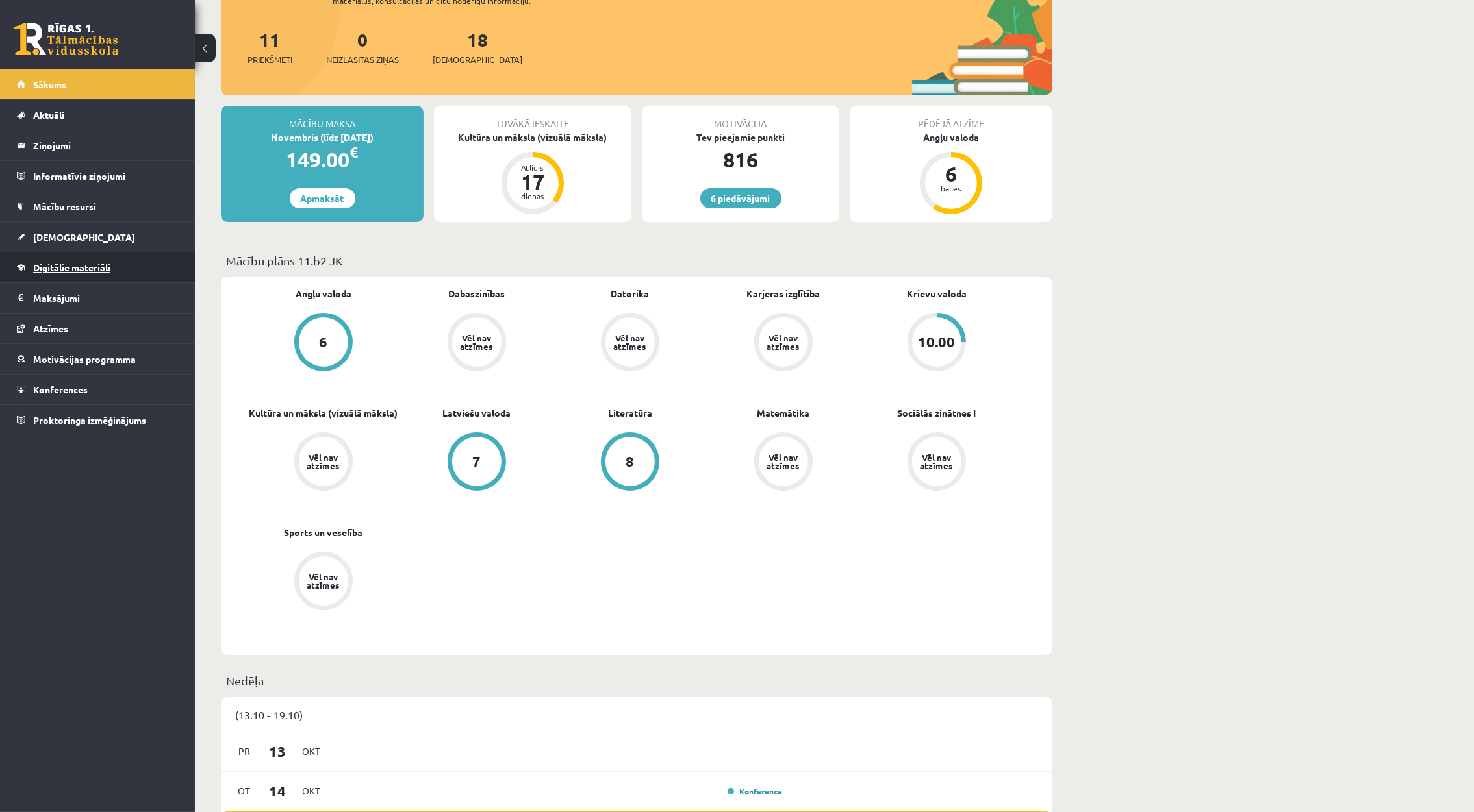
scroll to position [195, 0]
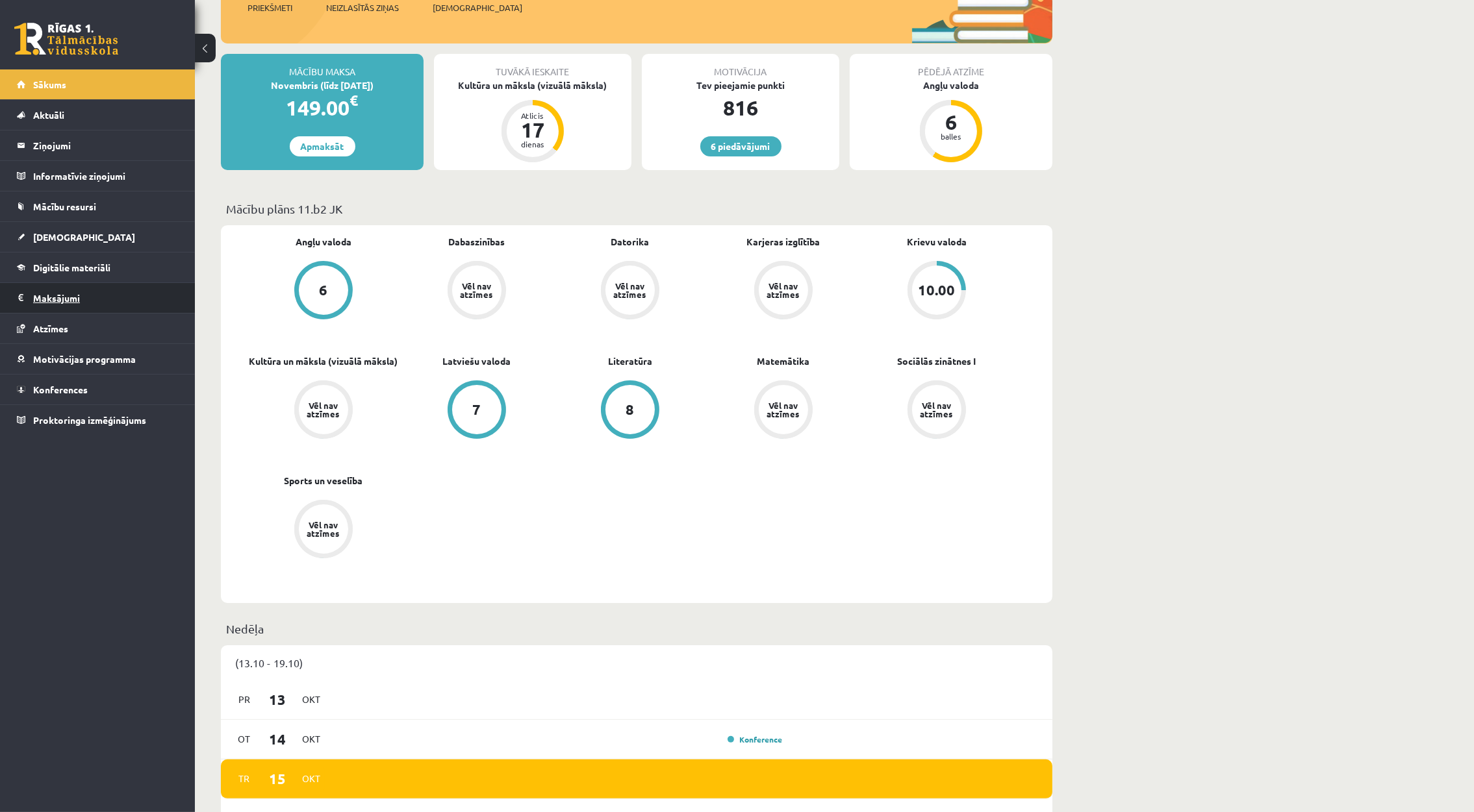
click at [59, 299] on legend "Maksājumi 0" at bounding box center [106, 298] width 146 height 30
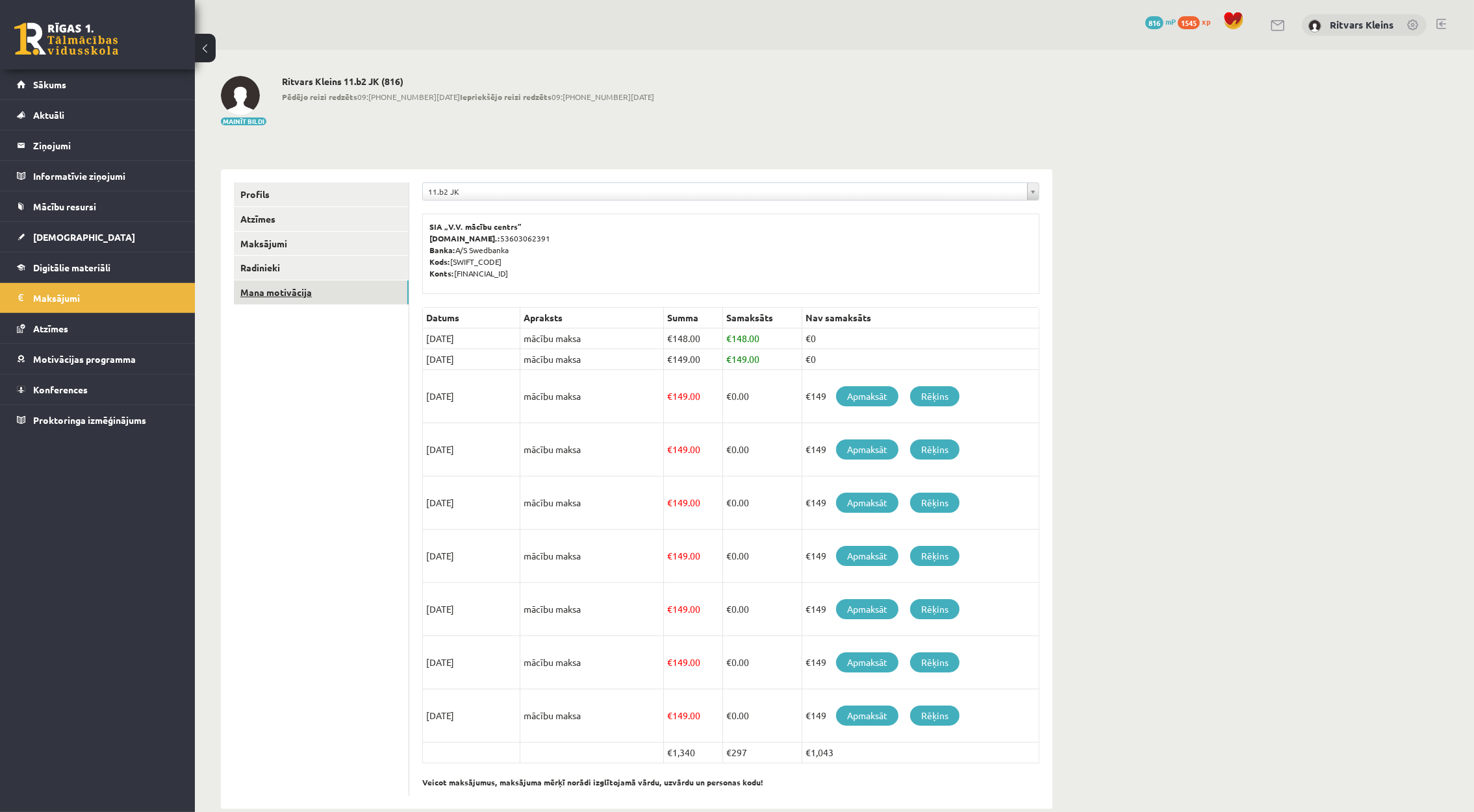
click at [282, 292] on link "Mana motivācija" at bounding box center [321, 292] width 175 height 24
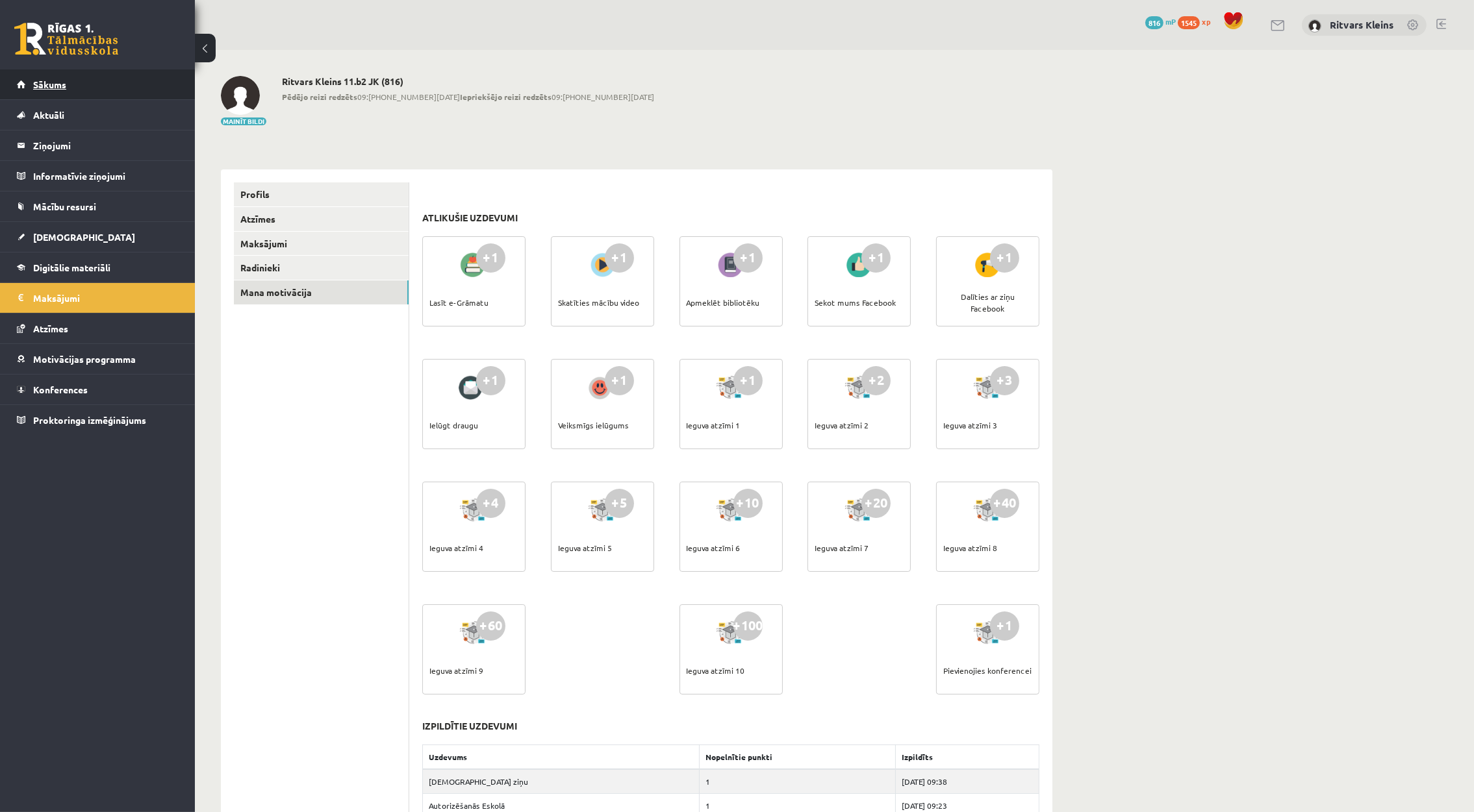
click at [59, 71] on link "Sākums" at bounding box center [98, 84] width 162 height 30
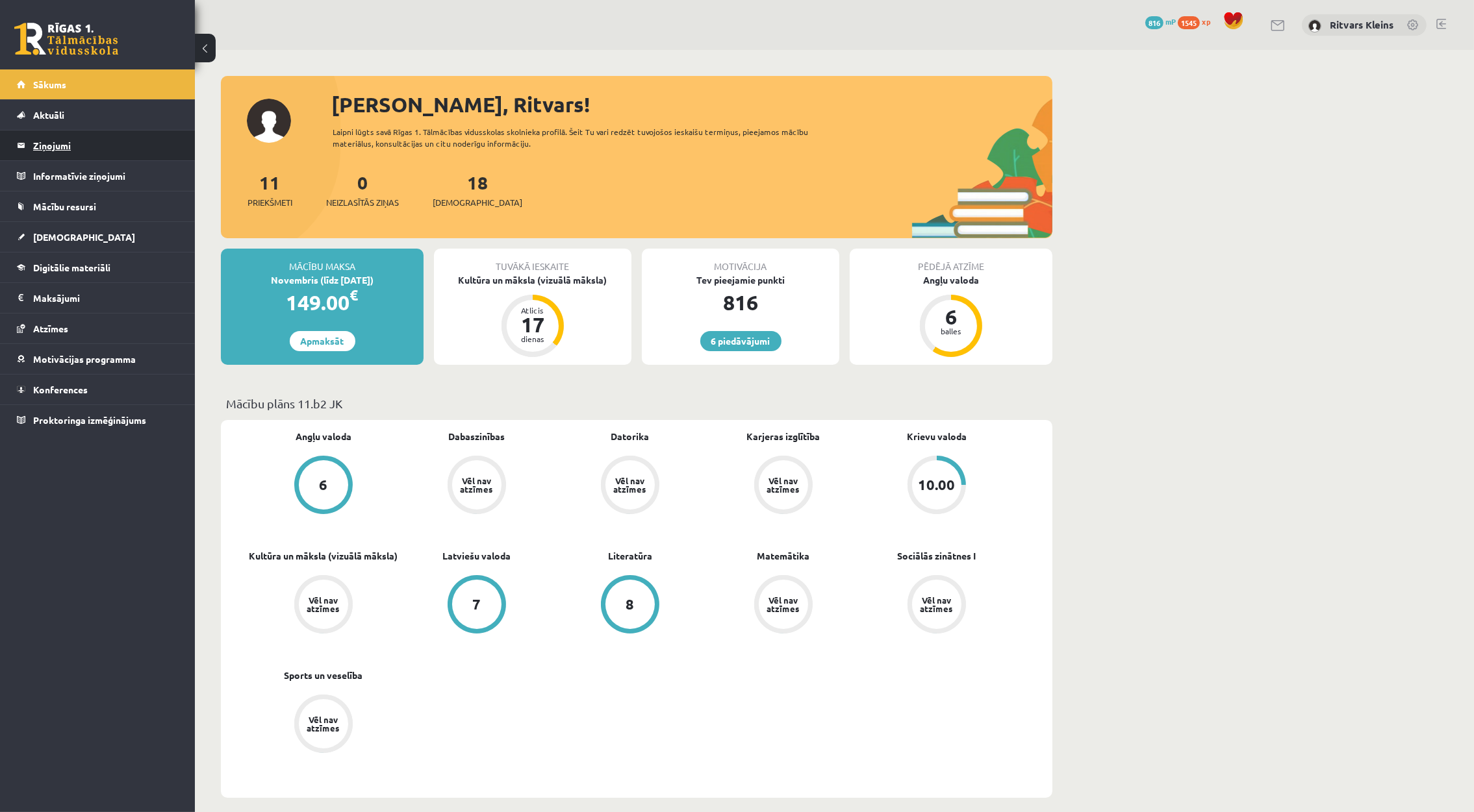
click at [56, 148] on legend "Ziņojumi 0" at bounding box center [106, 146] width 146 height 30
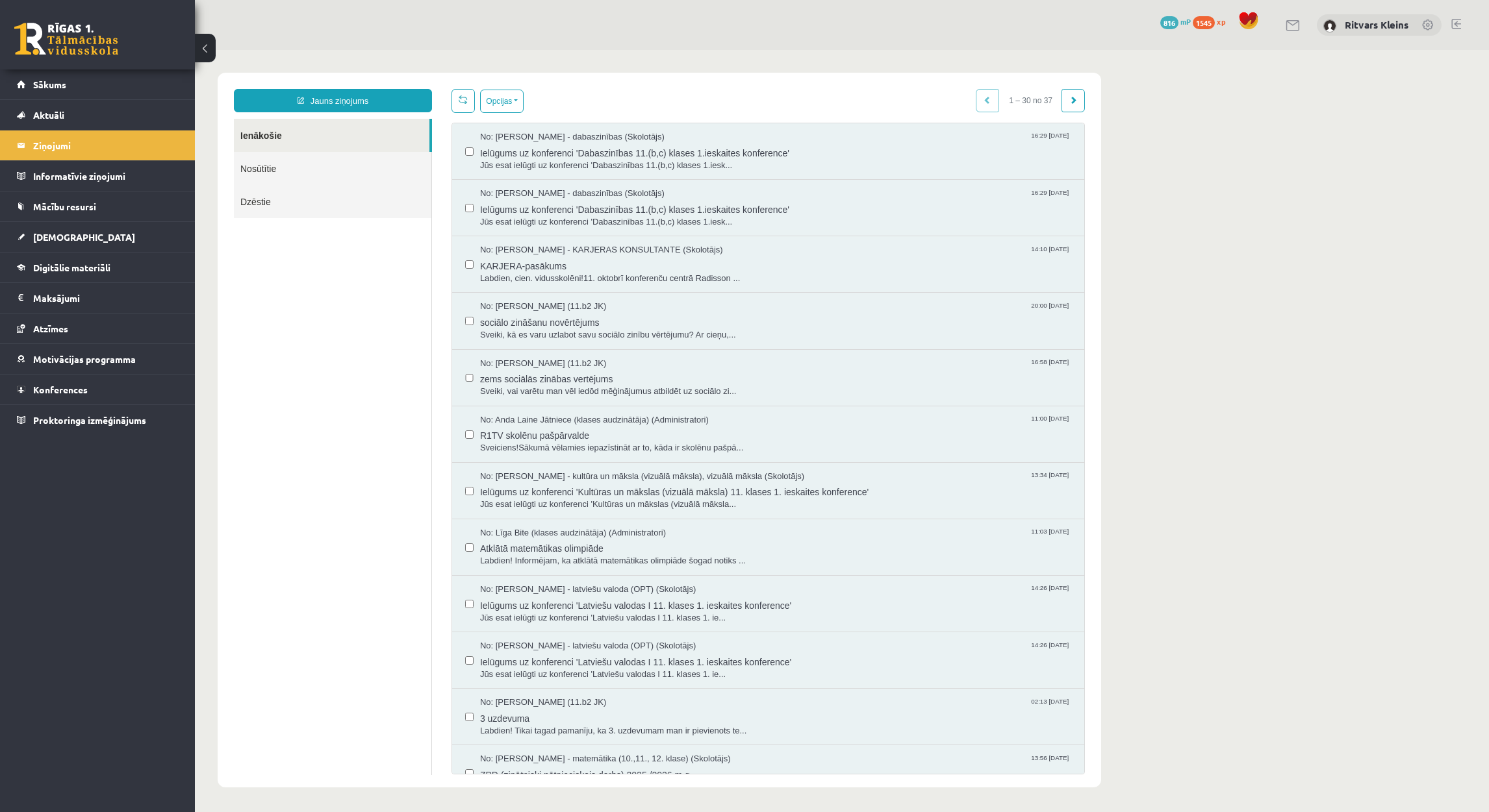
click at [272, 170] on link "Nosūtītie" at bounding box center [332, 169] width 198 height 33
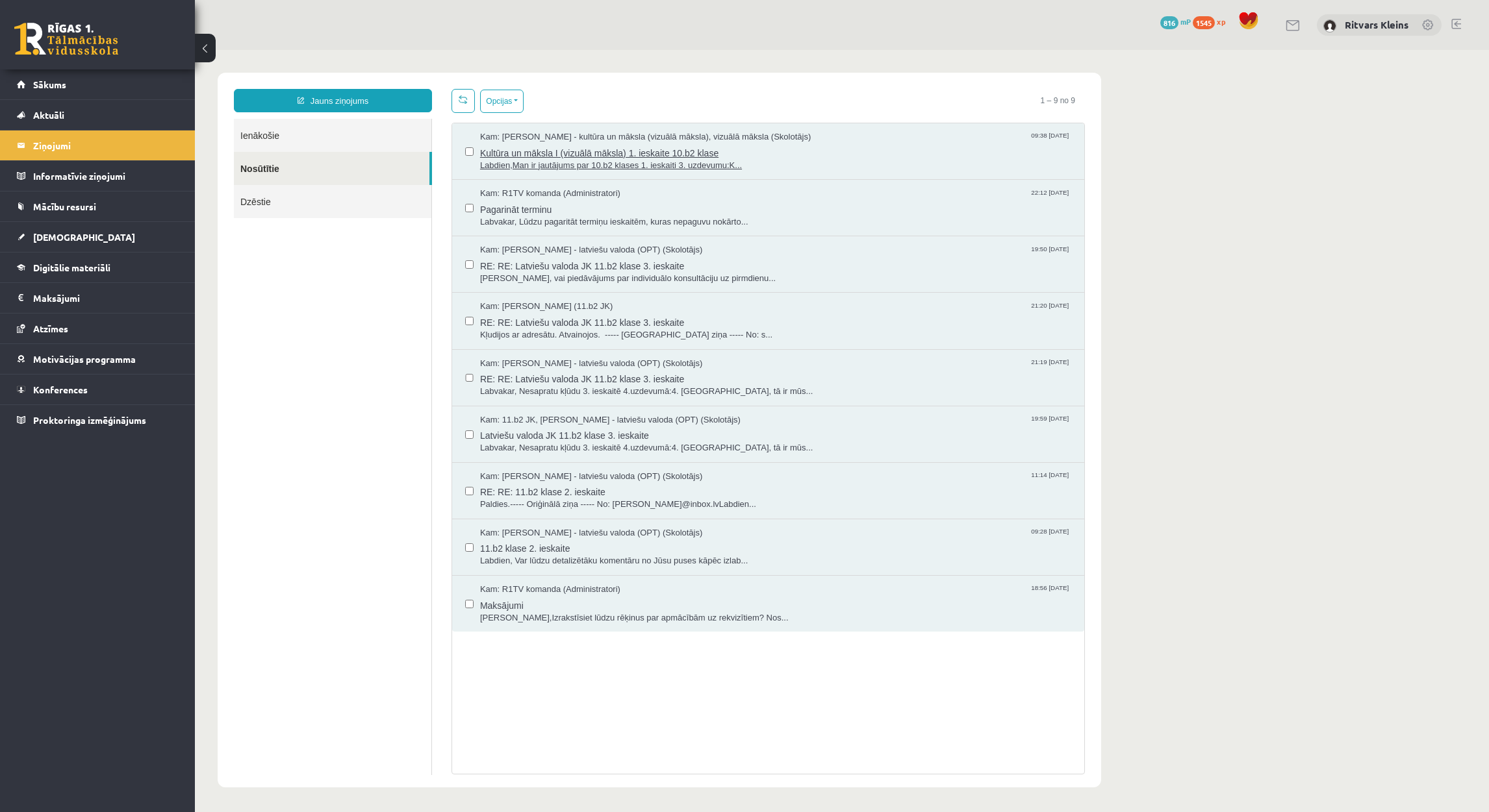
click at [585, 142] on span "Kam: Ilze Kolka - kultūra un māksla (vizuālā māksla), vizuālā māksla (Skolotājs)" at bounding box center [645, 137] width 330 height 12
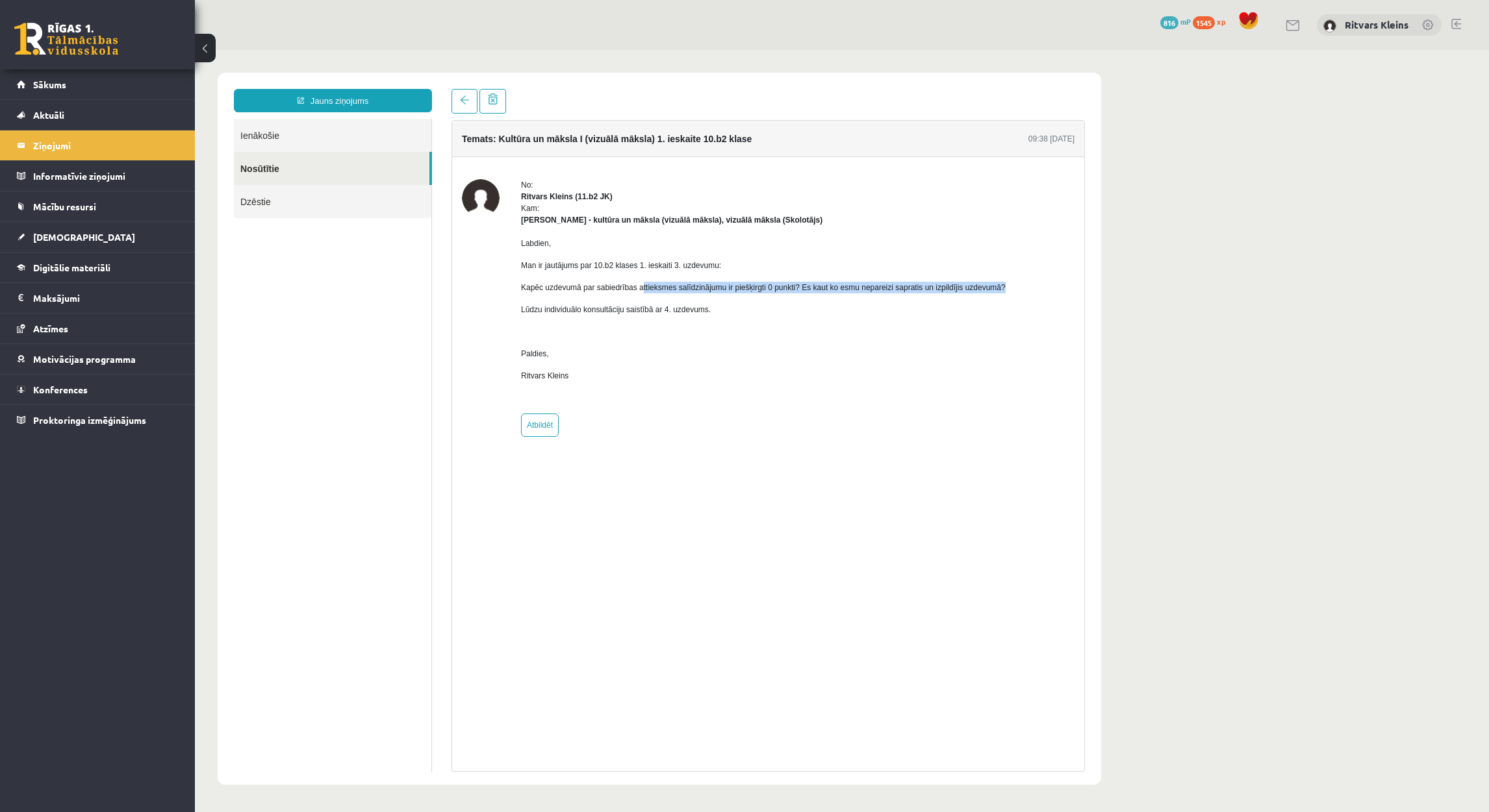
drag, startPoint x: 644, startPoint y: 287, endPoint x: 1002, endPoint y: 284, distance: 358.0
click at [1002, 284] on div "No: Ritvars Kleins (11.b2 JK) Kam: Ilze Kolka - kultūra un māksla (vizuālā māks…" at bounding box center [767, 308] width 613 height 257
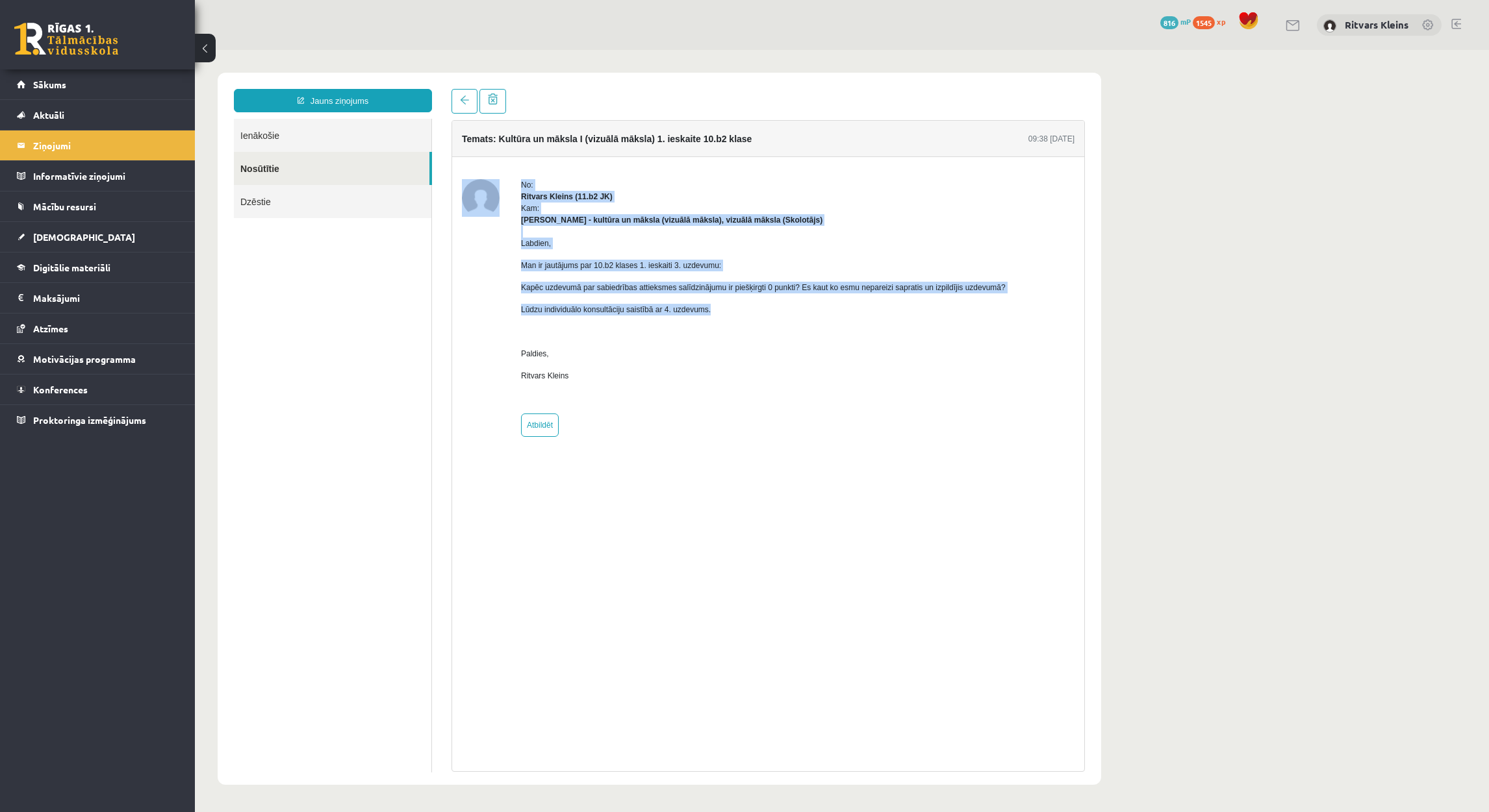
drag, startPoint x: 710, startPoint y: 315, endPoint x: 504, endPoint y: 311, distance: 206.0
click at [505, 311] on div "No: Ritvars Kleins (11.b2 JK) Kam: Ilze Kolka - kultūra un māksla (vizuālā māks…" at bounding box center [767, 308] width 613 height 257
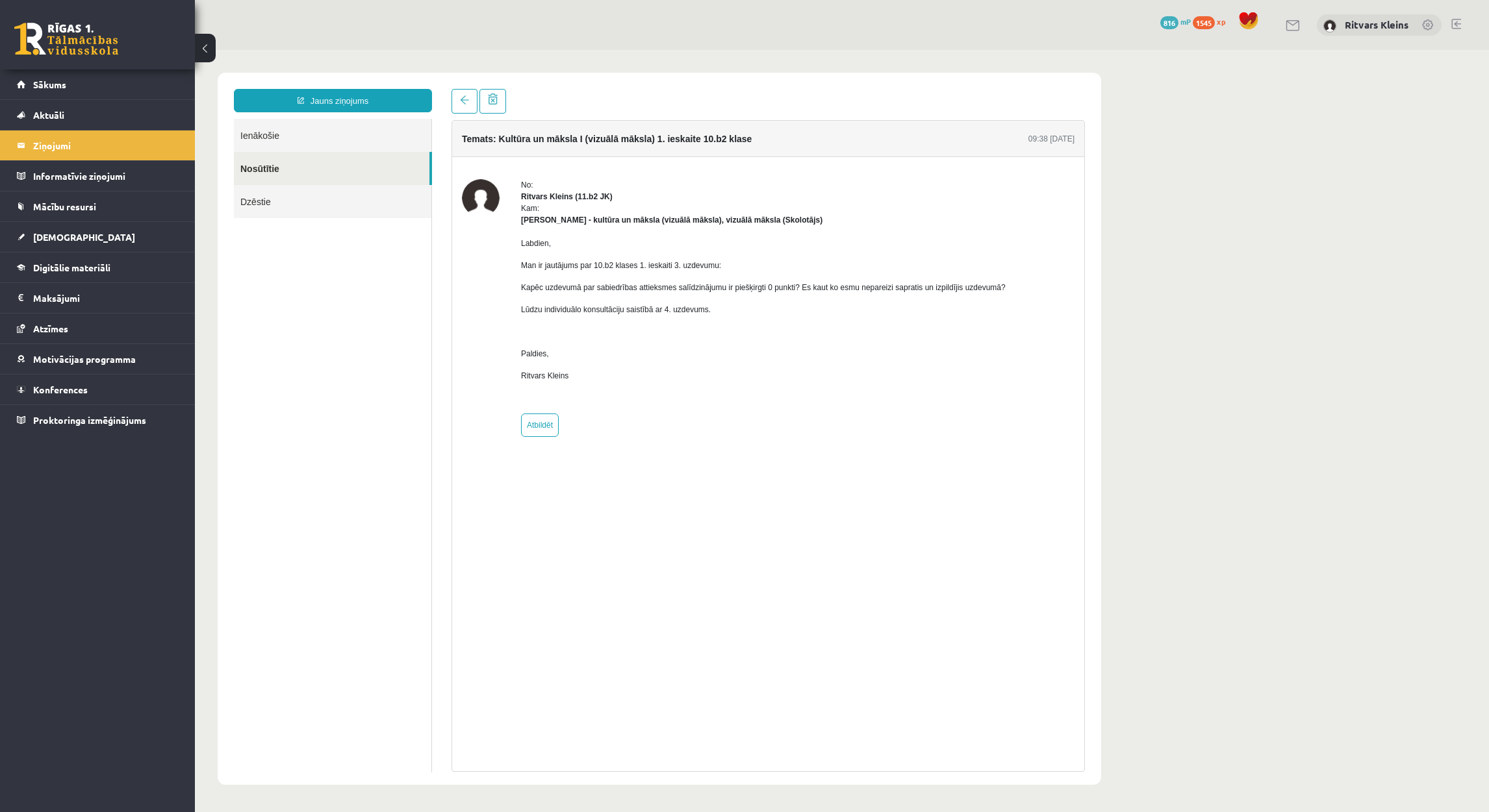
drag, startPoint x: 504, startPoint y: 311, endPoint x: 704, endPoint y: 324, distance: 200.4
click at [696, 330] on p at bounding box center [763, 331] width 484 height 11
drag, startPoint x: 711, startPoint y: 307, endPoint x: 515, endPoint y: 304, distance: 196.0
click at [515, 304] on div "No: Ritvars Kleins (11.b2 JK) Kam: Ilze Kolka - kultūra un māksla (vizuālā māks…" at bounding box center [767, 308] width 613 height 257
click at [737, 317] on div "Labdien, Man ir jautājums par 10.b2 klases 1. ieskaiti 3. uzdevumu: Kapēc uzdev…" at bounding box center [763, 315] width 484 height 178
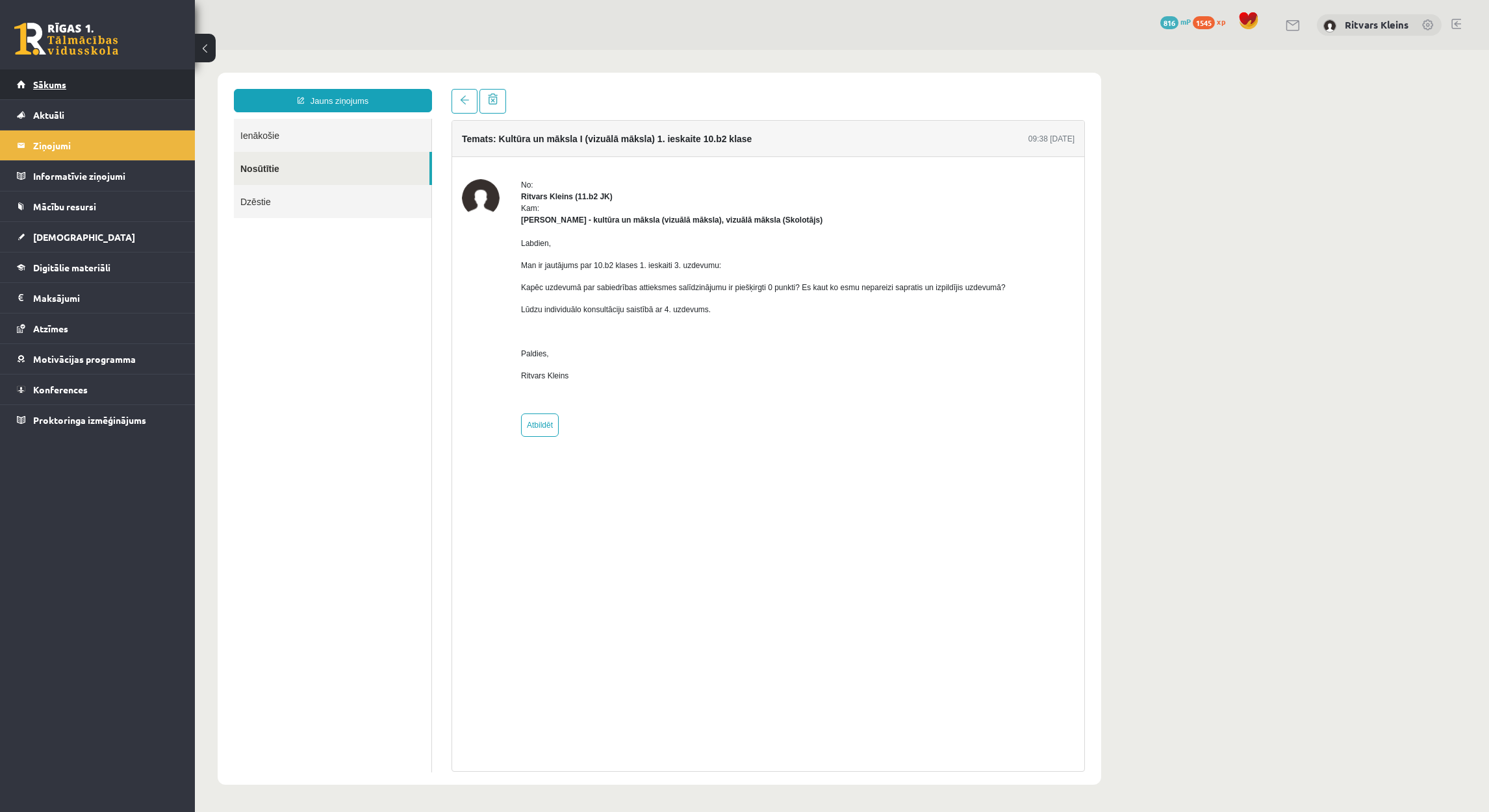
click at [52, 81] on span "Sākums" at bounding box center [50, 83] width 33 height 11
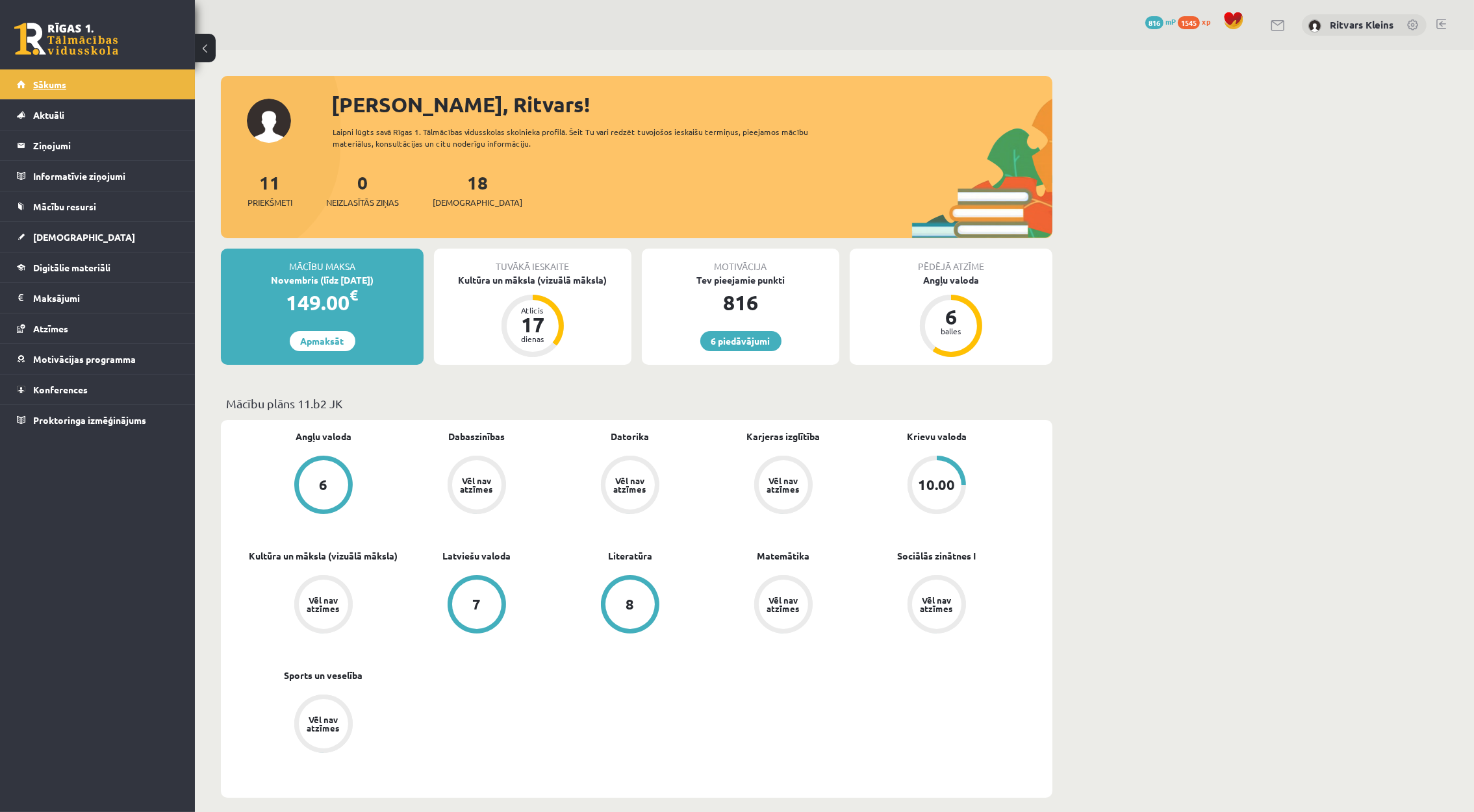
click at [54, 77] on link "Sākums" at bounding box center [98, 84] width 162 height 30
click at [47, 234] on span "[DEMOGRAPHIC_DATA]" at bounding box center [84, 236] width 102 height 11
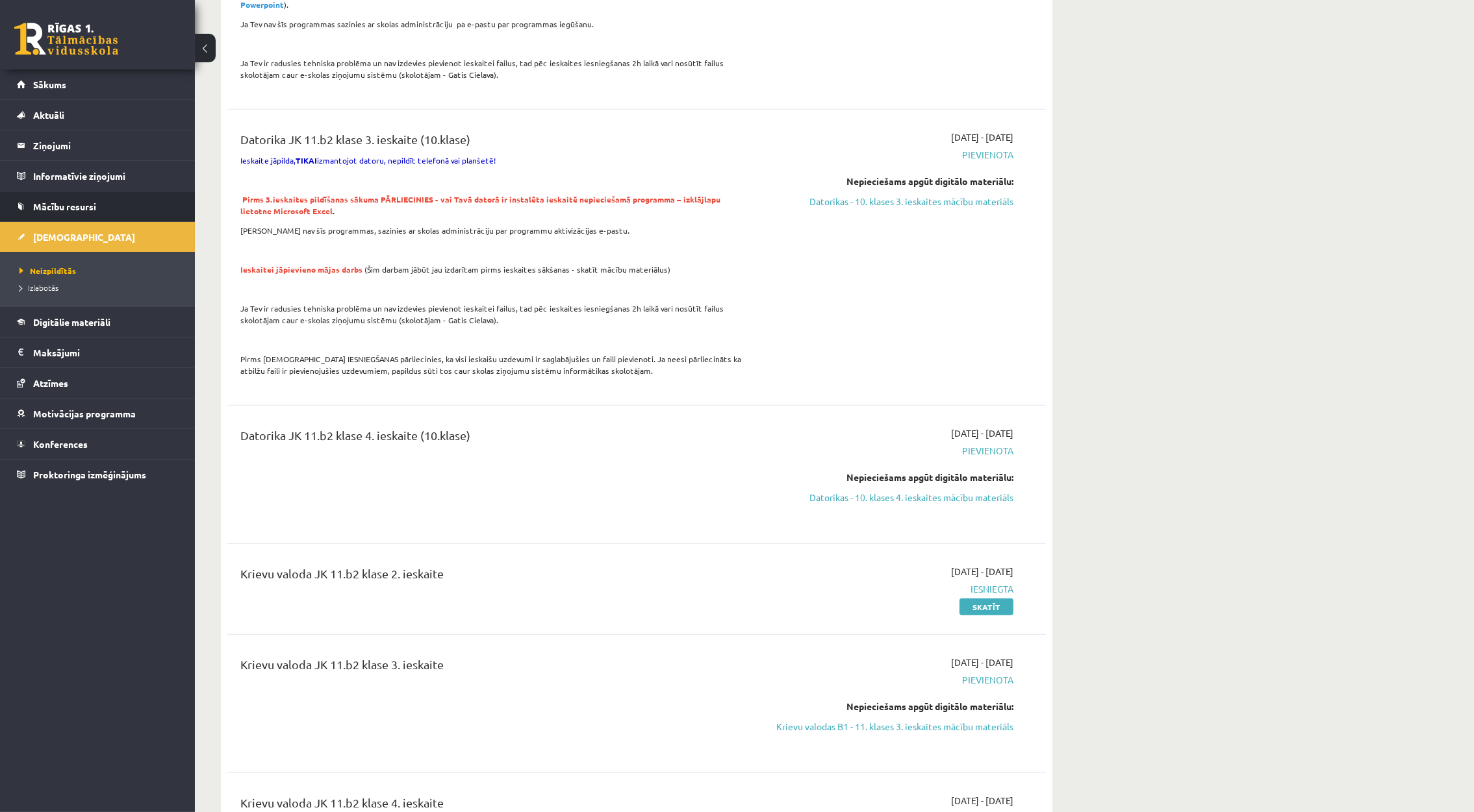
scroll to position [1070, 0]
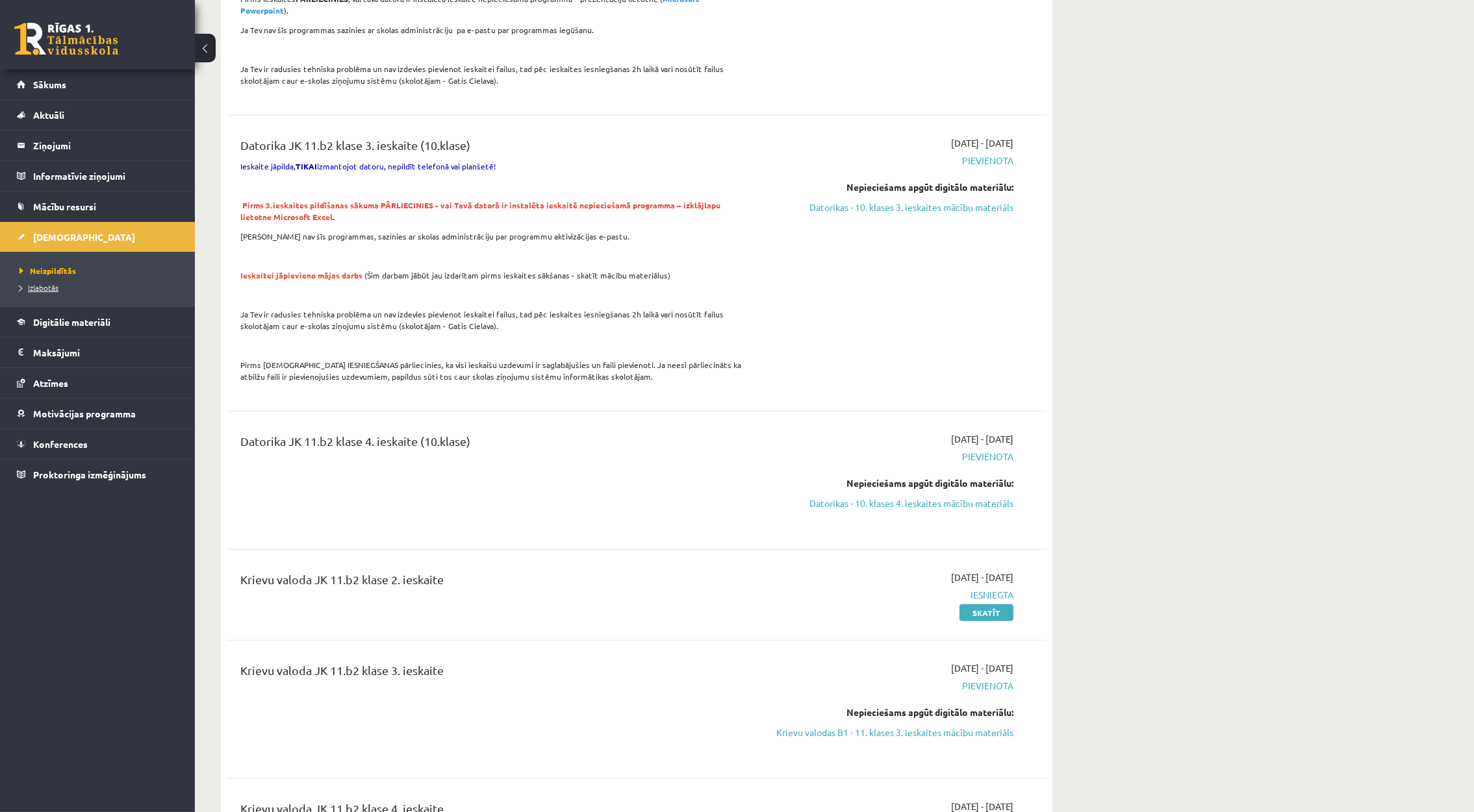
click at [42, 282] on link "Izlabotās" at bounding box center [100, 287] width 163 height 11
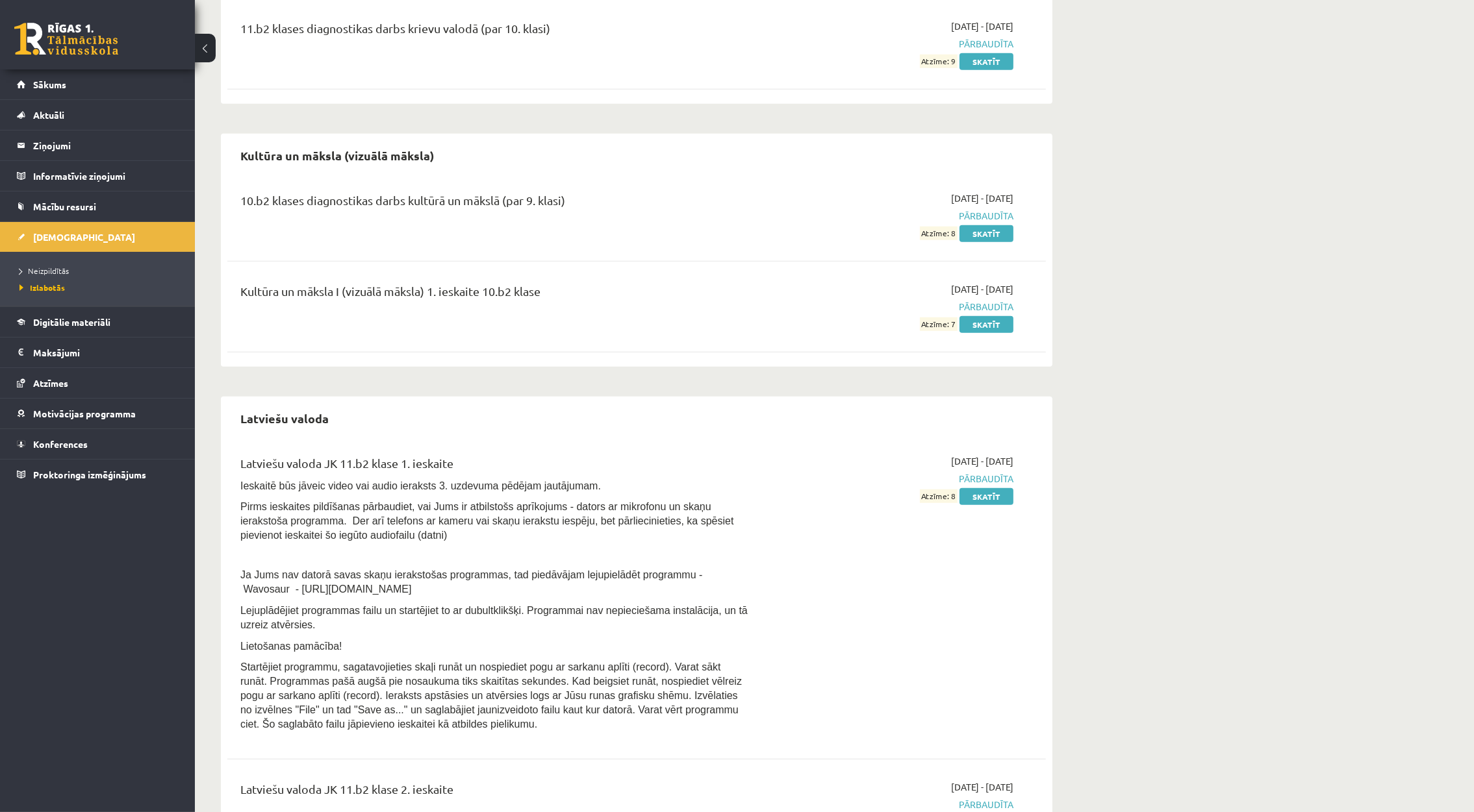
scroll to position [1656, 0]
click at [983, 330] on link "Skatīt" at bounding box center [985, 321] width 54 height 17
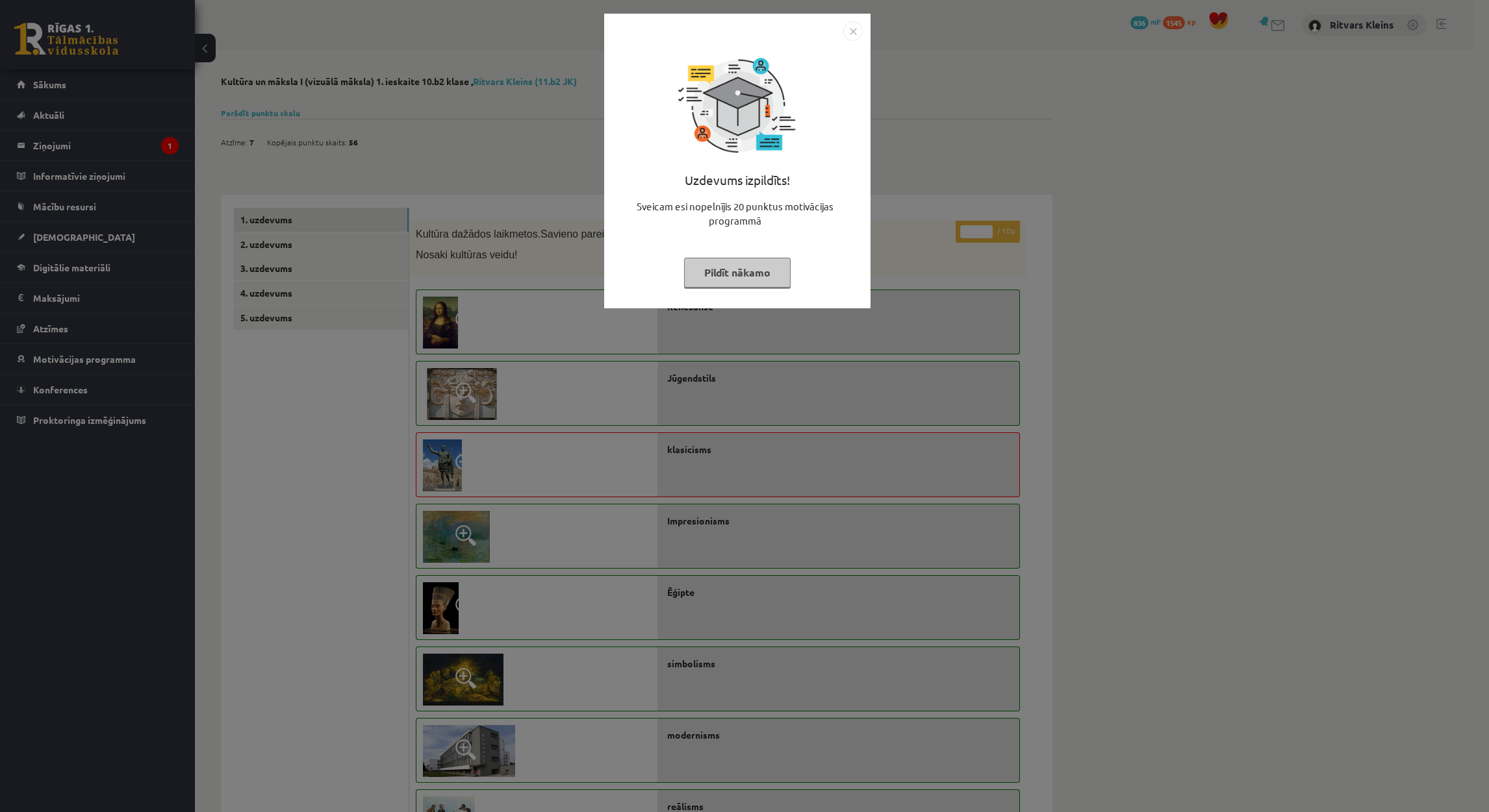
click at [755, 273] on button "Pildīt nākamo" at bounding box center [737, 272] width 106 height 30
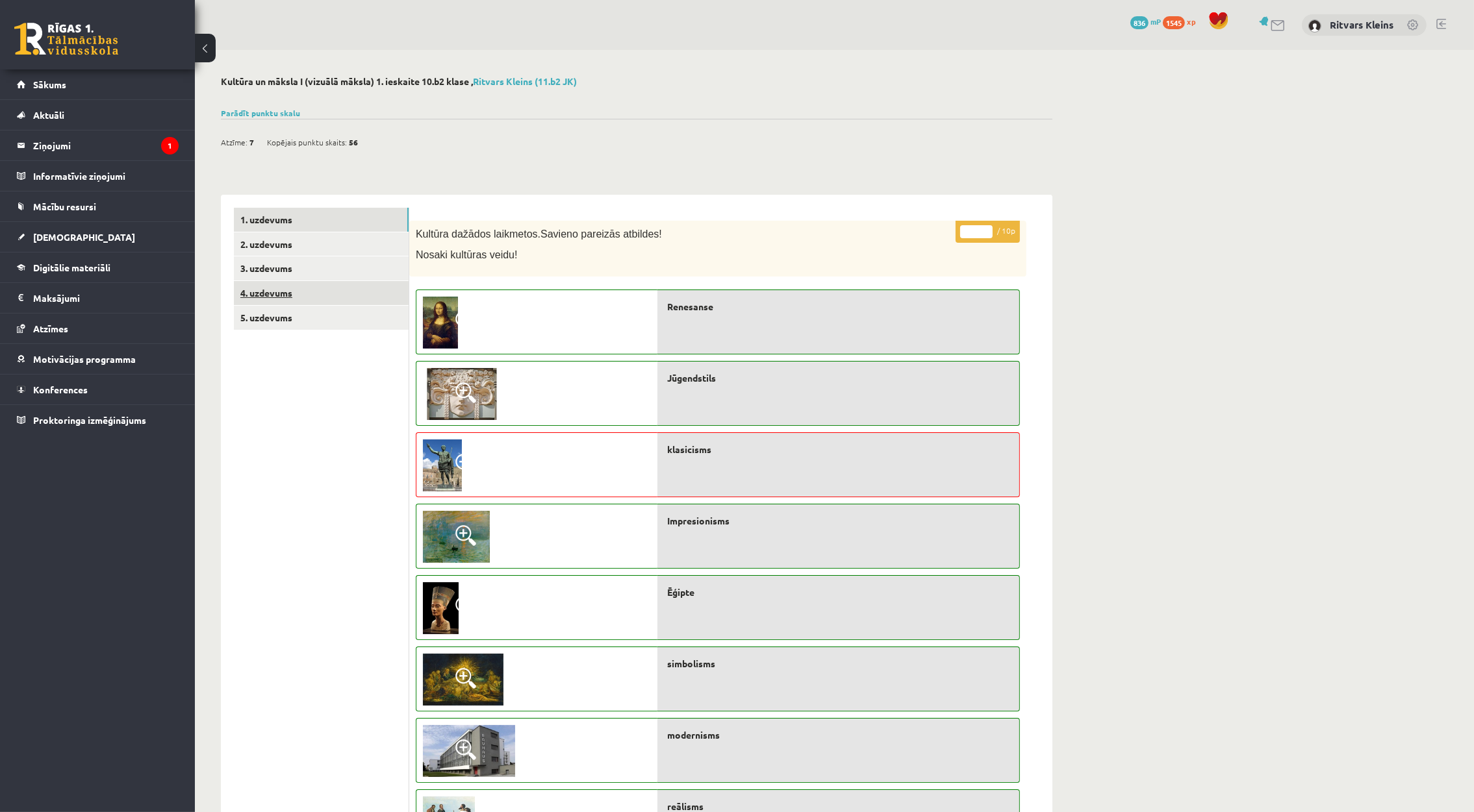
click at [270, 290] on link "4. uzdevums" at bounding box center [321, 293] width 175 height 24
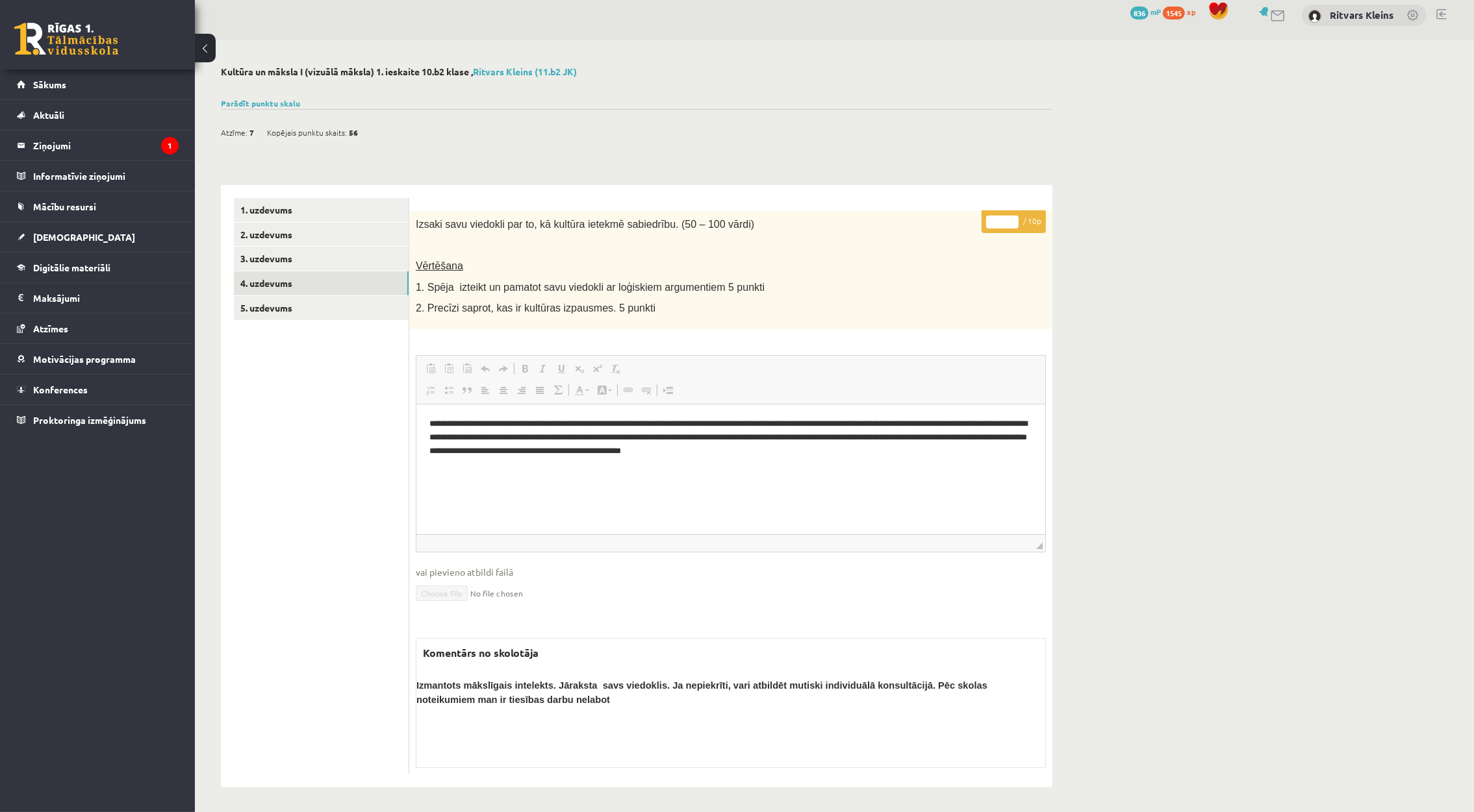
scroll to position [11, 0]
click at [270, 257] on link "3. uzdevums" at bounding box center [321, 257] width 175 height 24
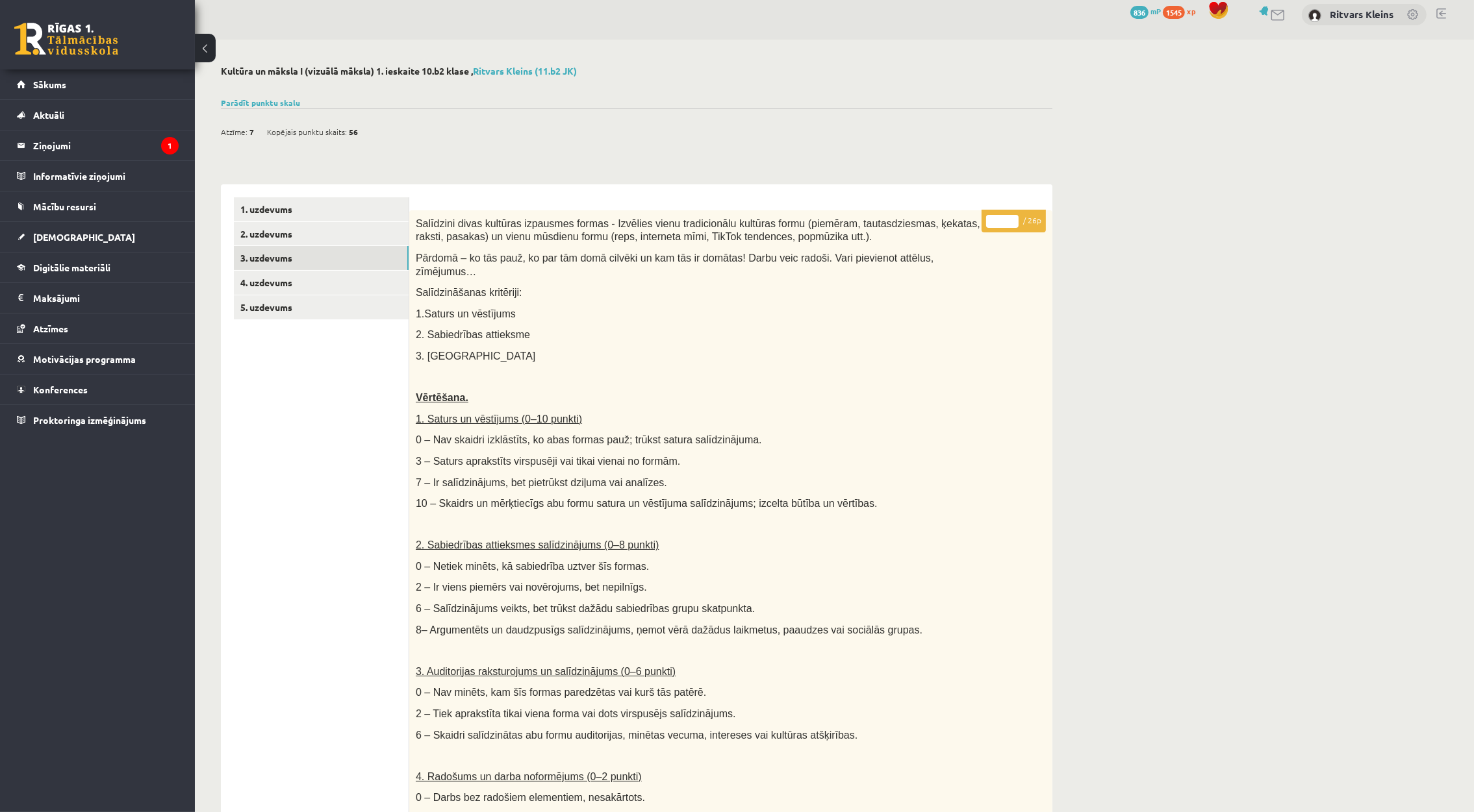
scroll to position [0, 0]
click at [254, 98] on link "Parādīt punktu skalu" at bounding box center [260, 103] width 79 height 11
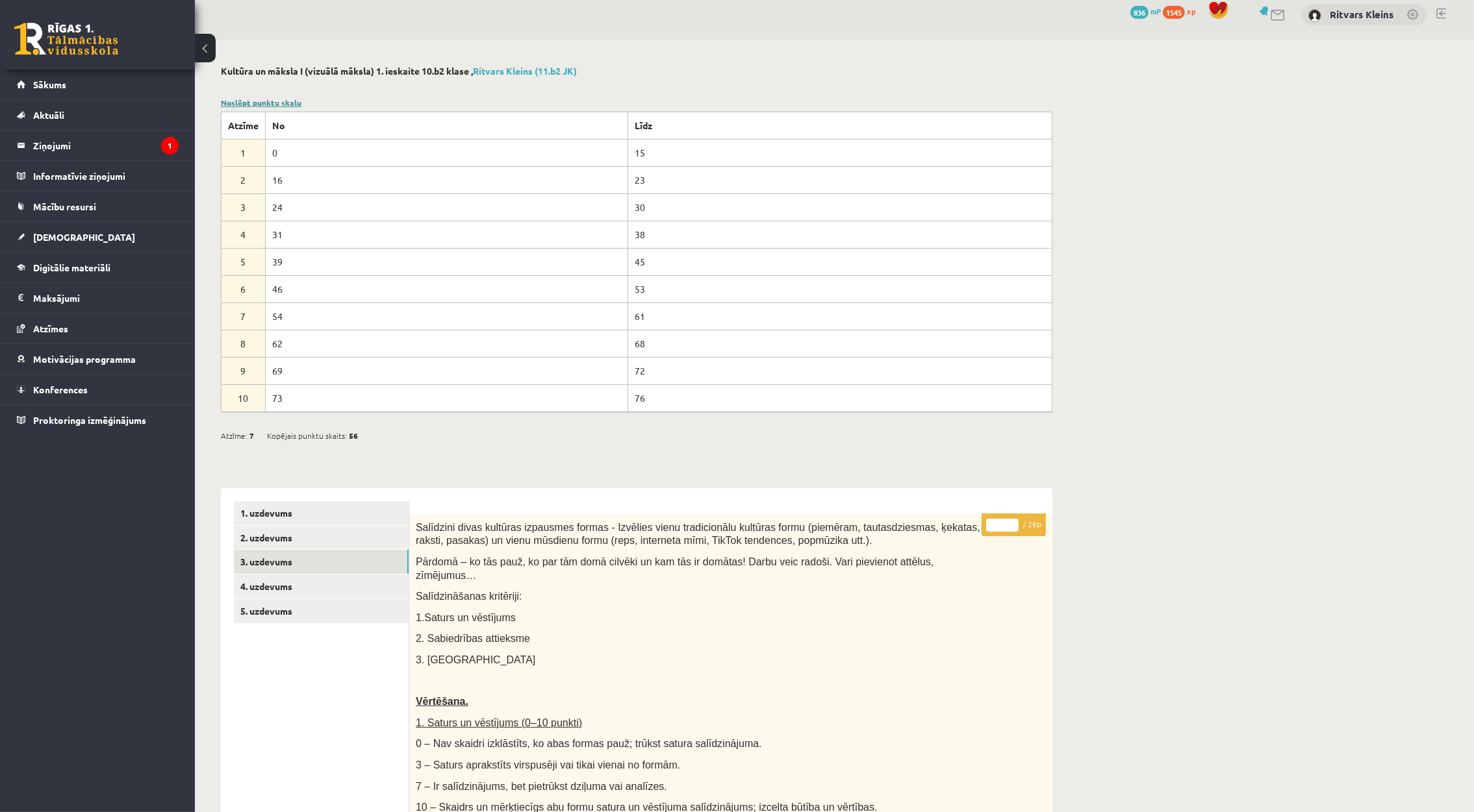
click at [268, 98] on link "Noslēpt punktu skalu" at bounding box center [261, 103] width 81 height 11
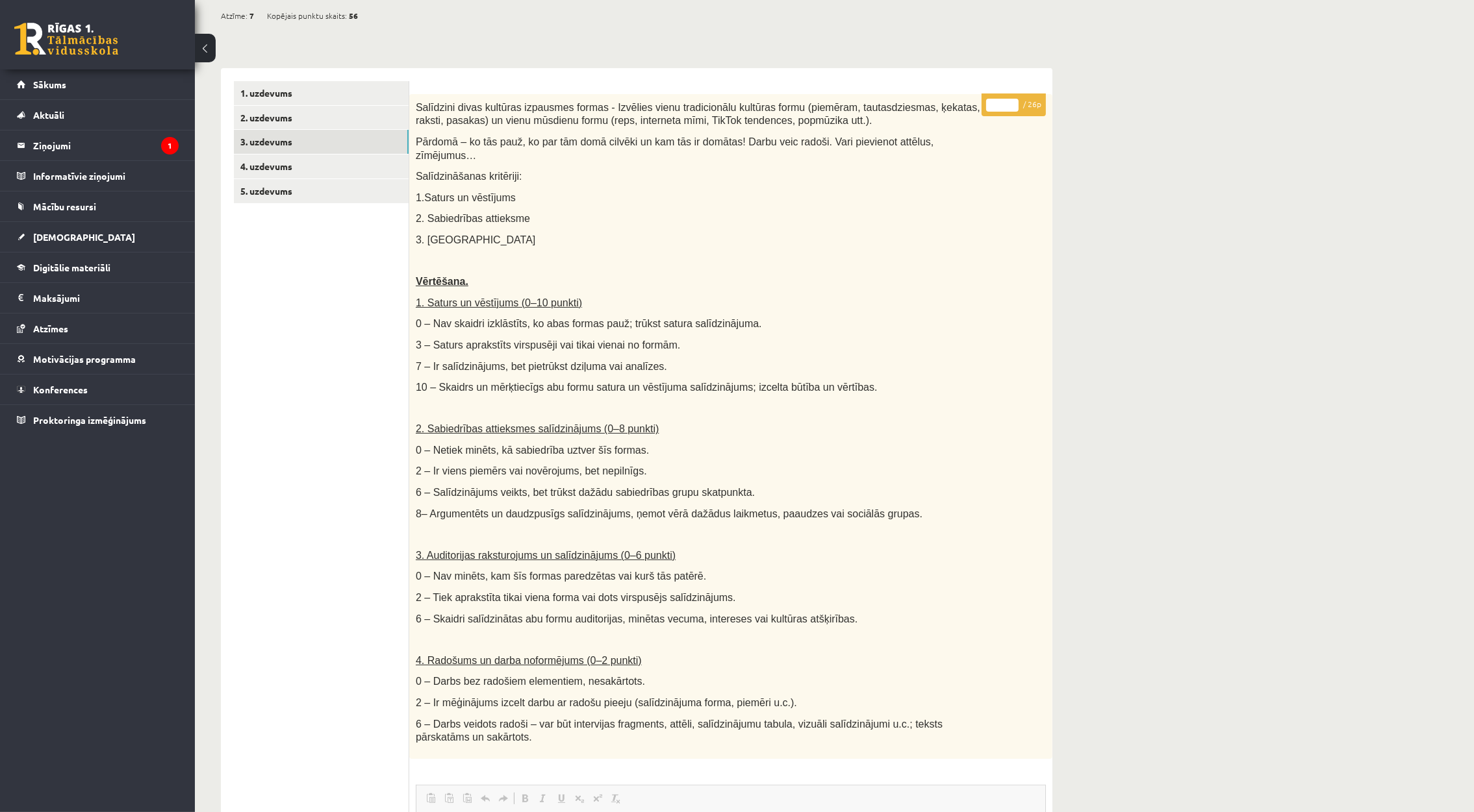
scroll to position [80, 0]
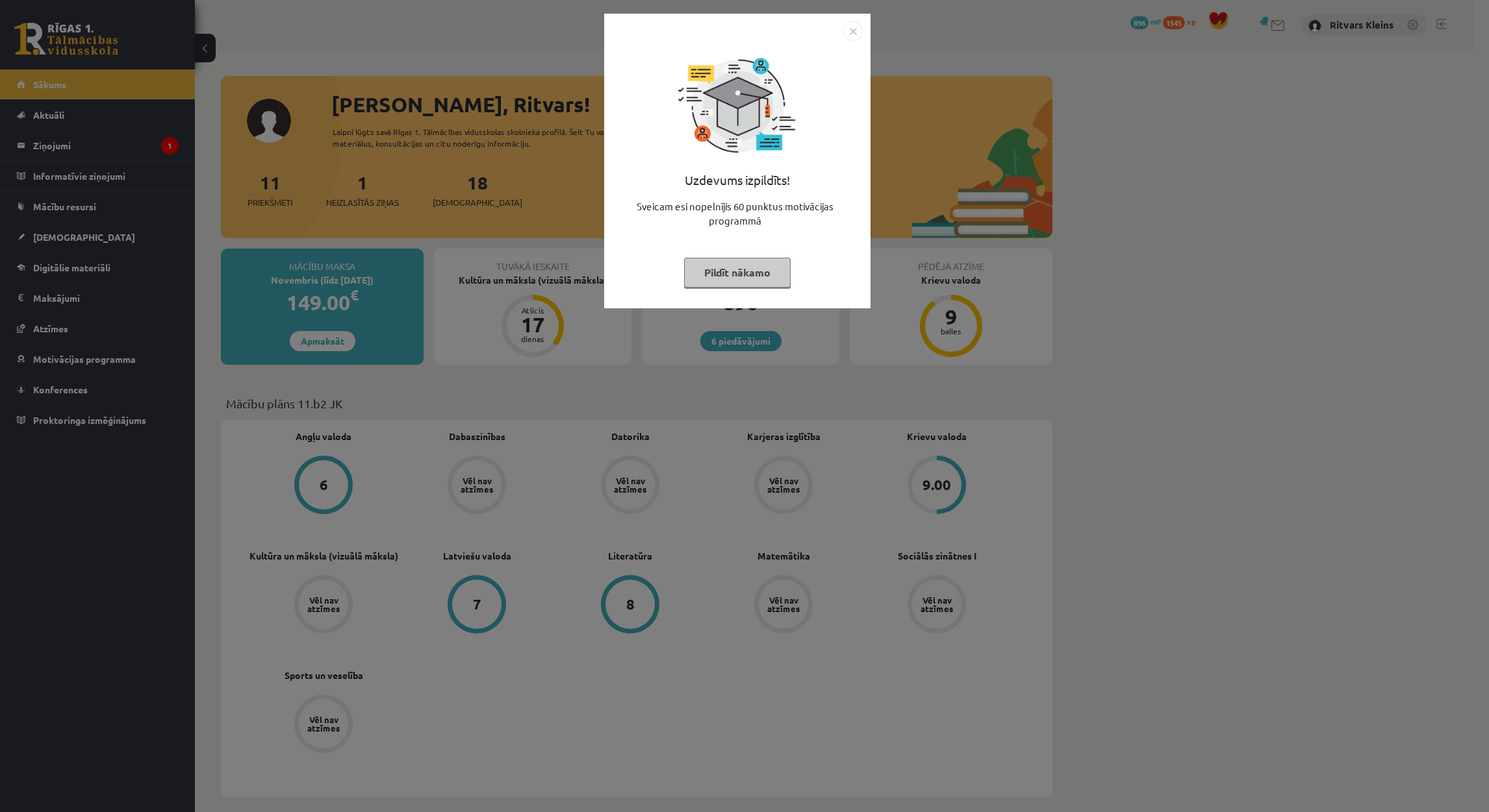
click at [750, 274] on button "Pildīt nākamo" at bounding box center [737, 272] width 106 height 30
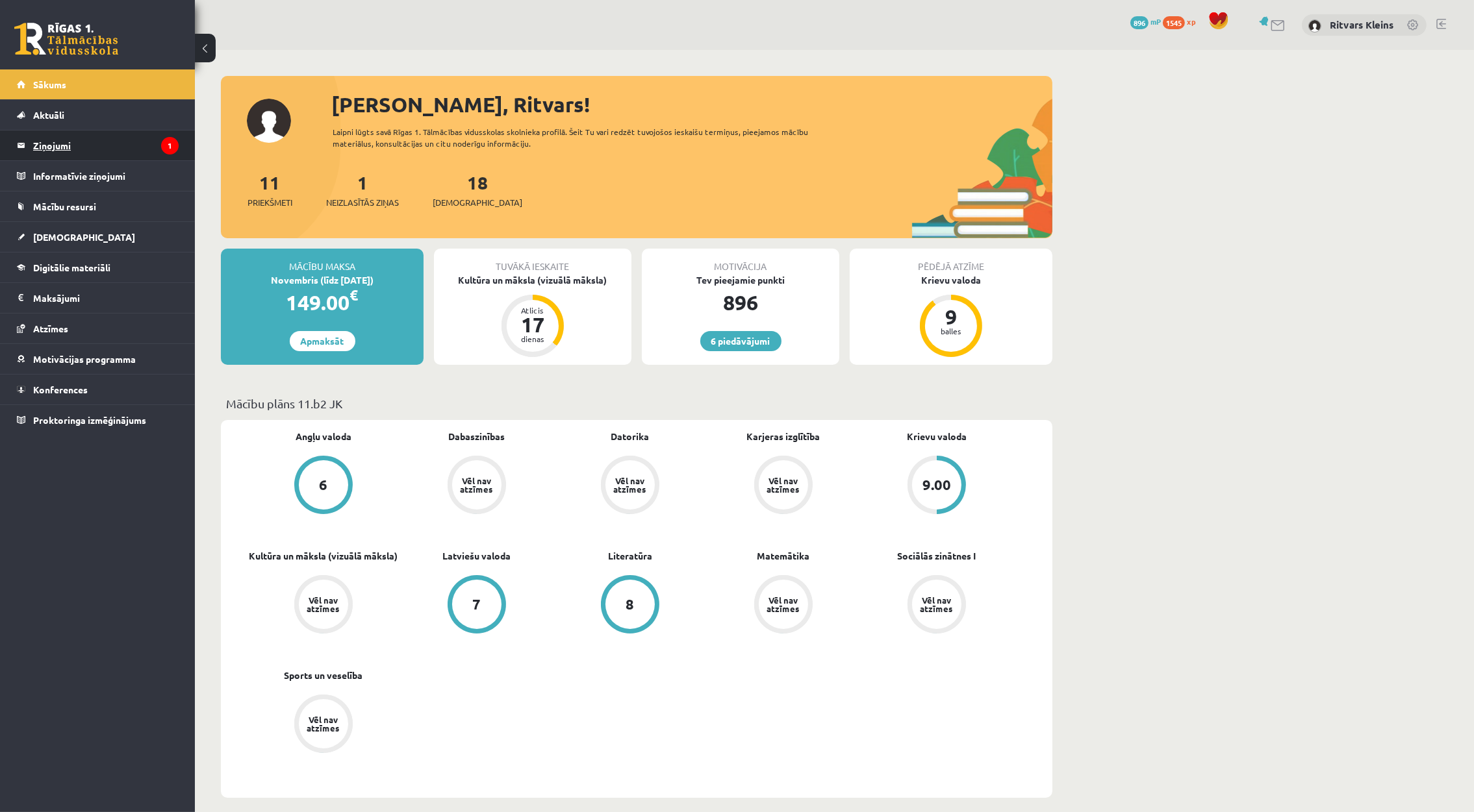
click at [51, 141] on legend "Ziņojumi 1" at bounding box center [106, 146] width 146 height 30
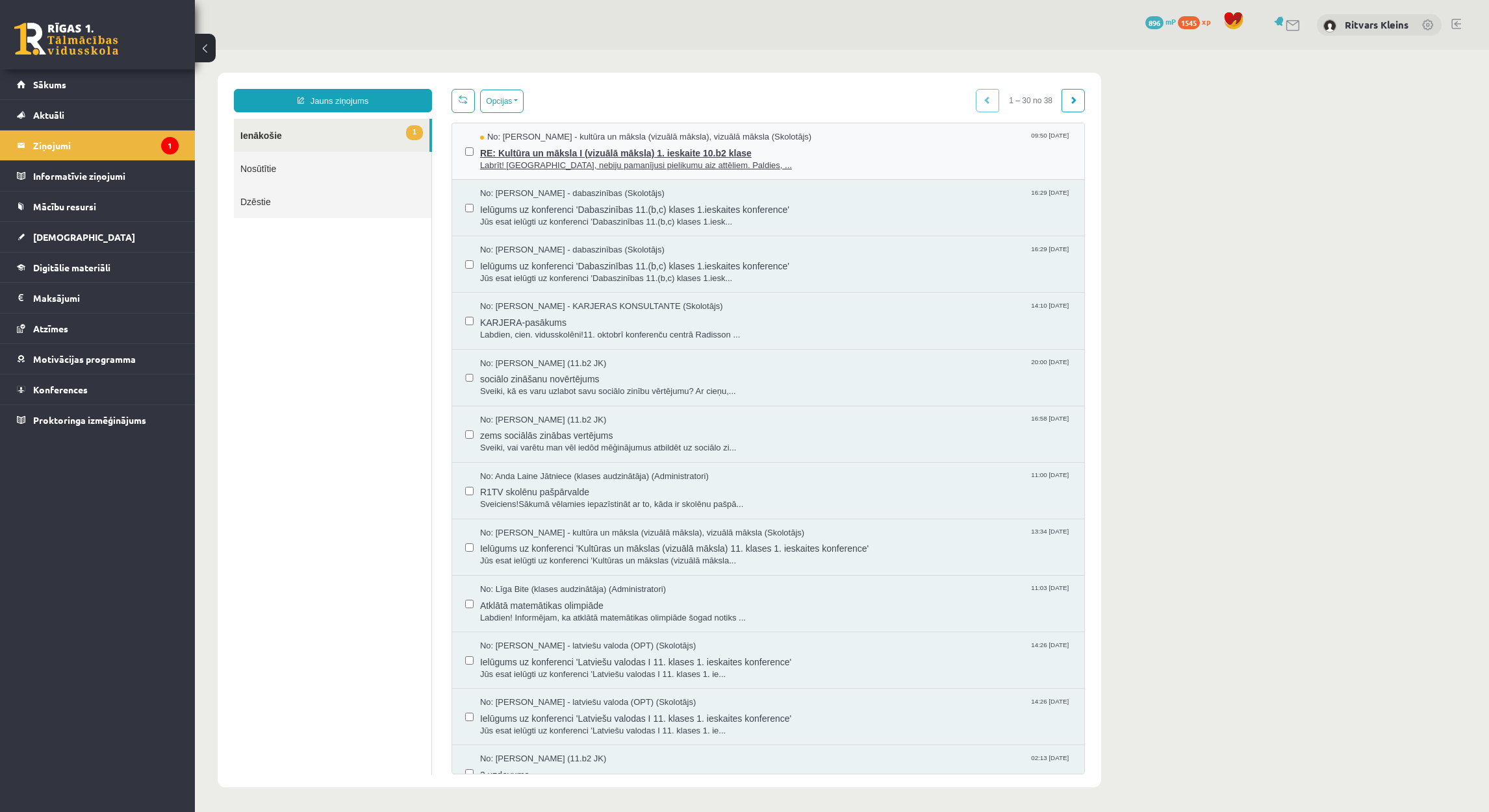
click at [627, 150] on span "RE: Kultūra un māksla I (vizuālā māksla) 1. ieskaite 10.b2 klase" at bounding box center [775, 151] width 591 height 16
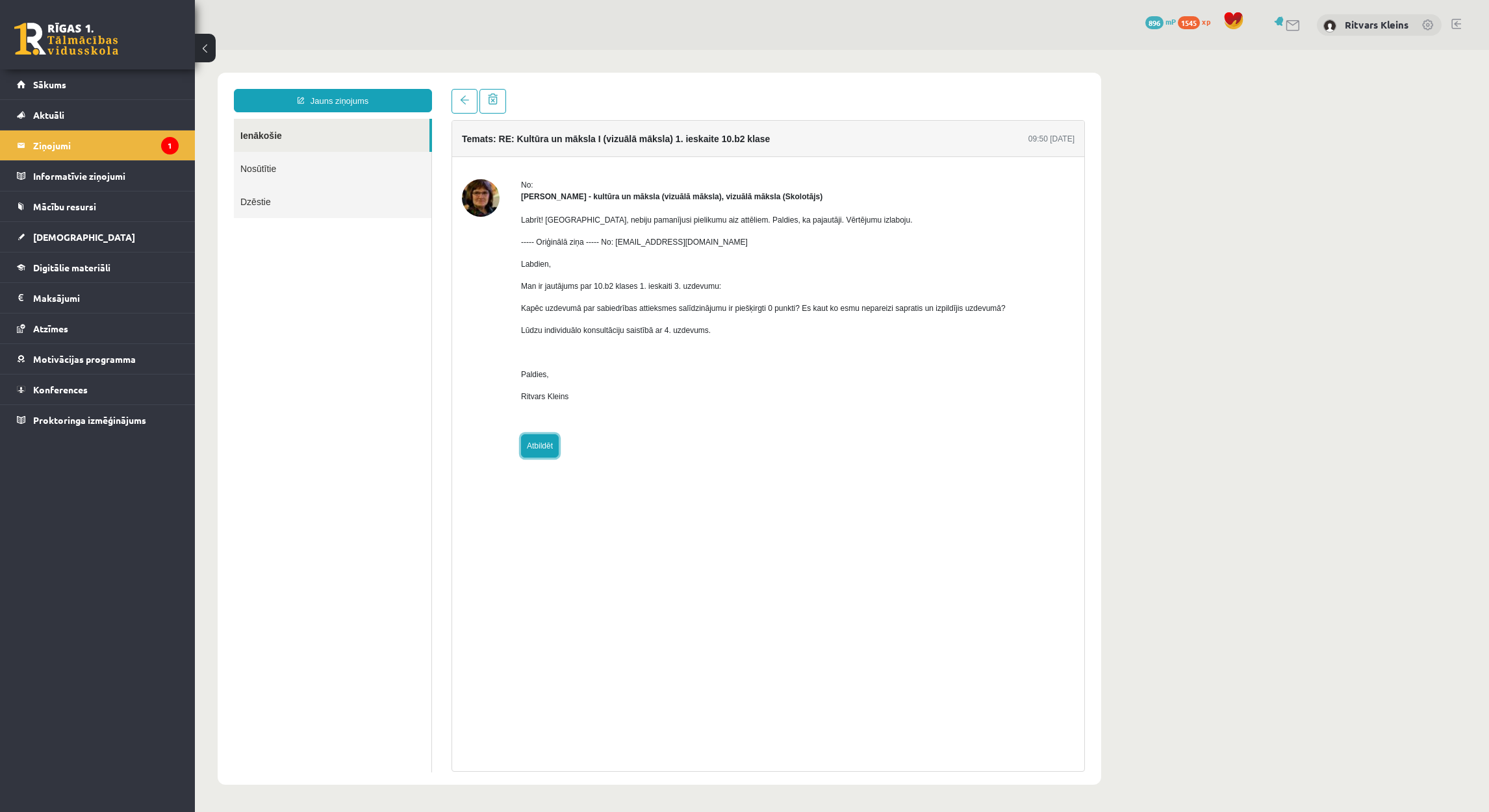
click at [535, 447] on link "Atbildēt" at bounding box center [540, 446] width 38 height 24
type input "**********"
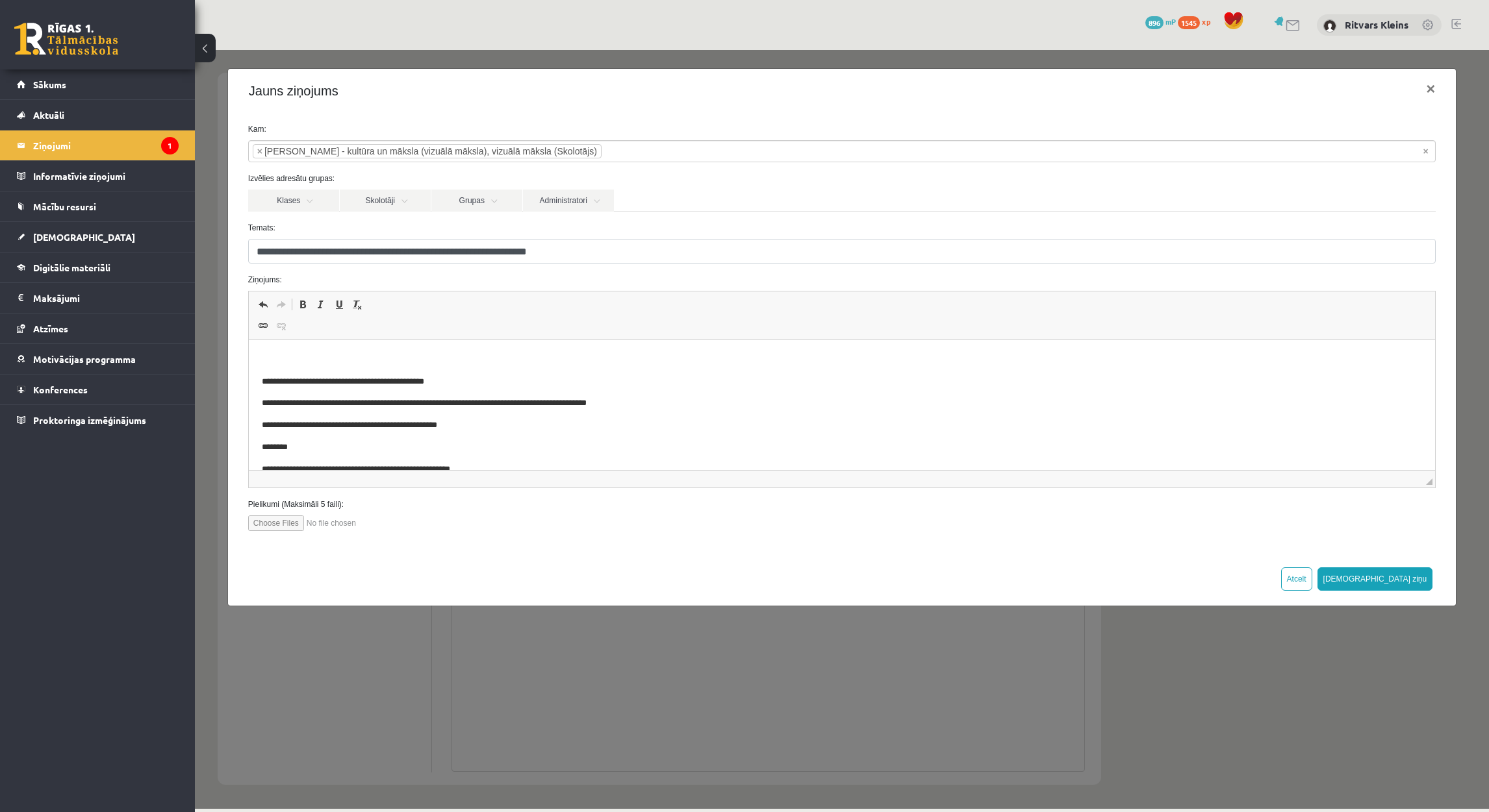
click at [337, 355] on p "Editor, wiswyg-editor-47433890296180-1760512979-841" at bounding box center [841, 360] width 1160 height 14
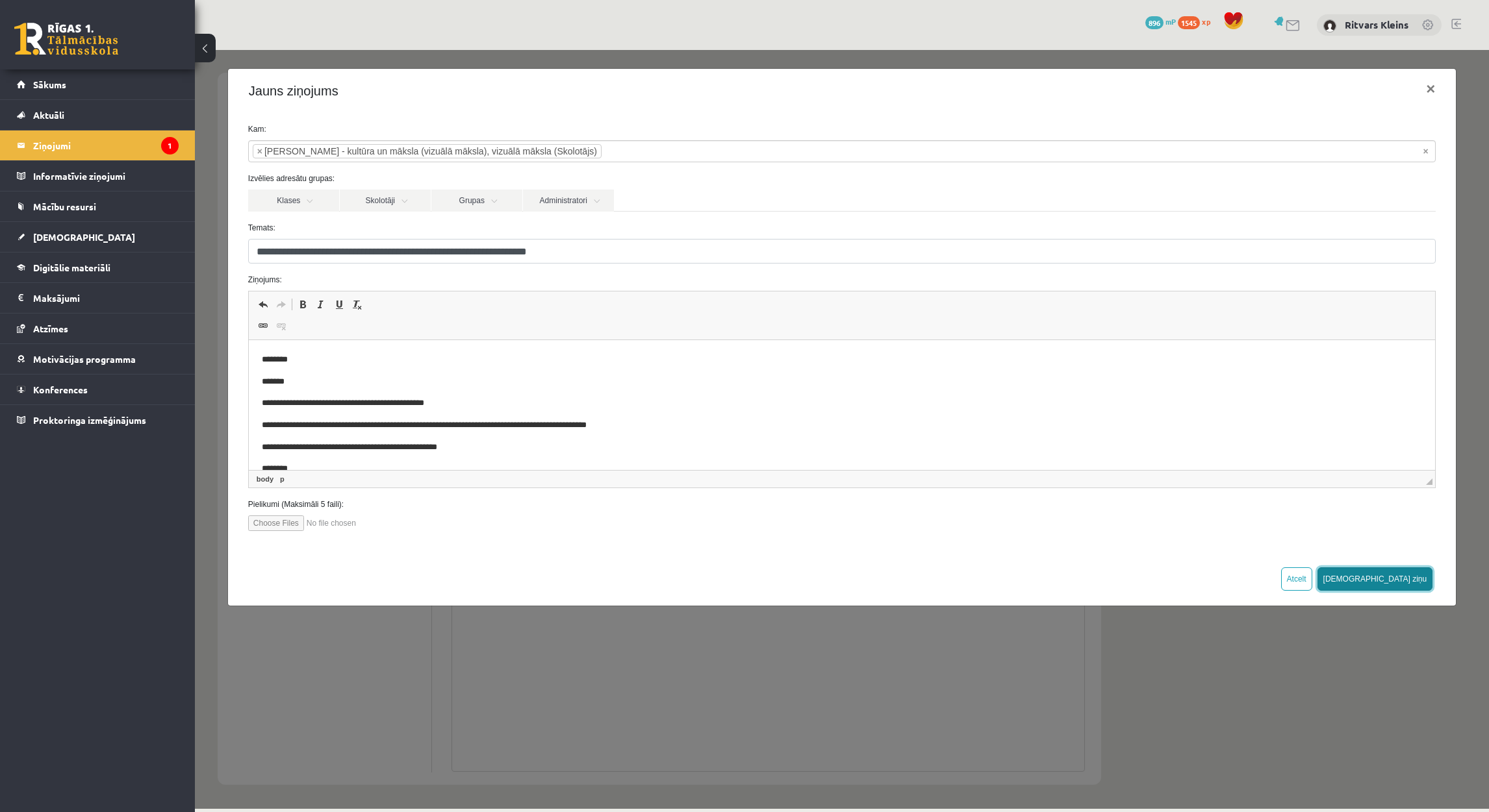
drag, startPoint x: 1416, startPoint y: 579, endPoint x: 1407, endPoint y: 576, distance: 9.5
click at [1417, 577] on button "Sūtīt ziņu" at bounding box center [1375, 579] width 116 height 24
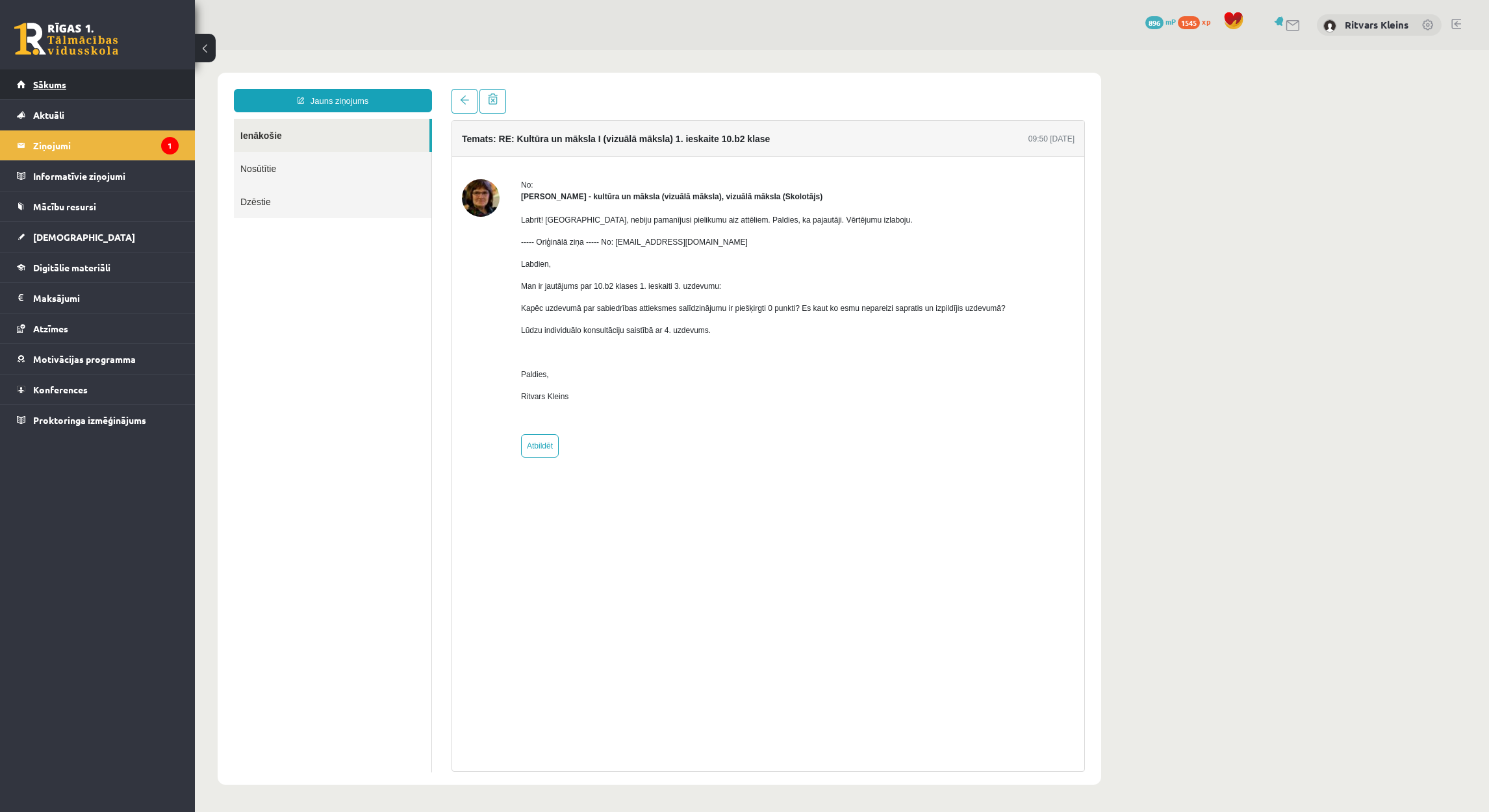
click at [63, 84] on span "Sākums" at bounding box center [50, 83] width 33 height 11
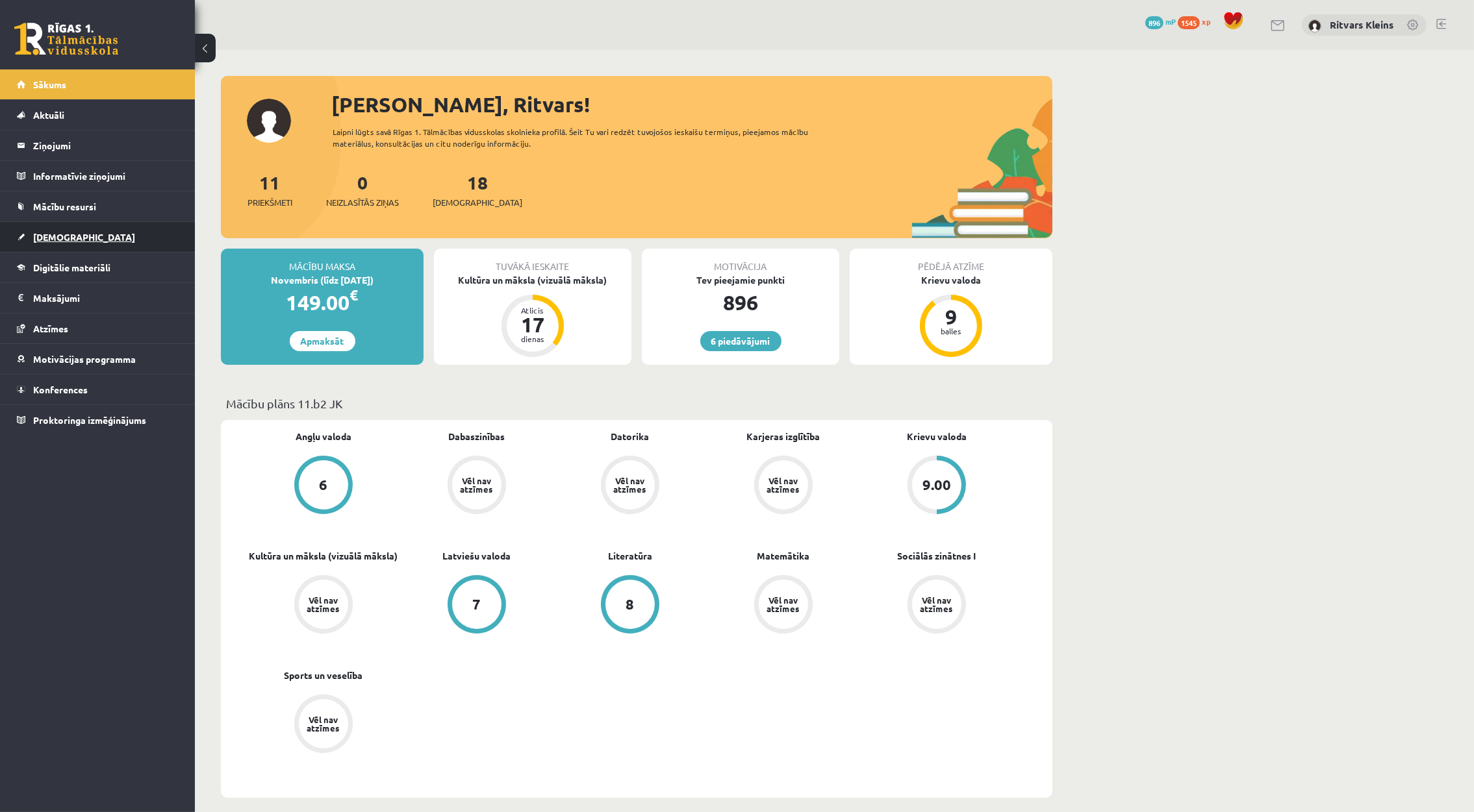
click at [54, 237] on span "[DEMOGRAPHIC_DATA]" at bounding box center [84, 236] width 102 height 11
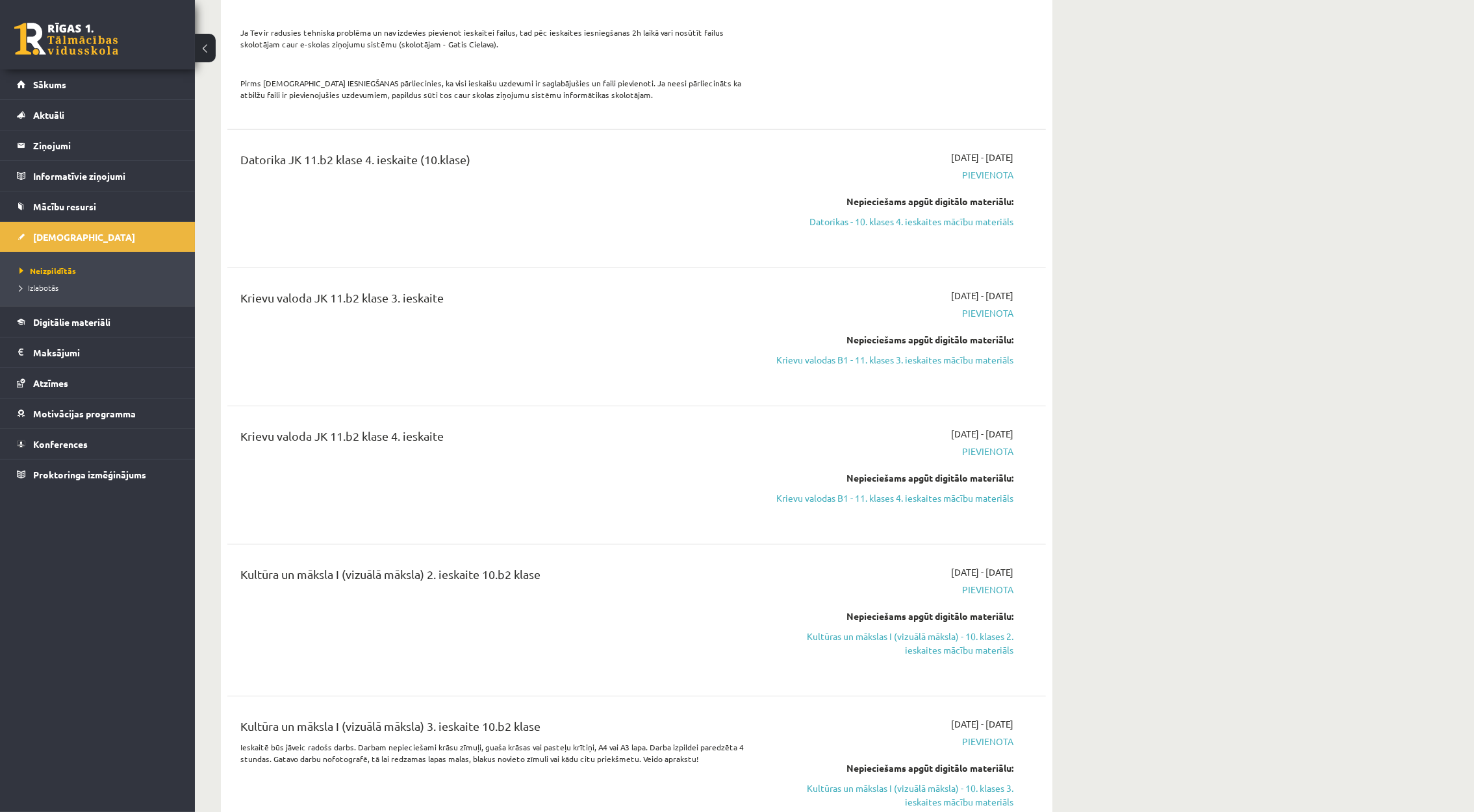
scroll to position [1364, 0]
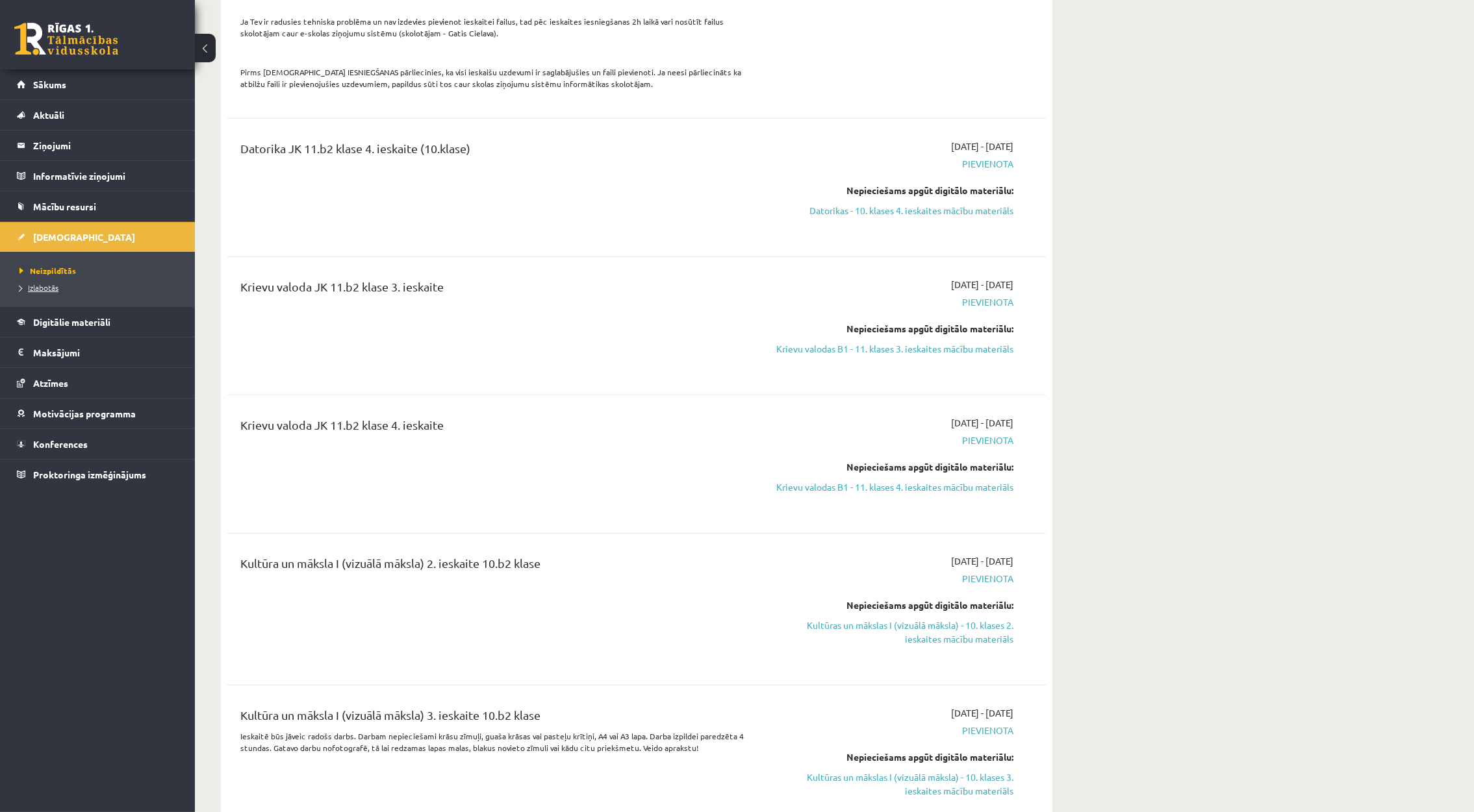
click at [50, 291] on span "Izlabotās" at bounding box center [39, 287] width 39 height 11
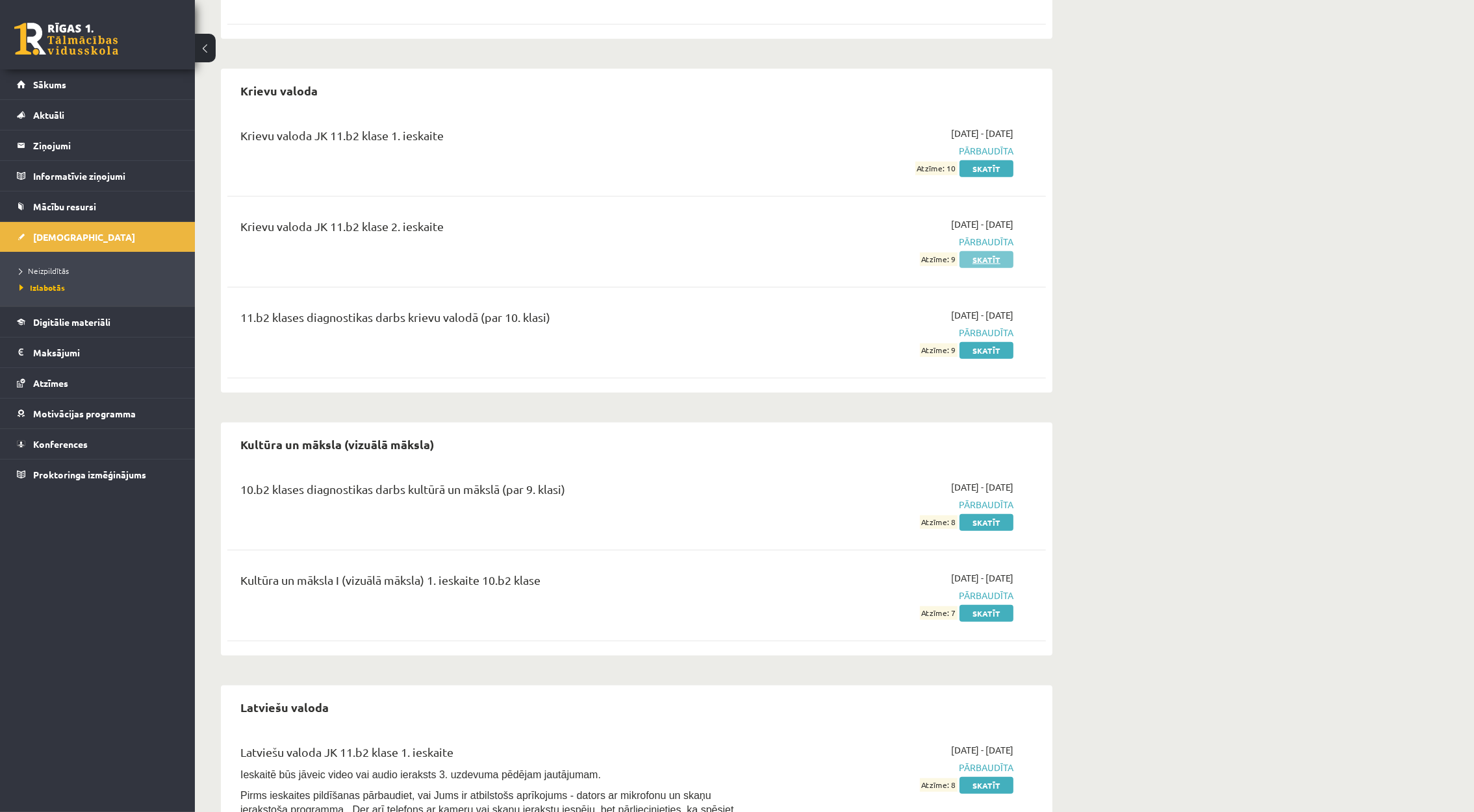
click at [991, 268] on link "Skatīt" at bounding box center [985, 259] width 54 height 17
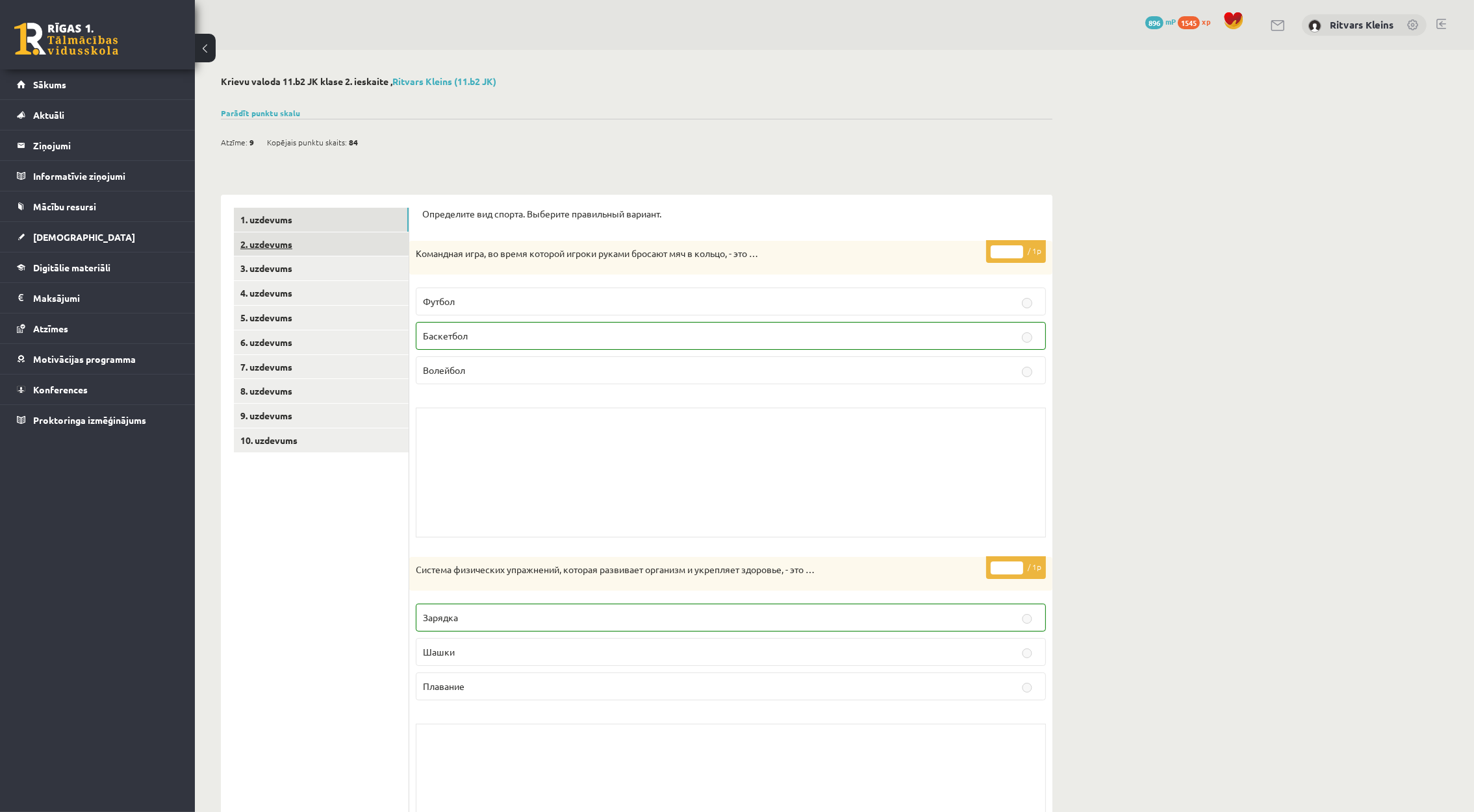
click at [279, 234] on link "2. uzdevums" at bounding box center [321, 244] width 175 height 24
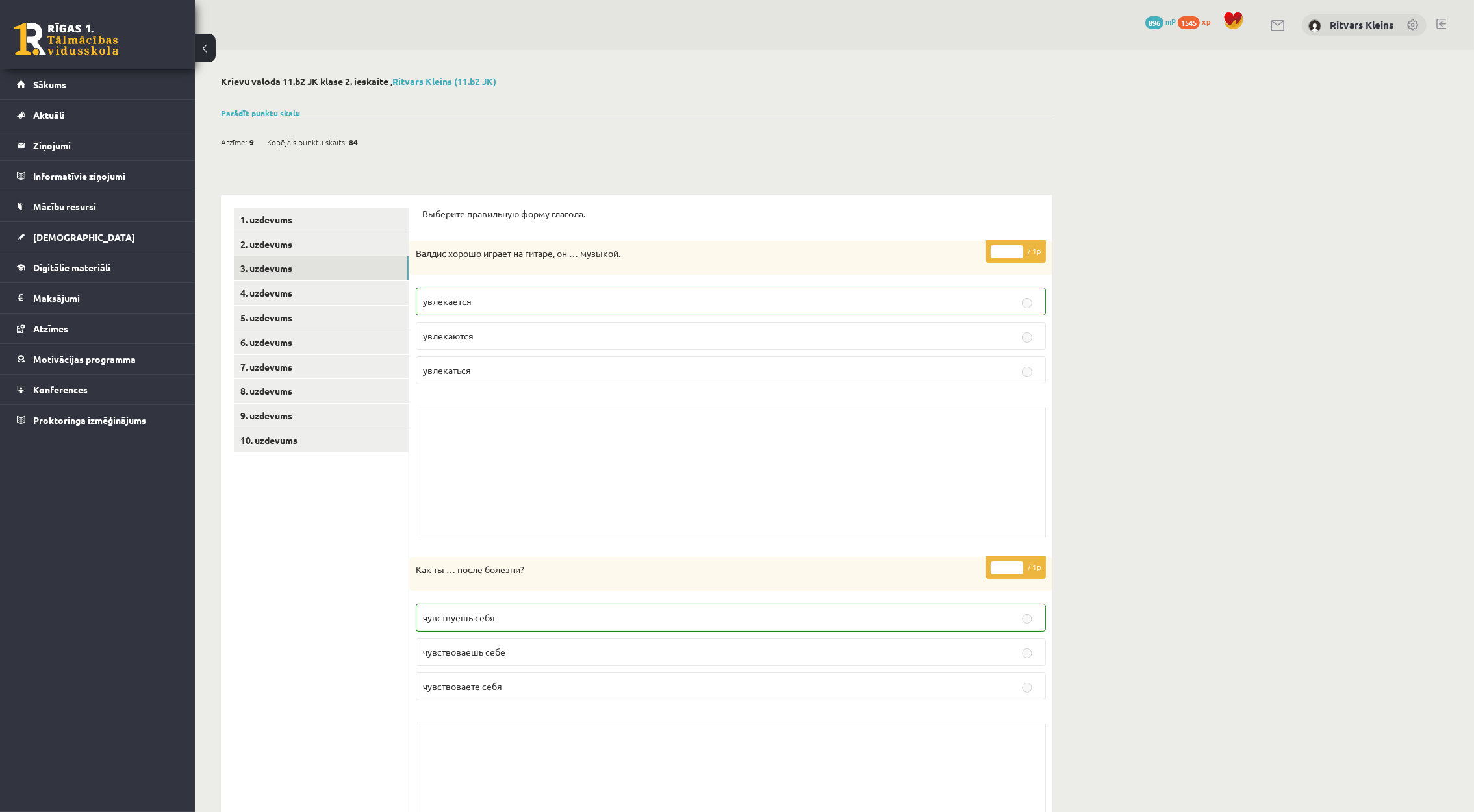
click at [273, 266] on link "3. uzdevums" at bounding box center [321, 268] width 175 height 24
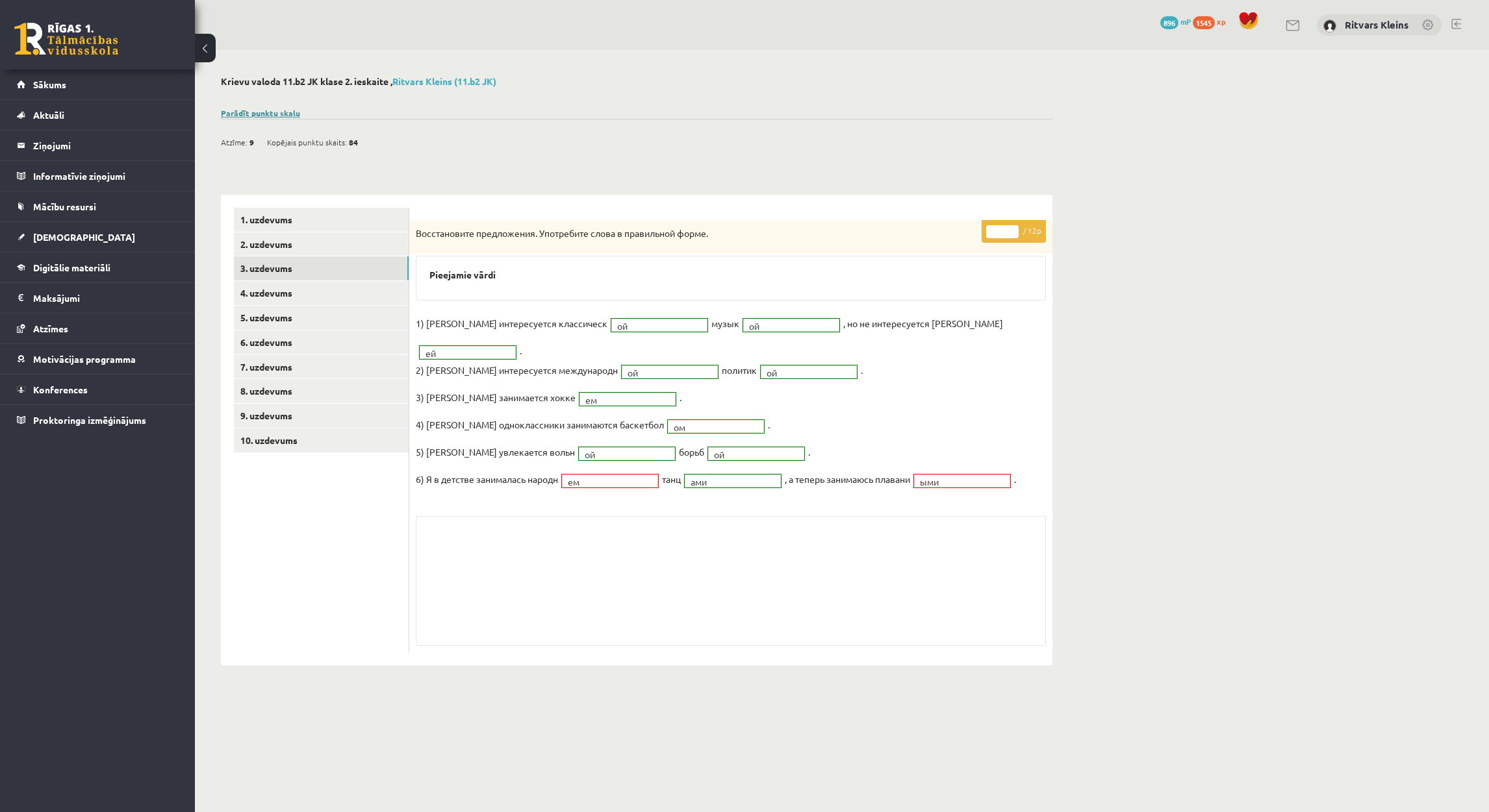
click at [280, 108] on link "Parādīt punktu skalu" at bounding box center [260, 113] width 79 height 11
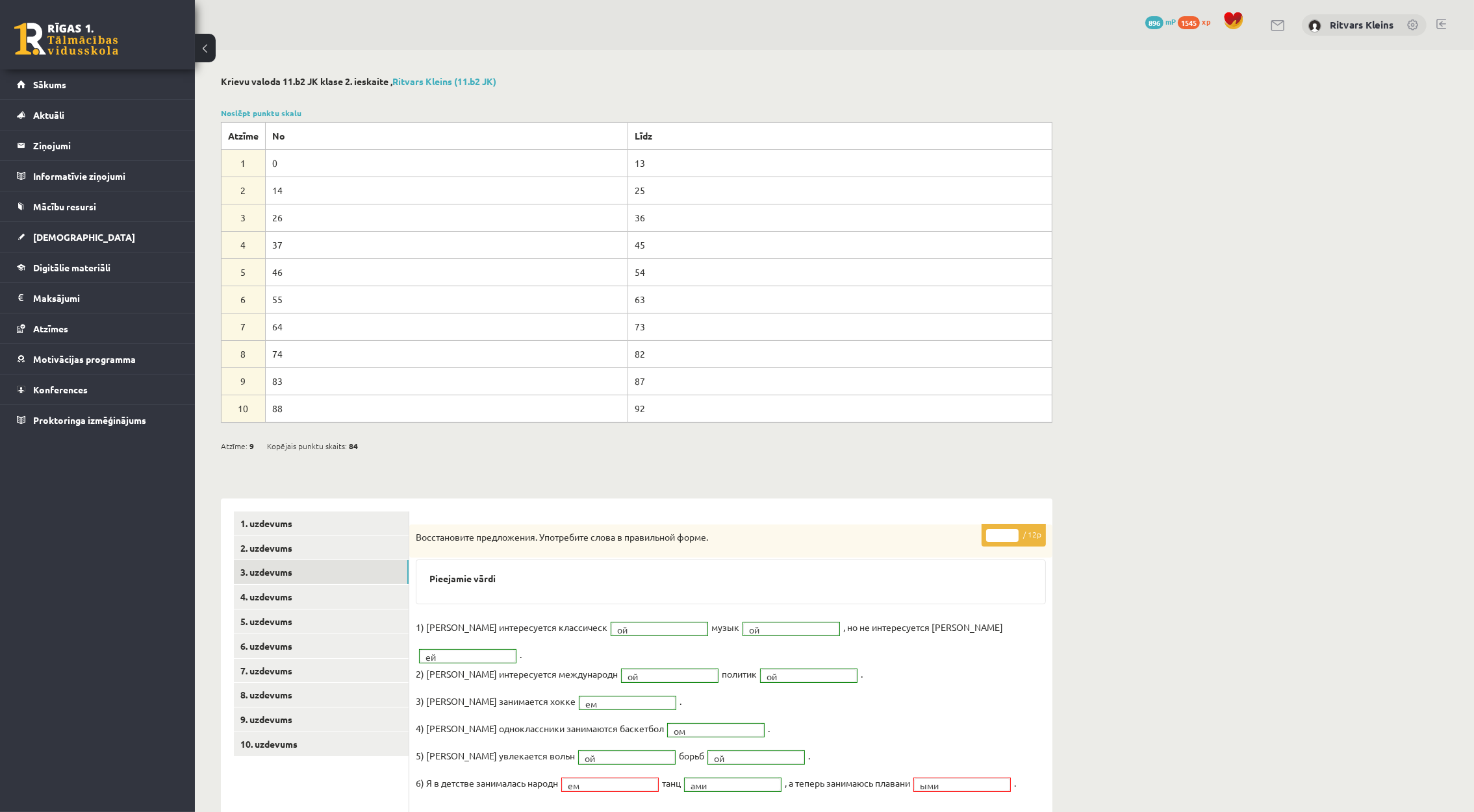
click at [257, 107] on div "Noslēpt punktu skalu Atzīme No Līdz 1 0 13 2 14 25 3 26 36 4 37 45 5 46 54 6 55…" at bounding box center [636, 265] width 831 height 315
click at [257, 112] on link "Noslēpt punktu skalu" at bounding box center [261, 113] width 81 height 11
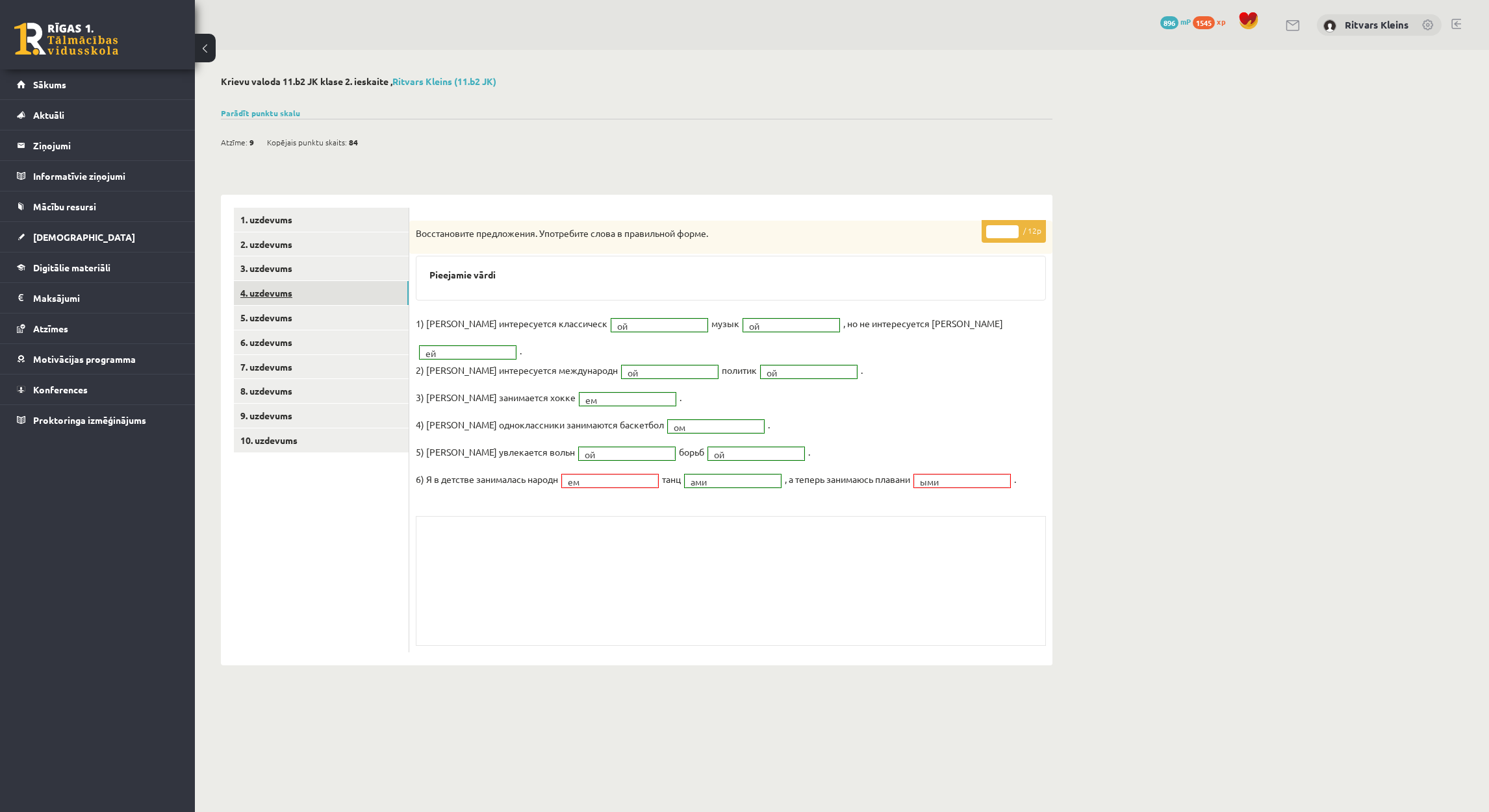
click at [267, 297] on link "4. uzdevums" at bounding box center [321, 293] width 175 height 24
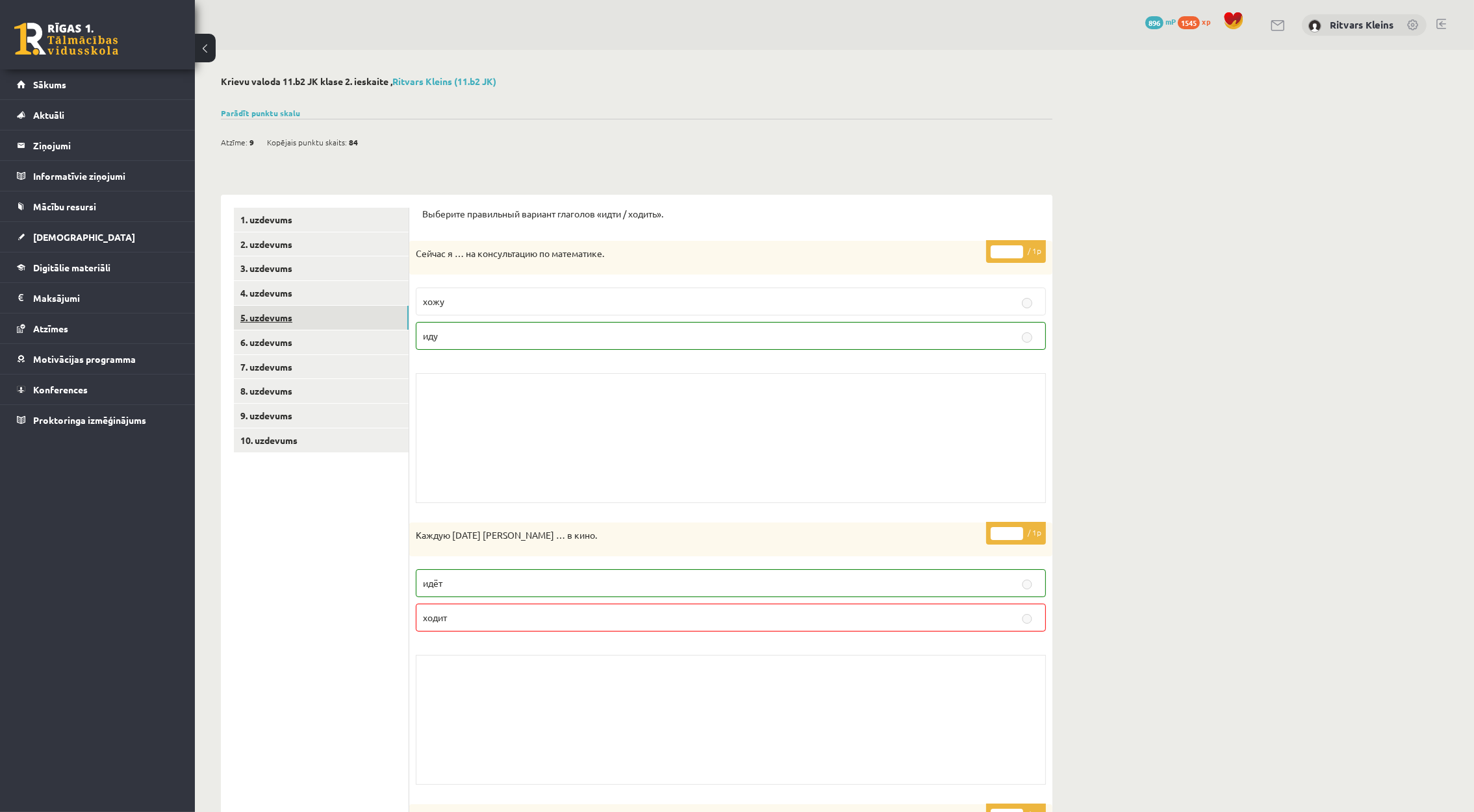
click at [280, 319] on link "5. uzdevums" at bounding box center [321, 317] width 175 height 24
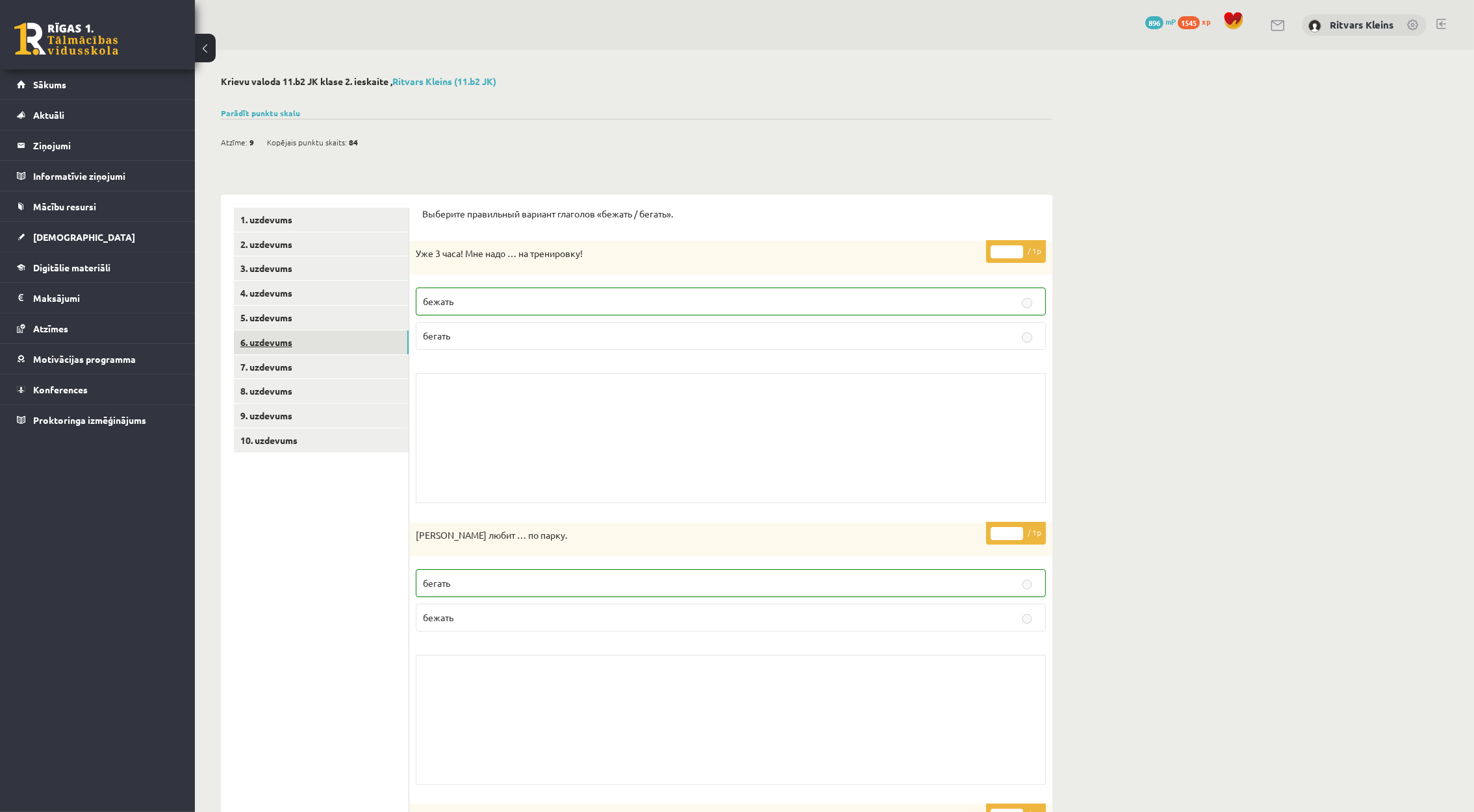
click at [264, 344] on link "6. uzdevums" at bounding box center [321, 342] width 175 height 24
click at [257, 366] on link "7. uzdevums" at bounding box center [321, 366] width 175 height 24
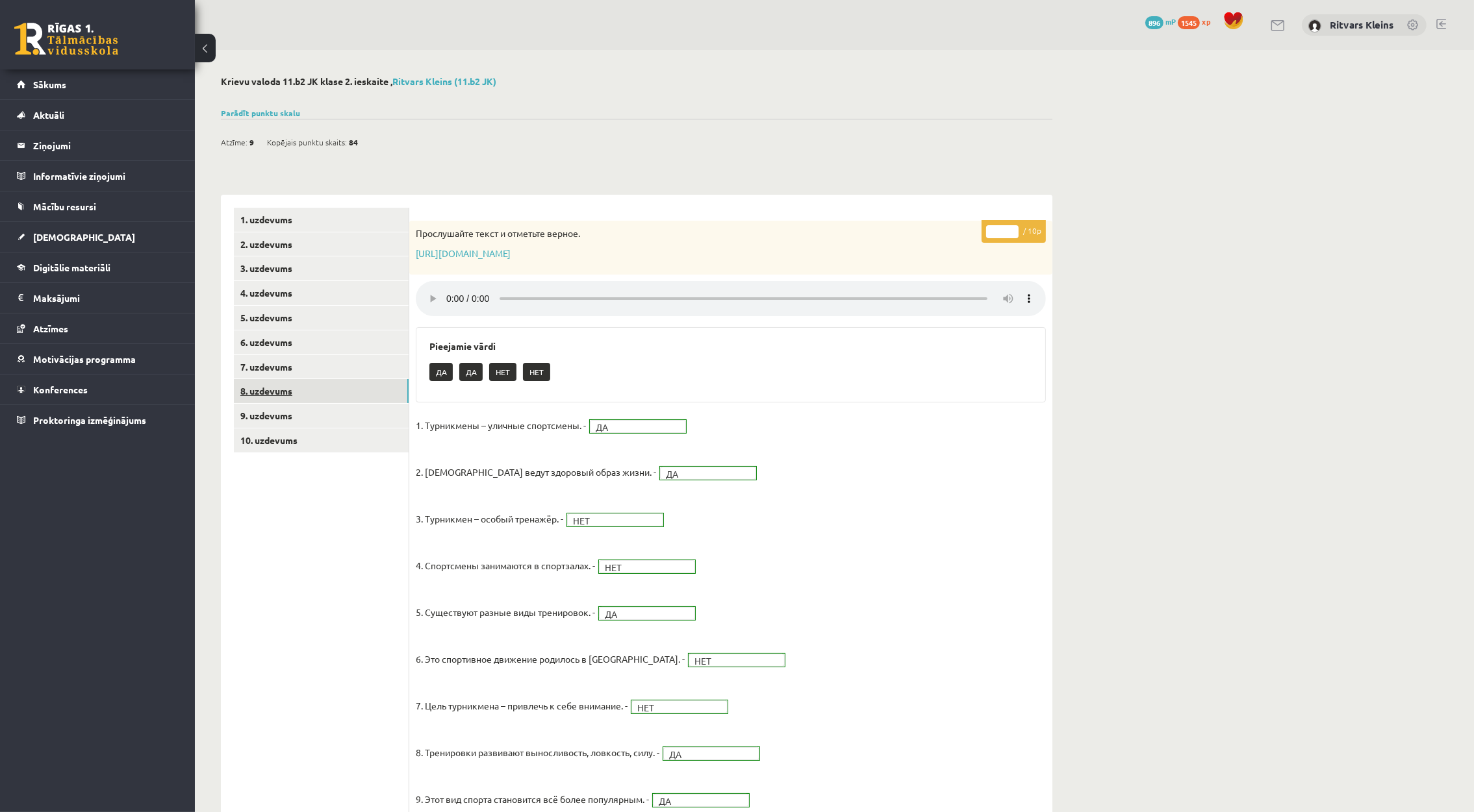
click at [258, 399] on link "8. uzdevums" at bounding box center [321, 391] width 175 height 24
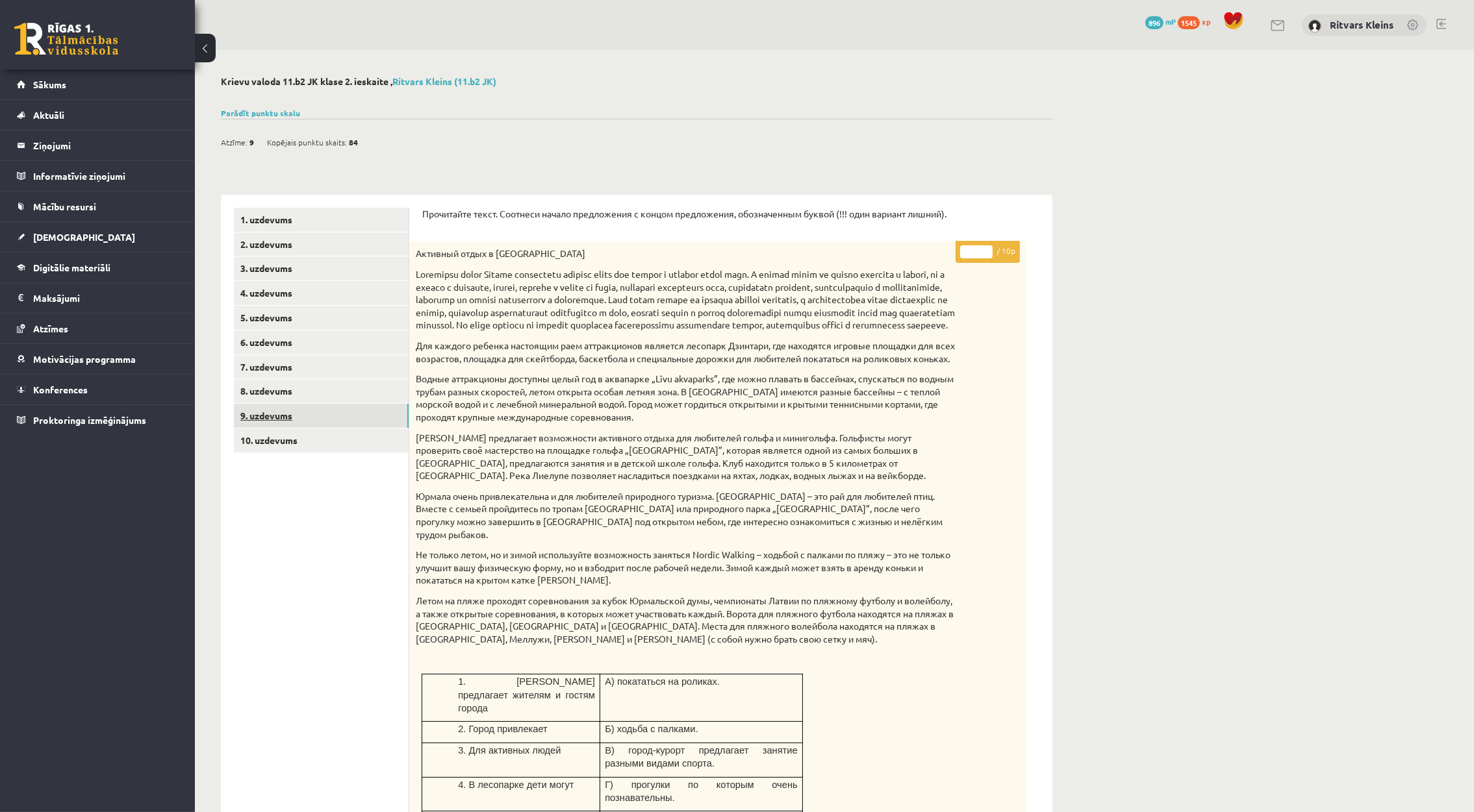
click at [273, 416] on link "9. uzdevums" at bounding box center [321, 416] width 175 height 24
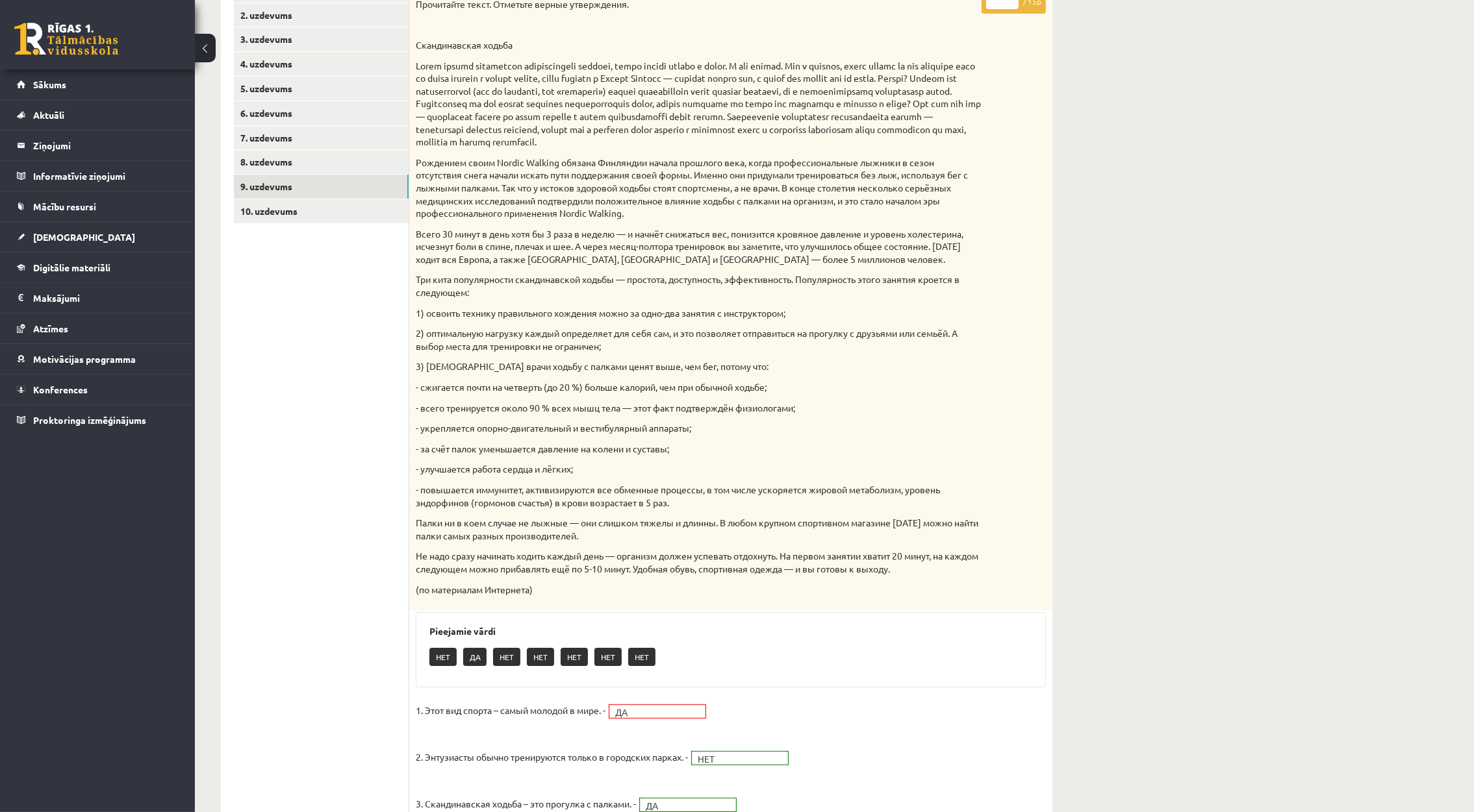
scroll to position [195, 0]
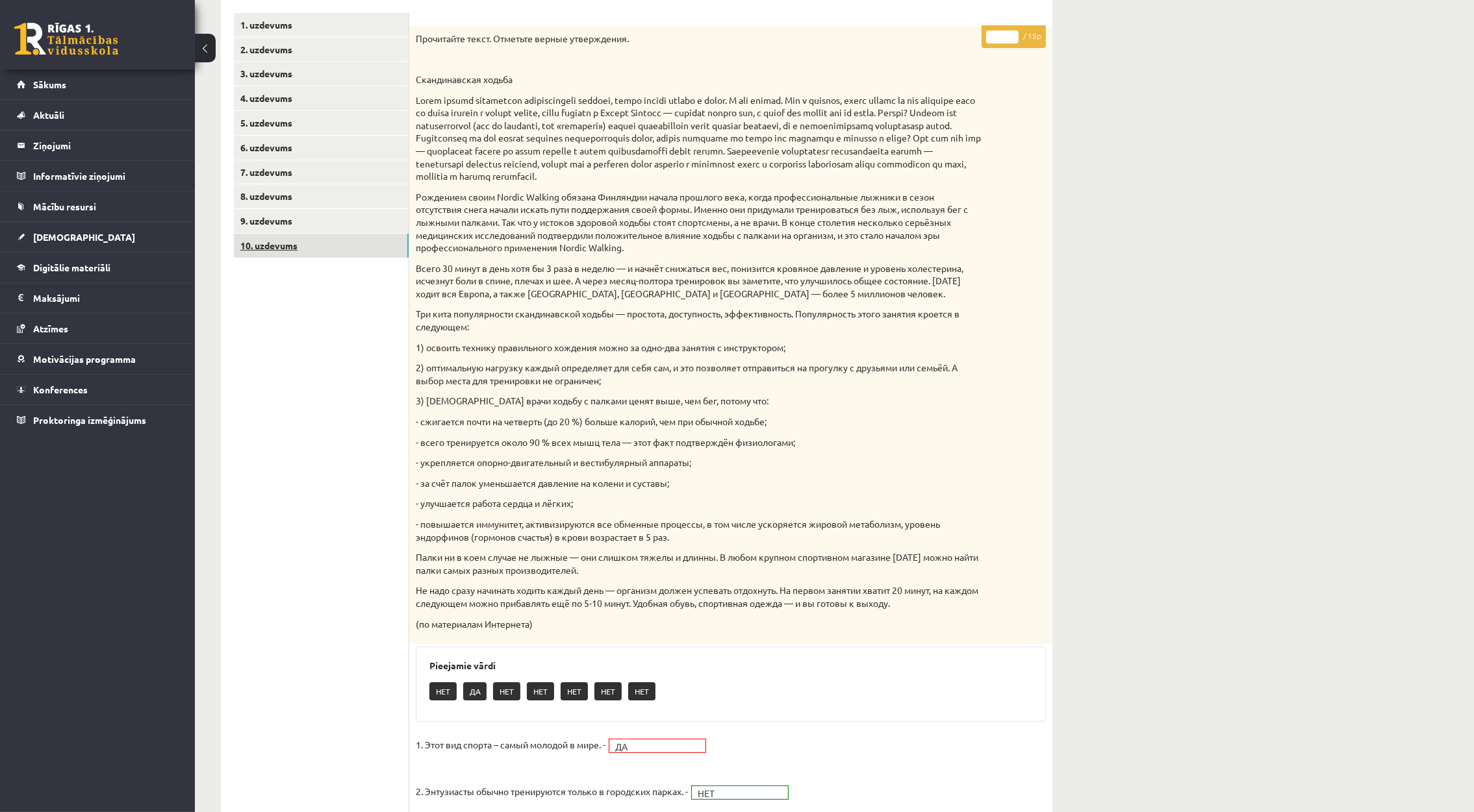
click at [276, 243] on link "10. uzdevums" at bounding box center [321, 245] width 175 height 24
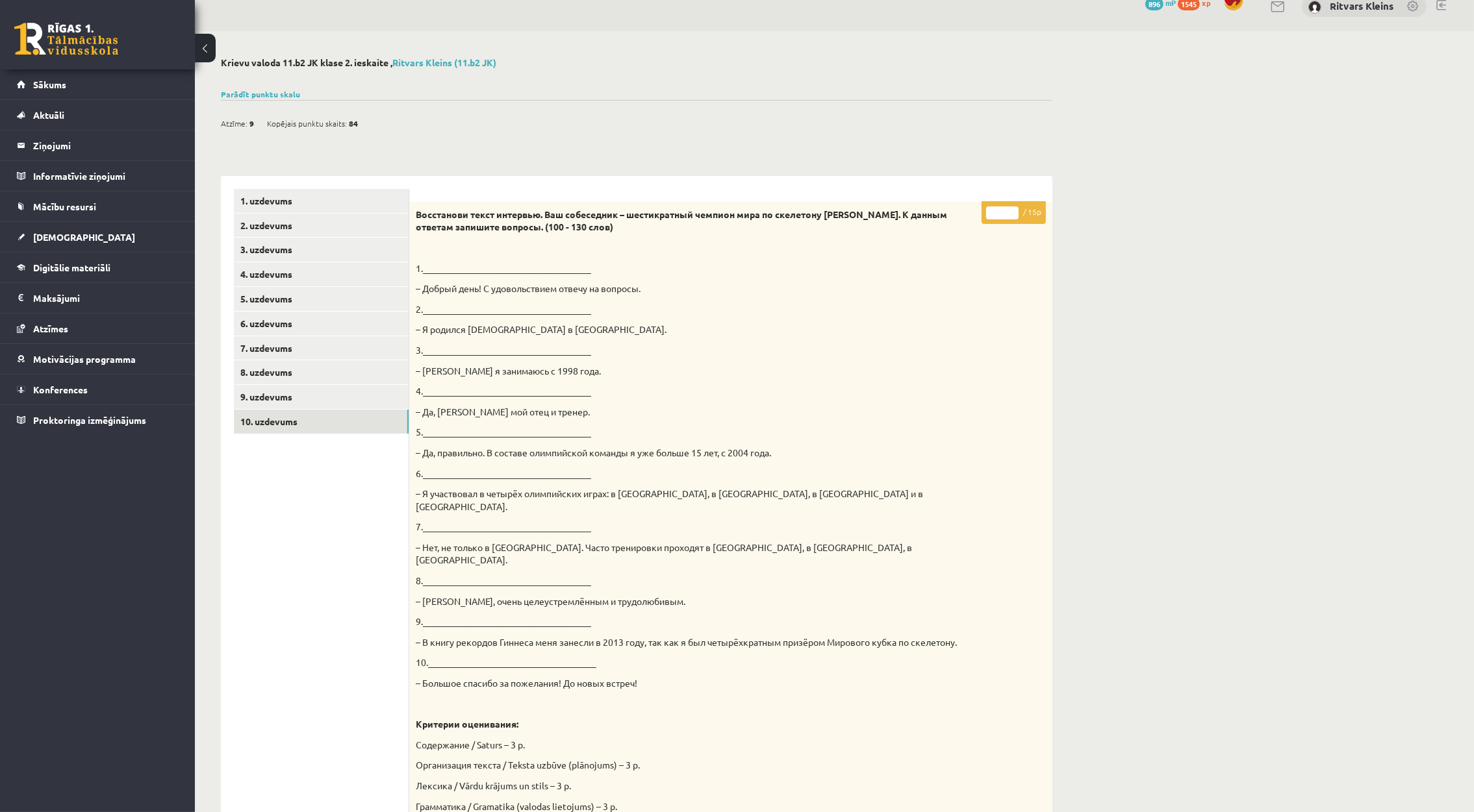
scroll to position [0, 0]
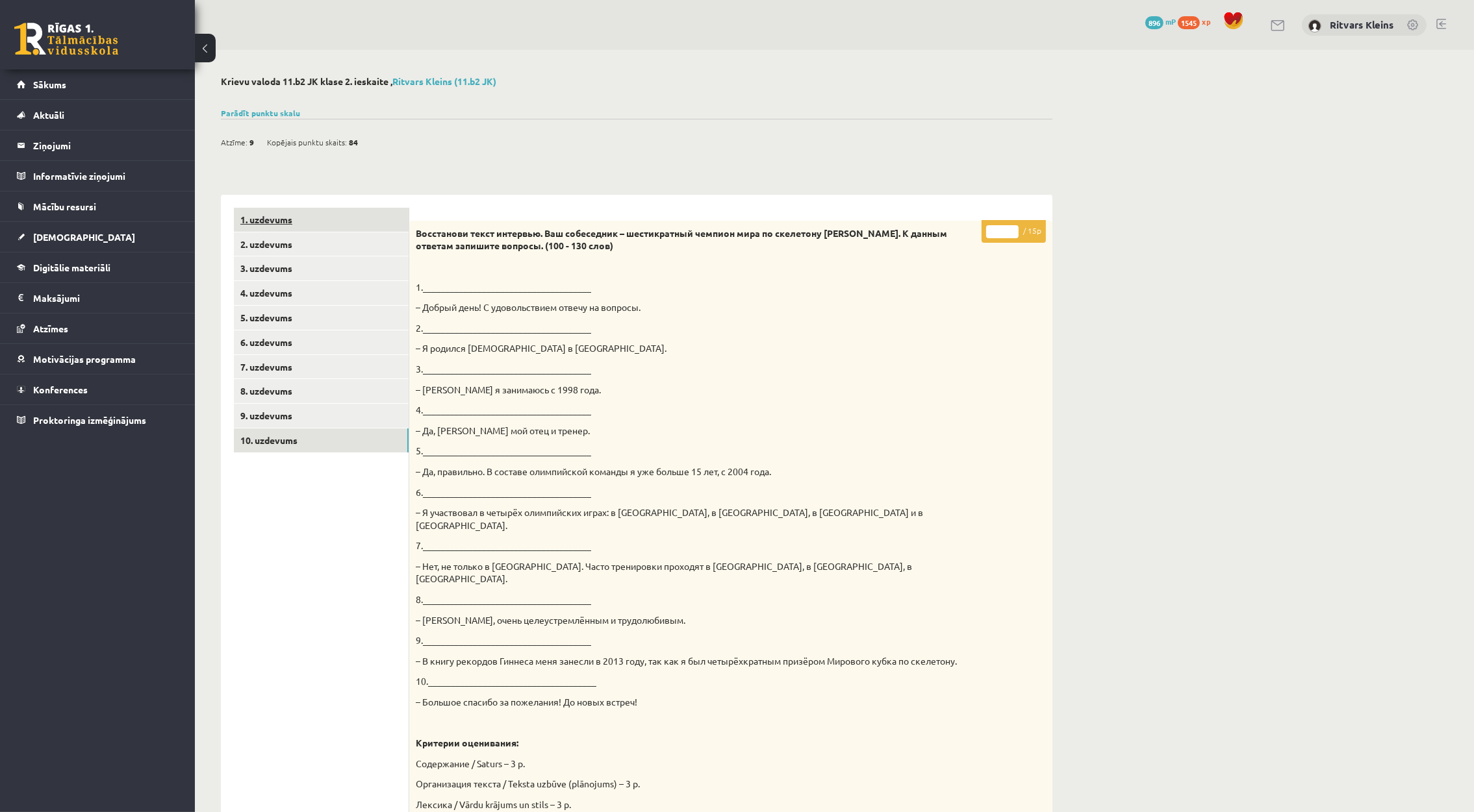
click at [264, 217] on link "1. uzdevums" at bounding box center [321, 219] width 175 height 24
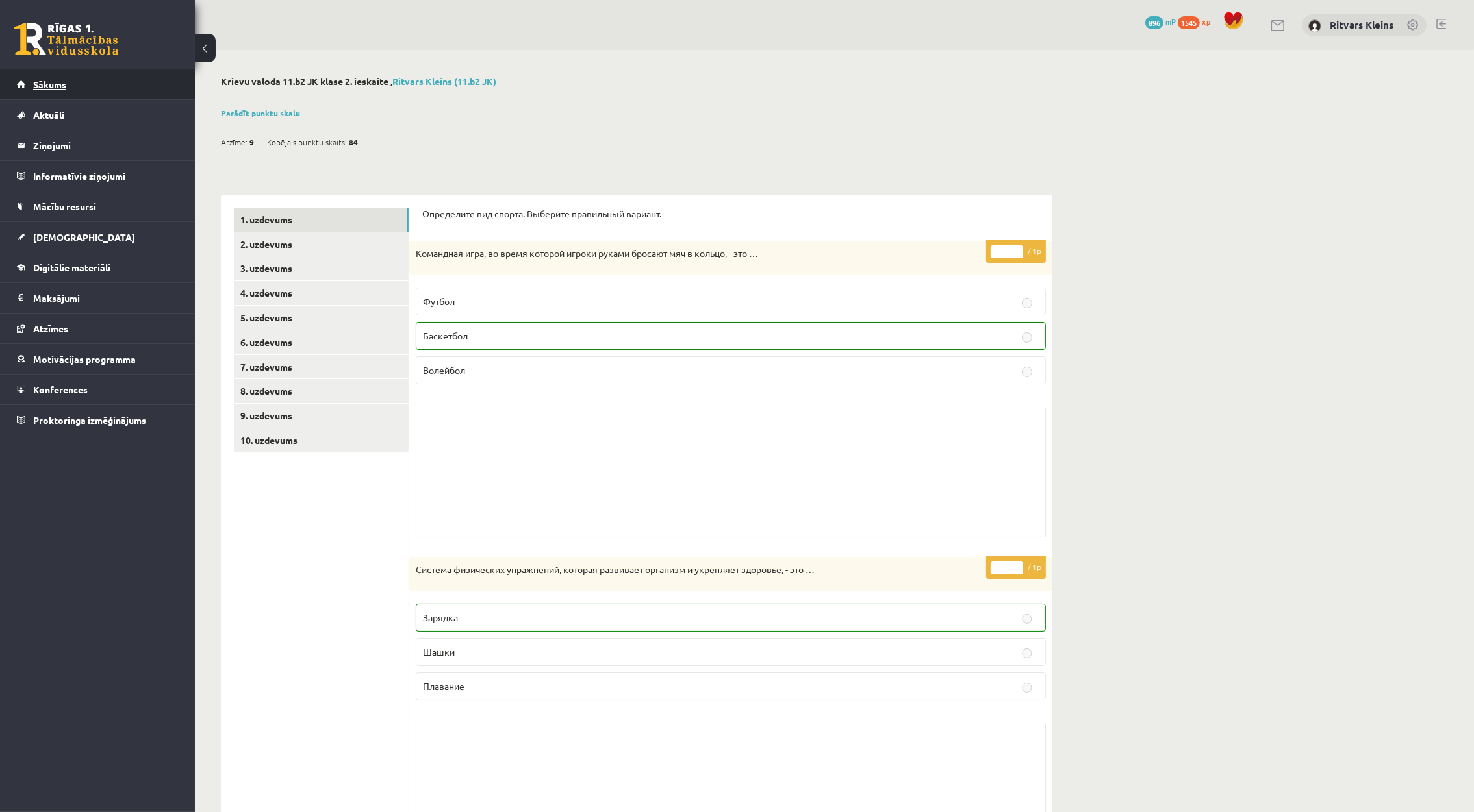
click at [53, 82] on span "Sākums" at bounding box center [50, 83] width 33 height 11
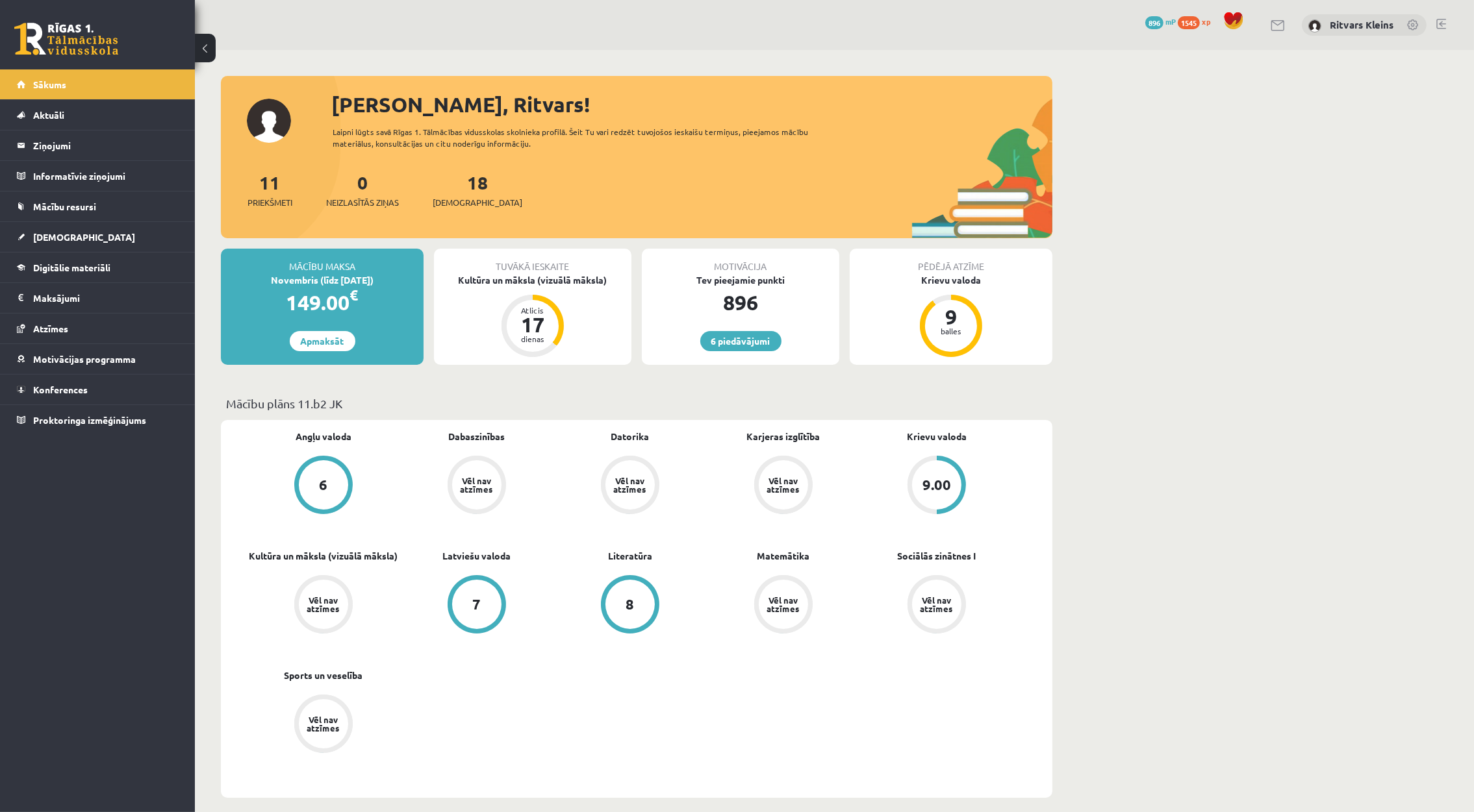
click at [940, 473] on div "9.00" at bounding box center [936, 485] width 49 height 49
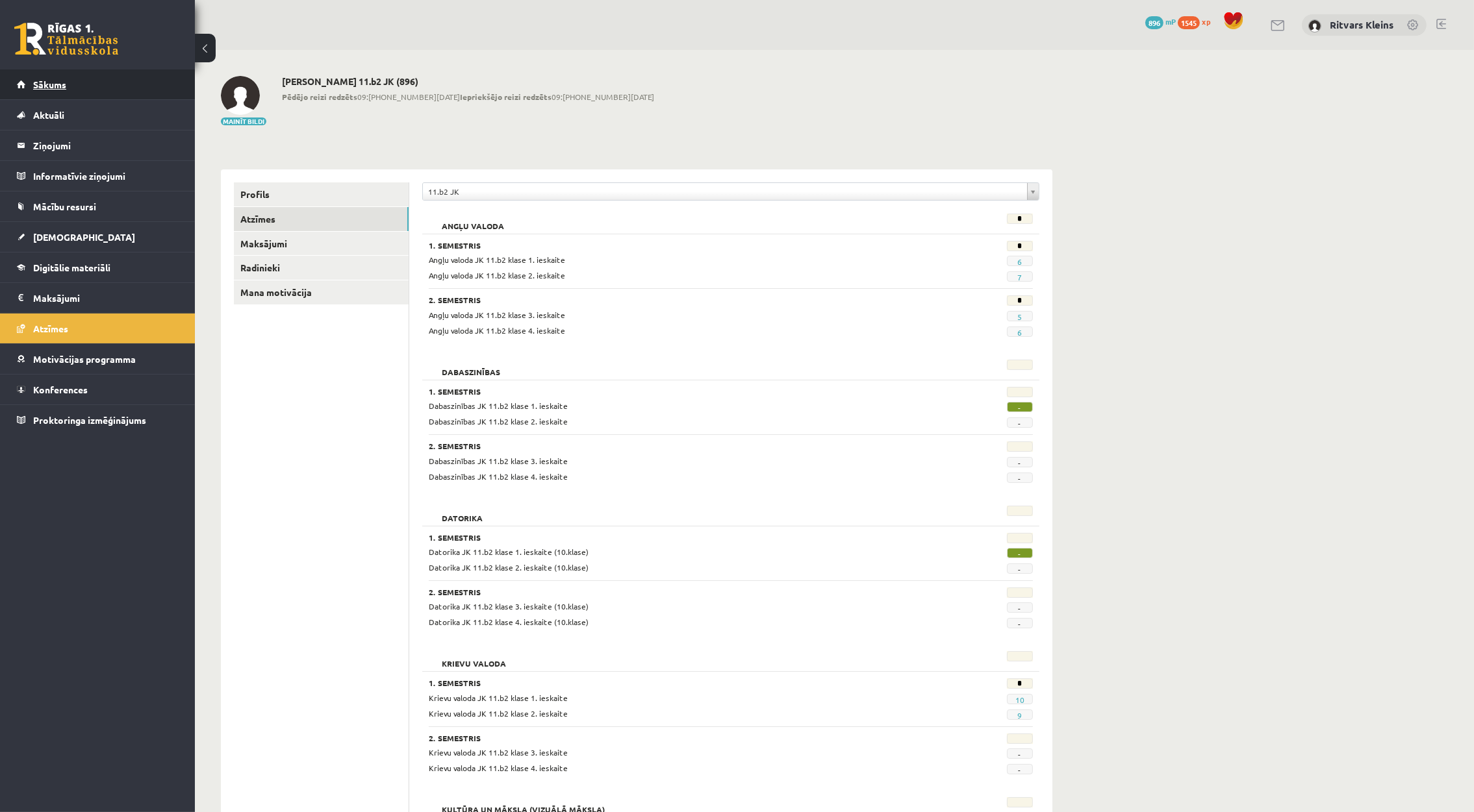
click at [47, 87] on span "Sākums" at bounding box center [50, 83] width 33 height 11
